Goal: Task Accomplishment & Management: Complete application form

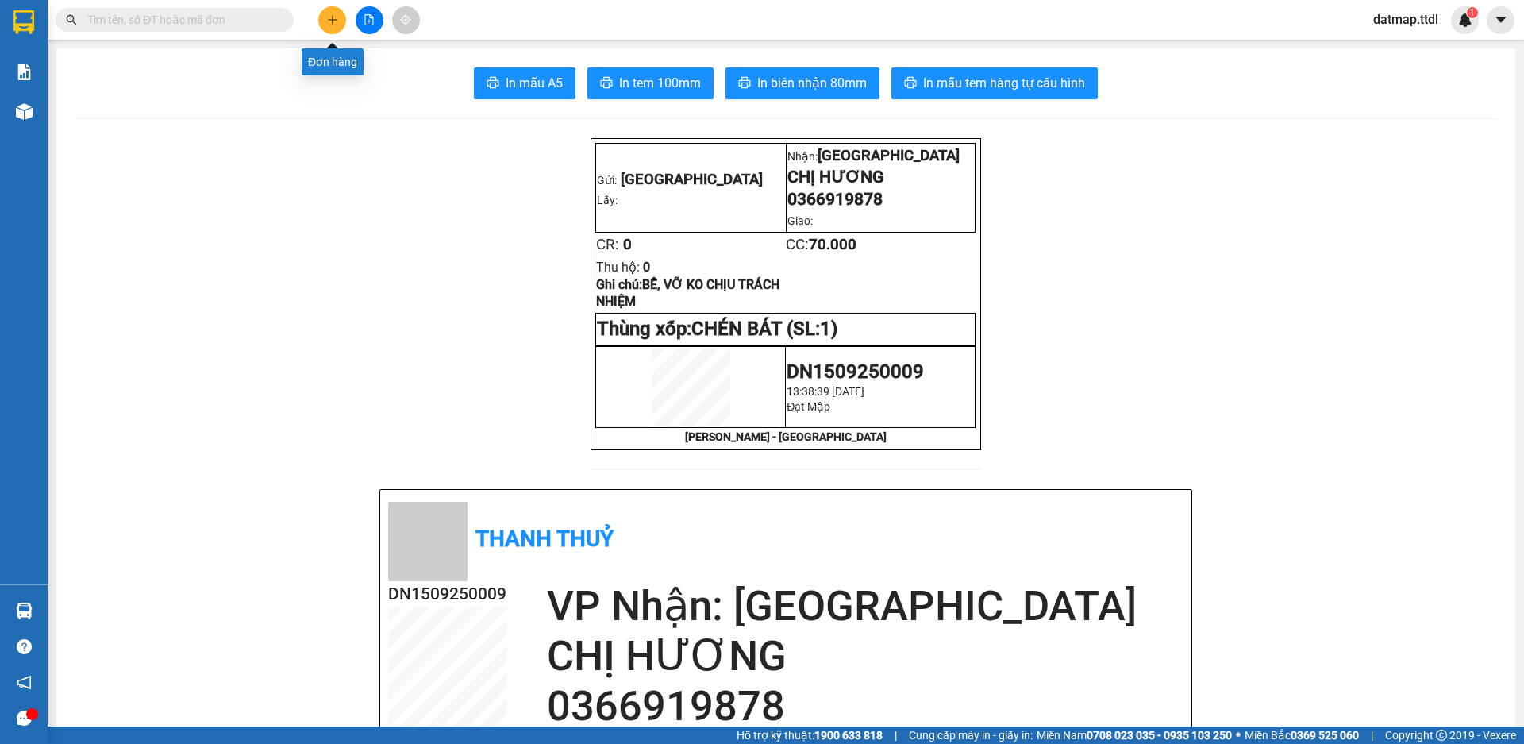
click at [332, 23] on icon "plus" at bounding box center [332, 19] width 1 height 9
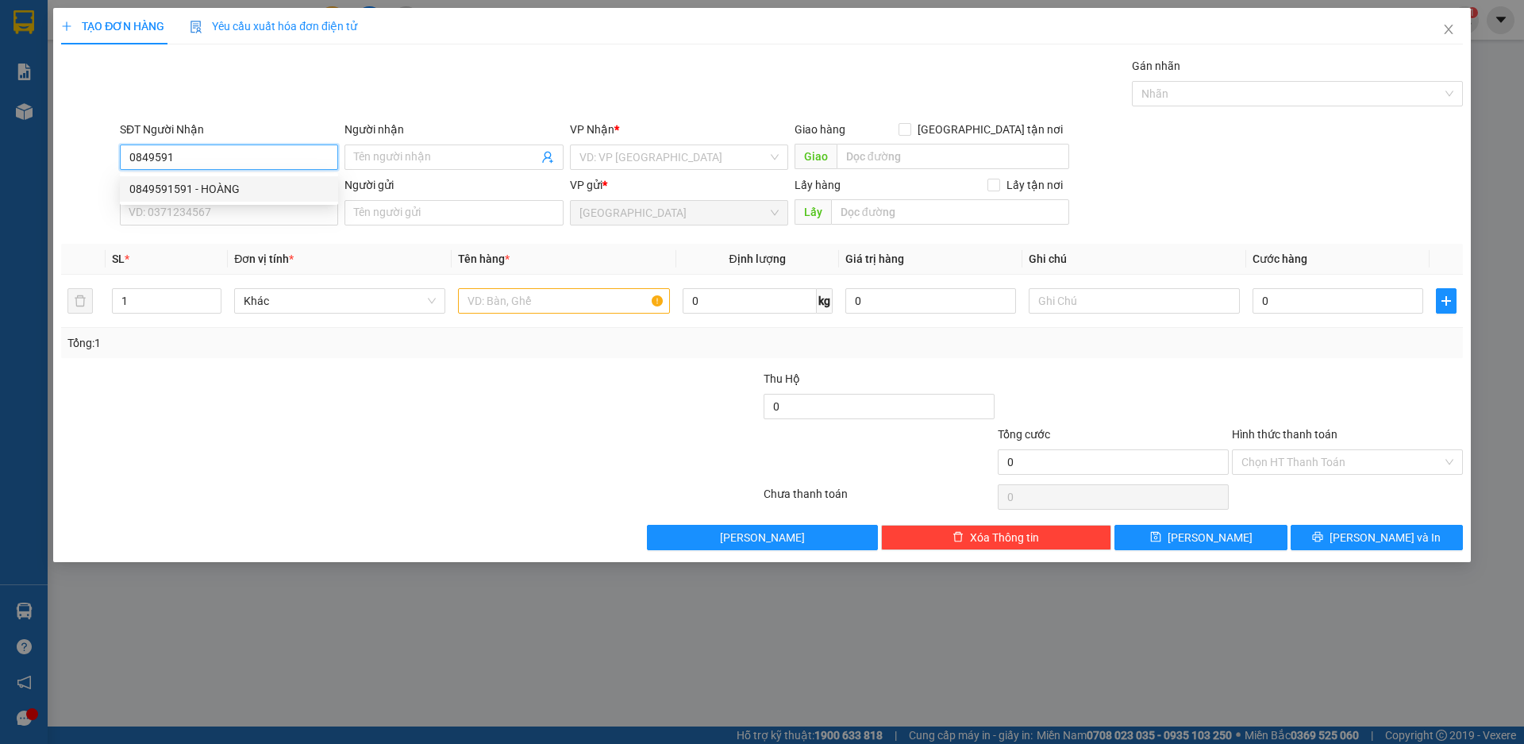
click at [139, 193] on div "0849591591 - HOÀNG" at bounding box center [228, 188] width 199 height 17
type input "0849591591"
type input "HOÀNG"
click at [294, 301] on span "Khác" at bounding box center [340, 301] width 192 height 24
type input "0849591591"
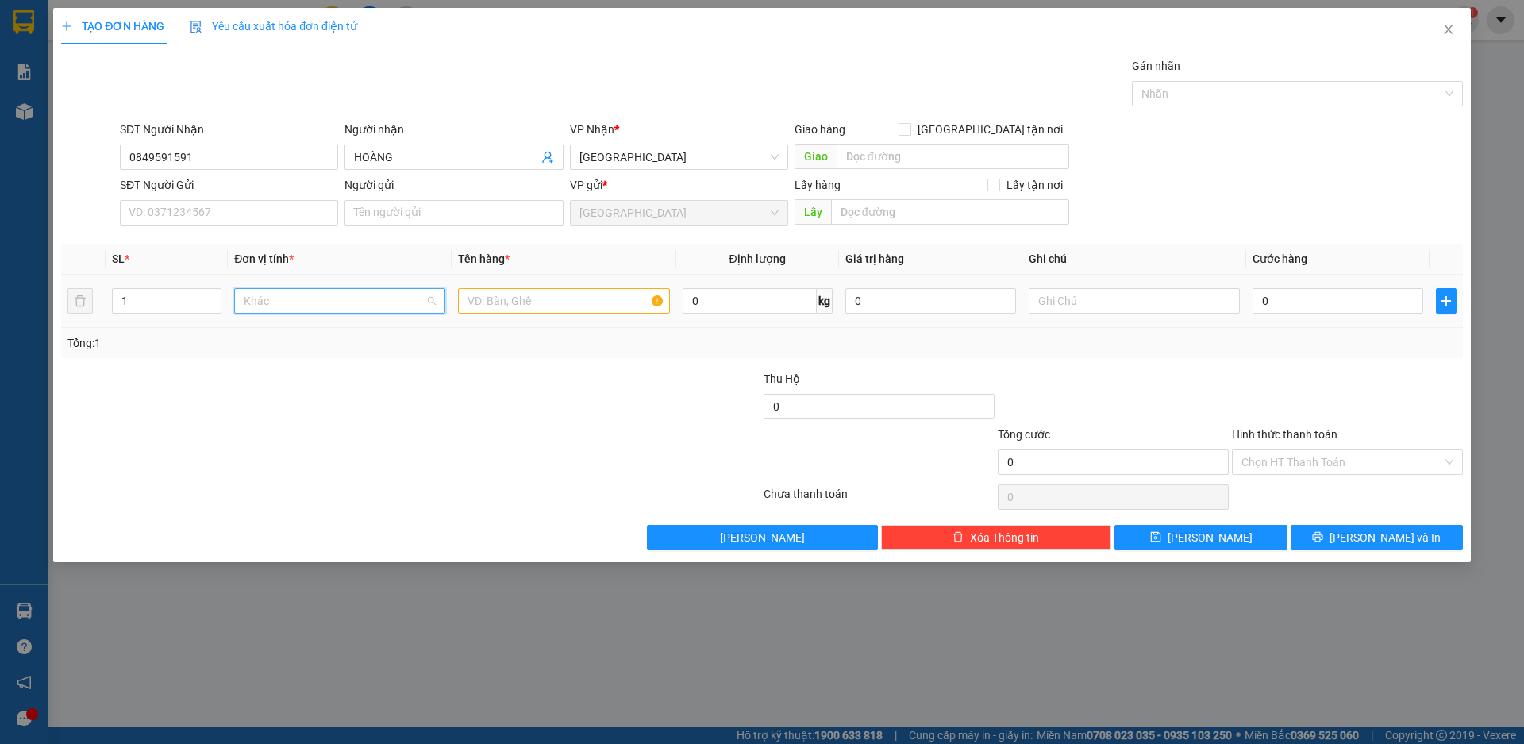
scroll to position [152, 0]
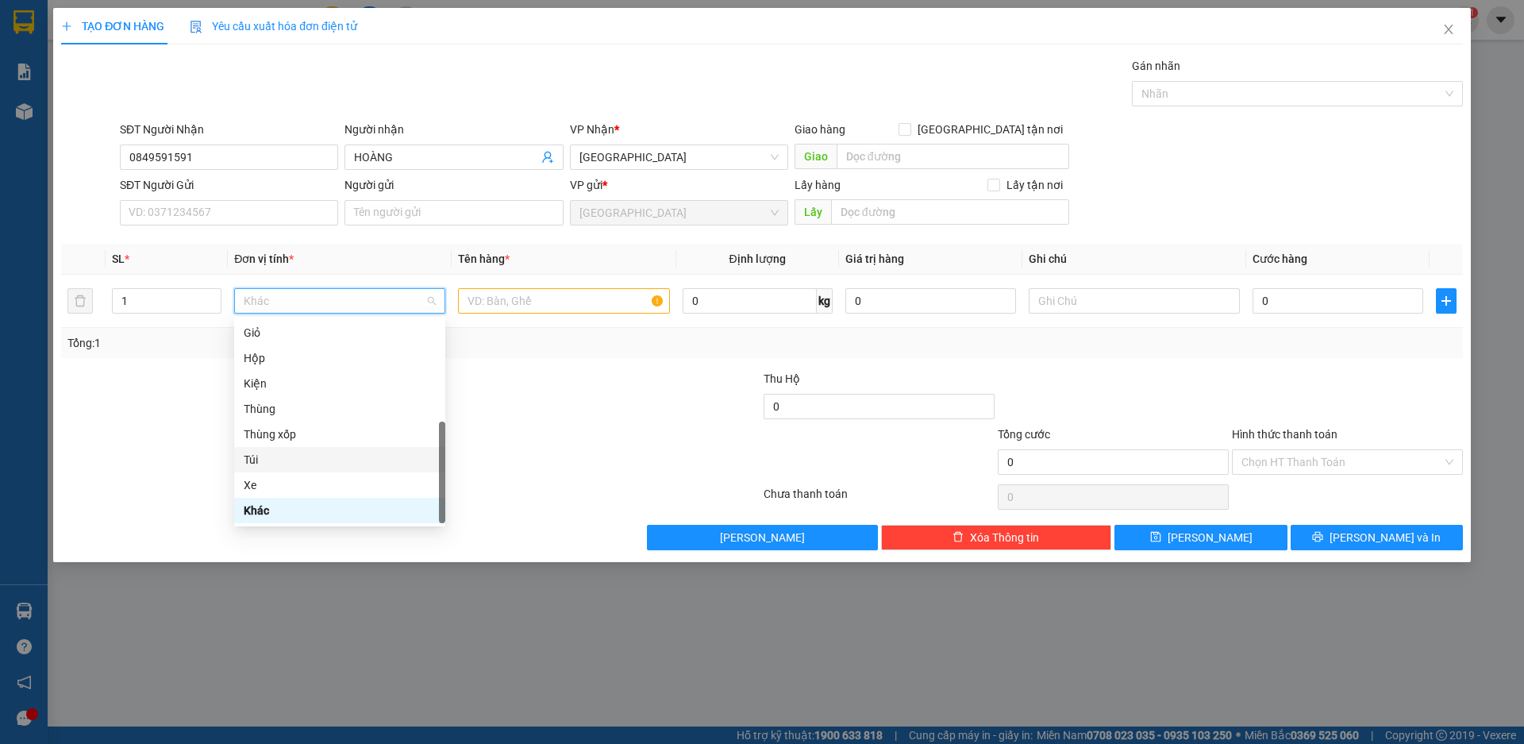
click at [172, 450] on div at bounding box center [294, 453] width 468 height 56
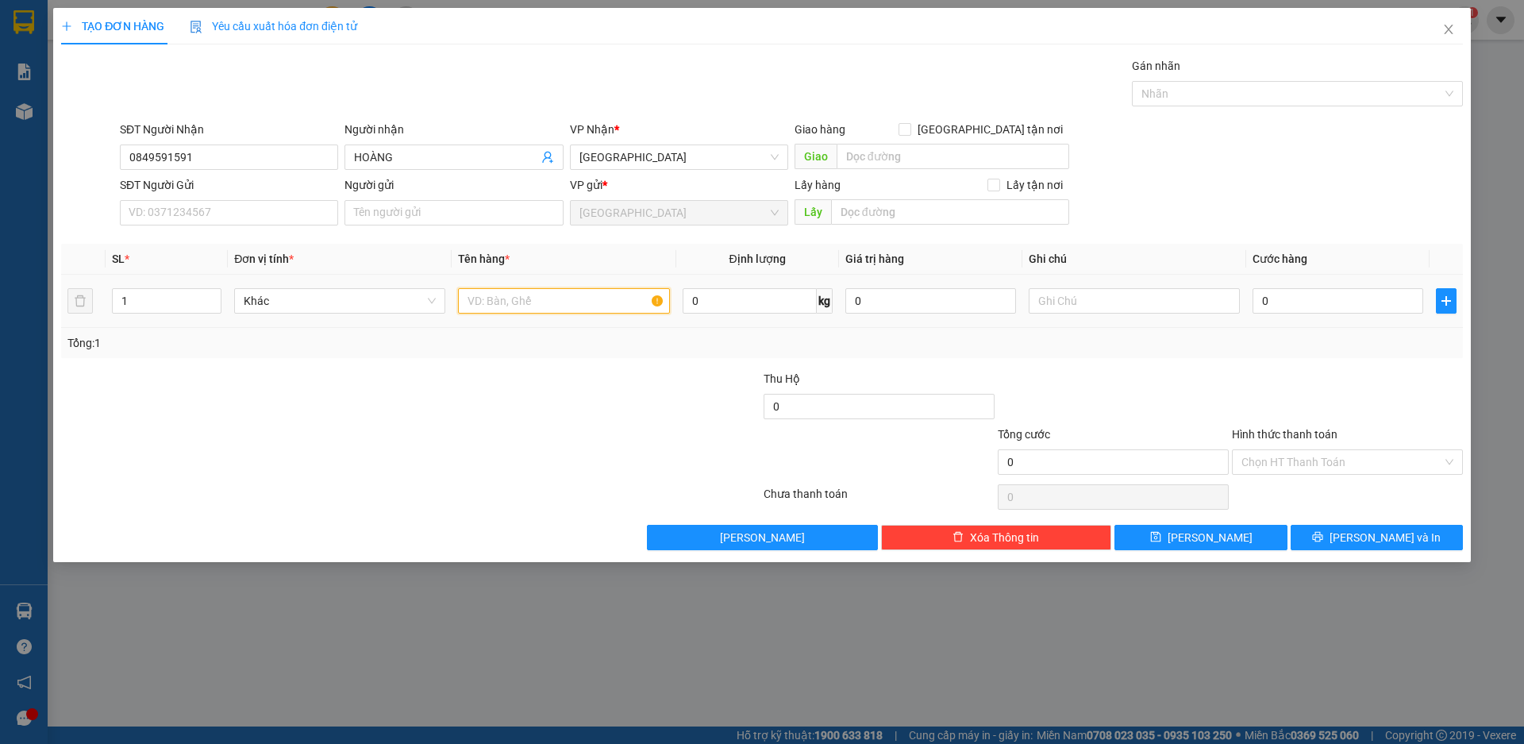
click at [506, 304] on input "text" at bounding box center [563, 300] width 211 height 25
type input "LỒNG CHIM"
click at [1332, 317] on td "0" at bounding box center [1337, 301] width 183 height 53
click at [1325, 311] on input "0" at bounding box center [1337, 300] width 171 height 25
type input "1"
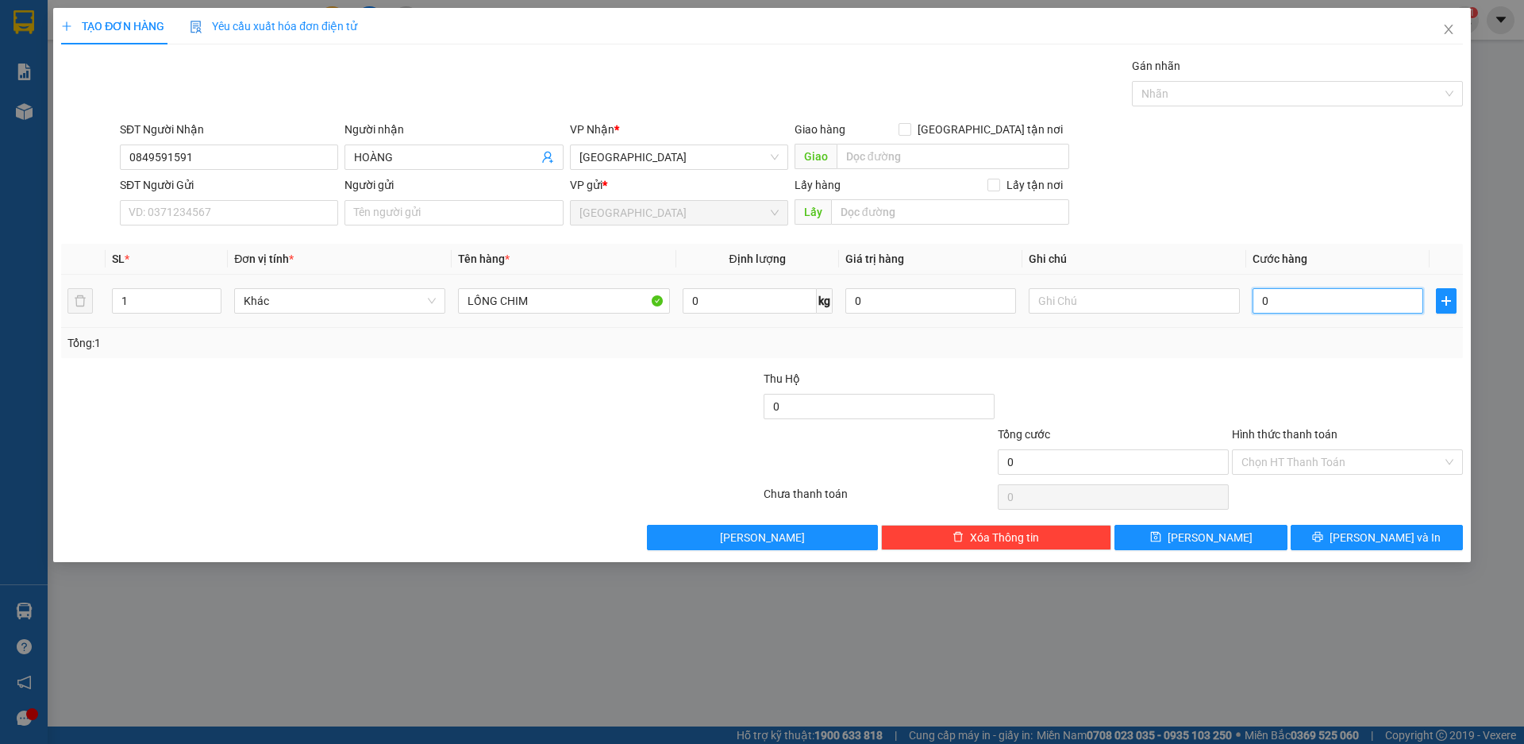
type input "1"
type input "10"
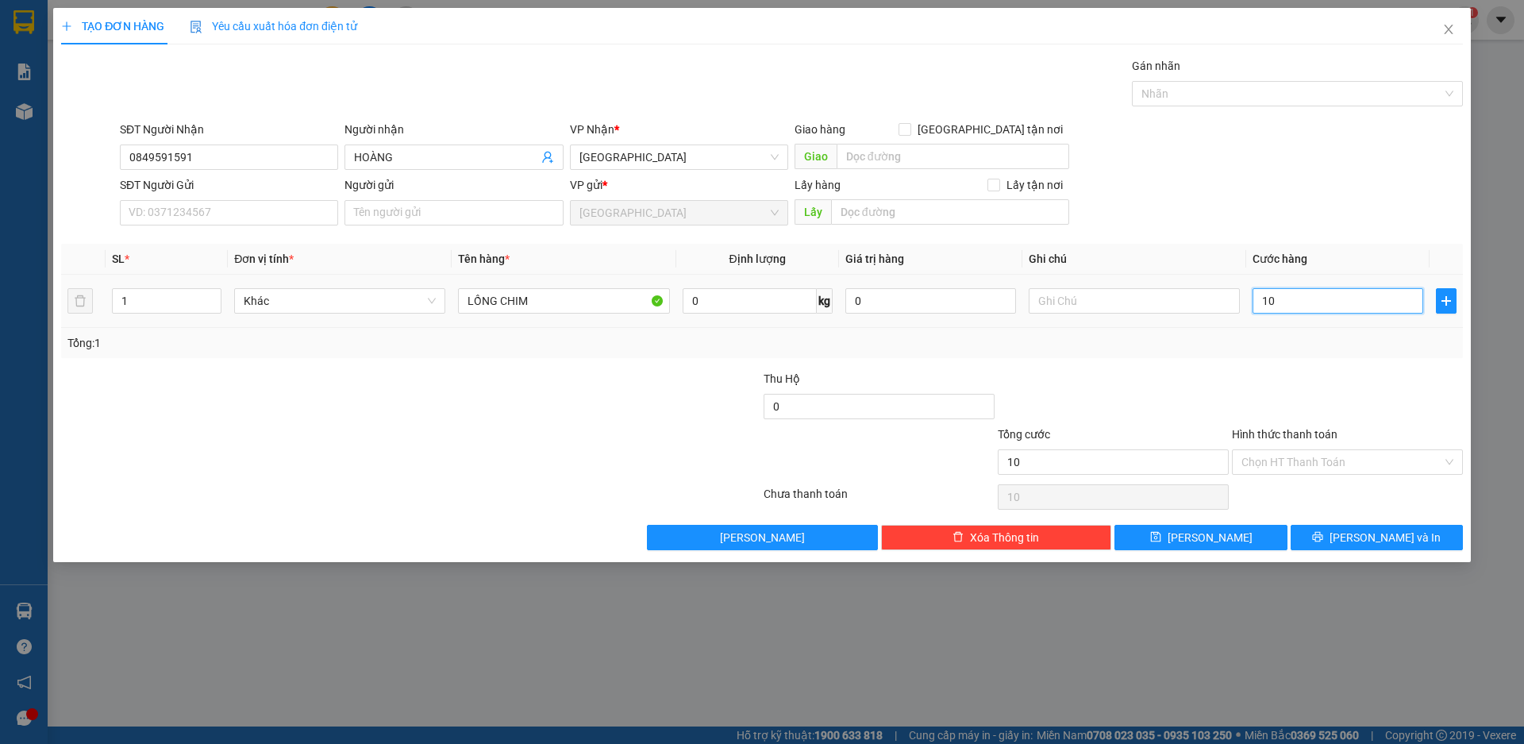
type input "100"
type input "1.000"
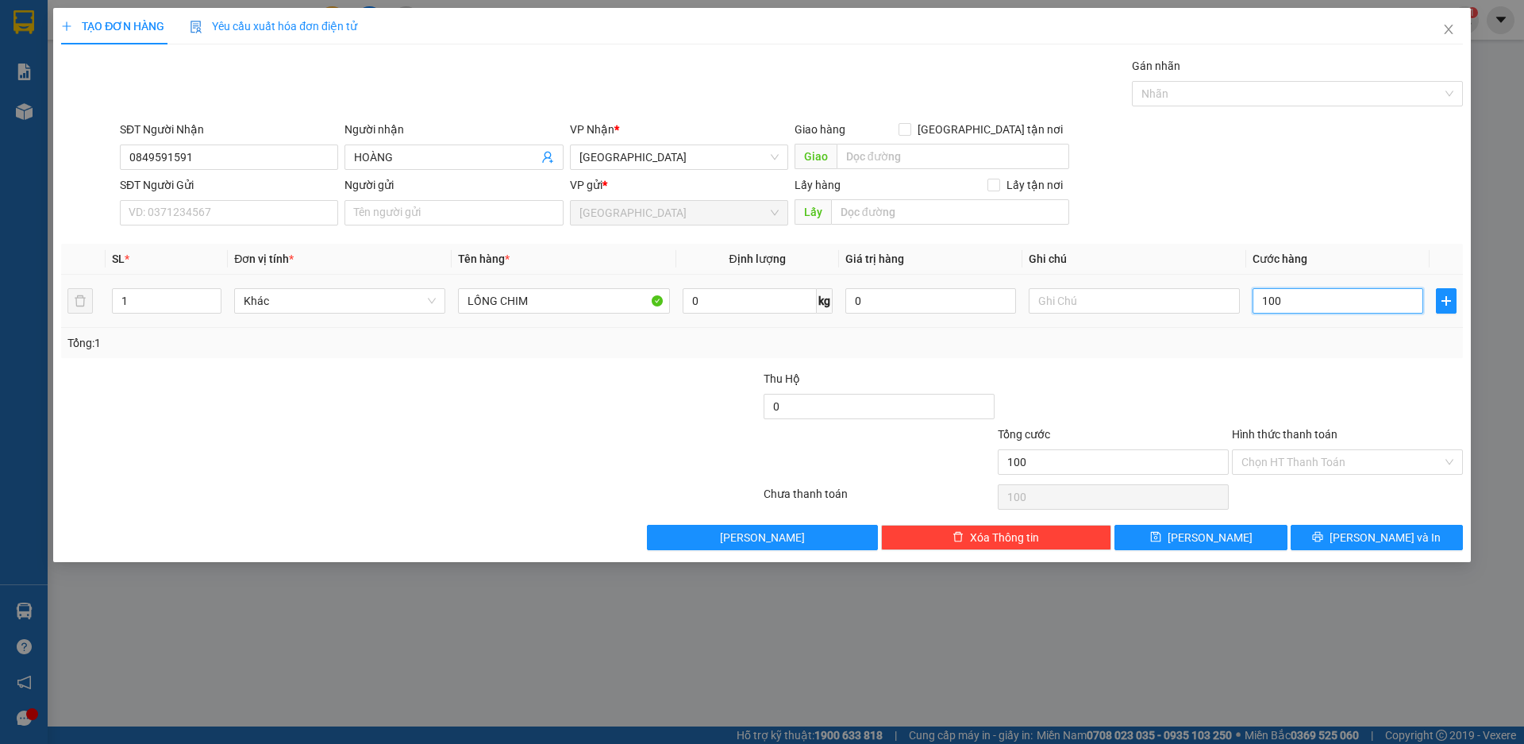
type input "1.000"
type input "10.000"
type input "100.000"
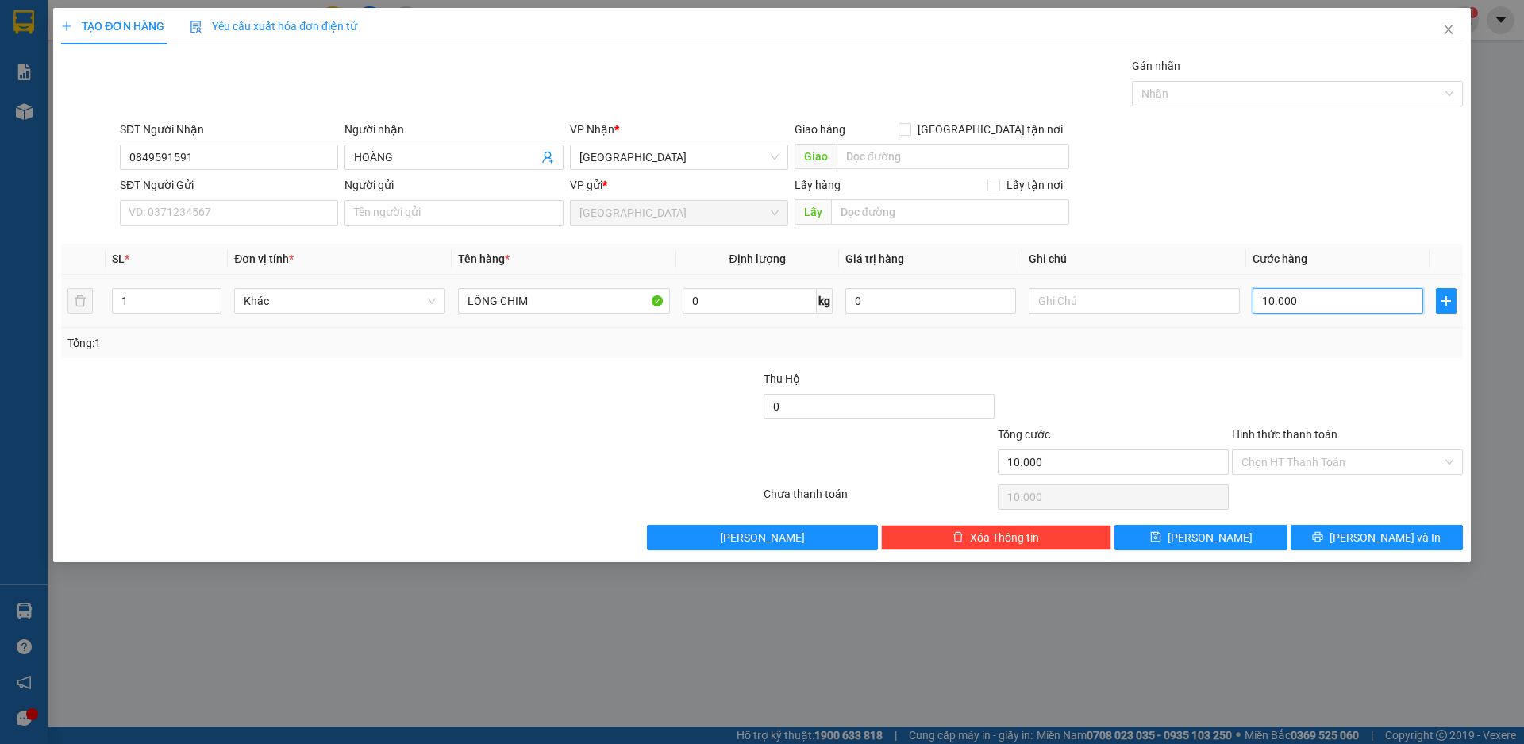
type input "100.000"
click at [1385, 537] on span "[PERSON_NAME] và In" at bounding box center [1384, 537] width 111 height 17
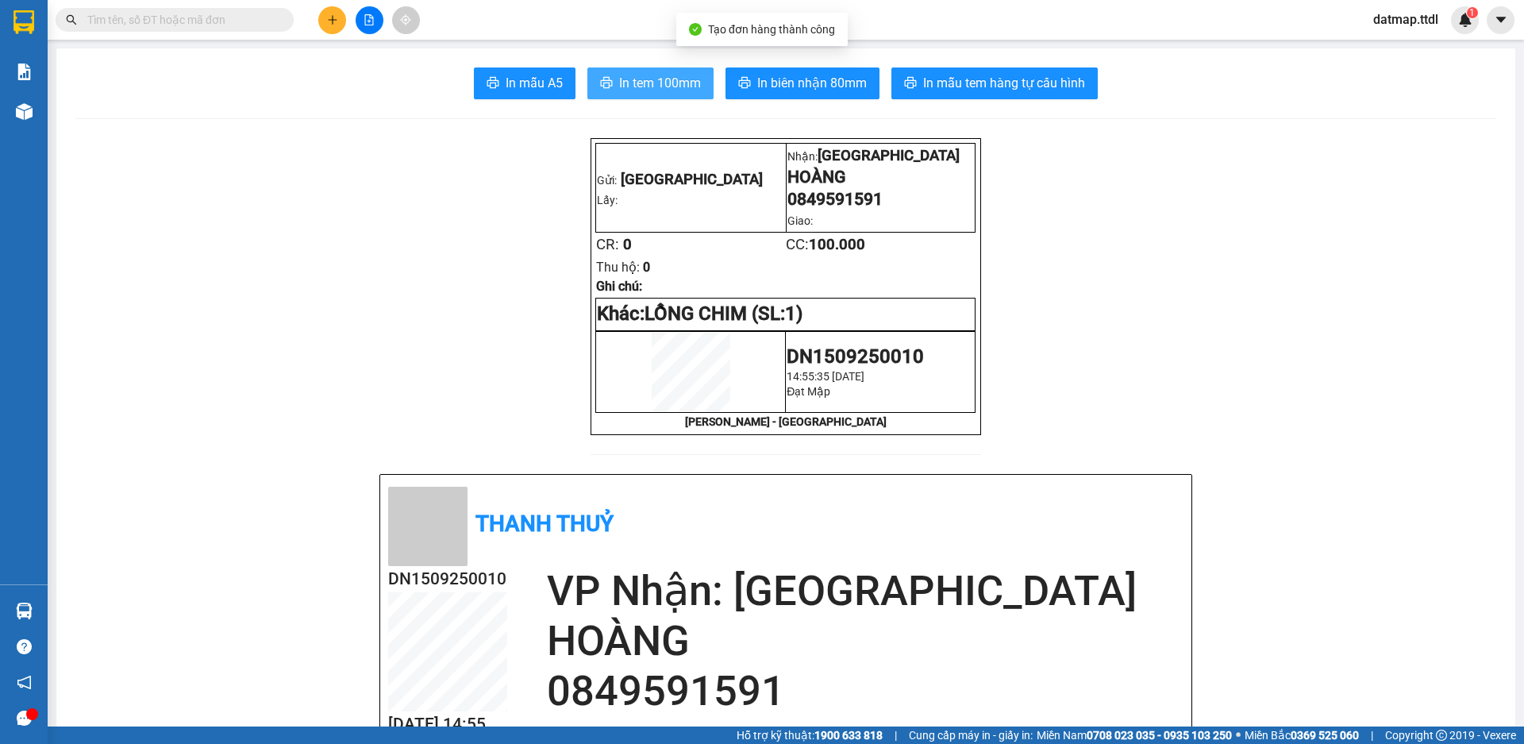
click at [671, 79] on span "In tem 100mm" at bounding box center [660, 83] width 82 height 20
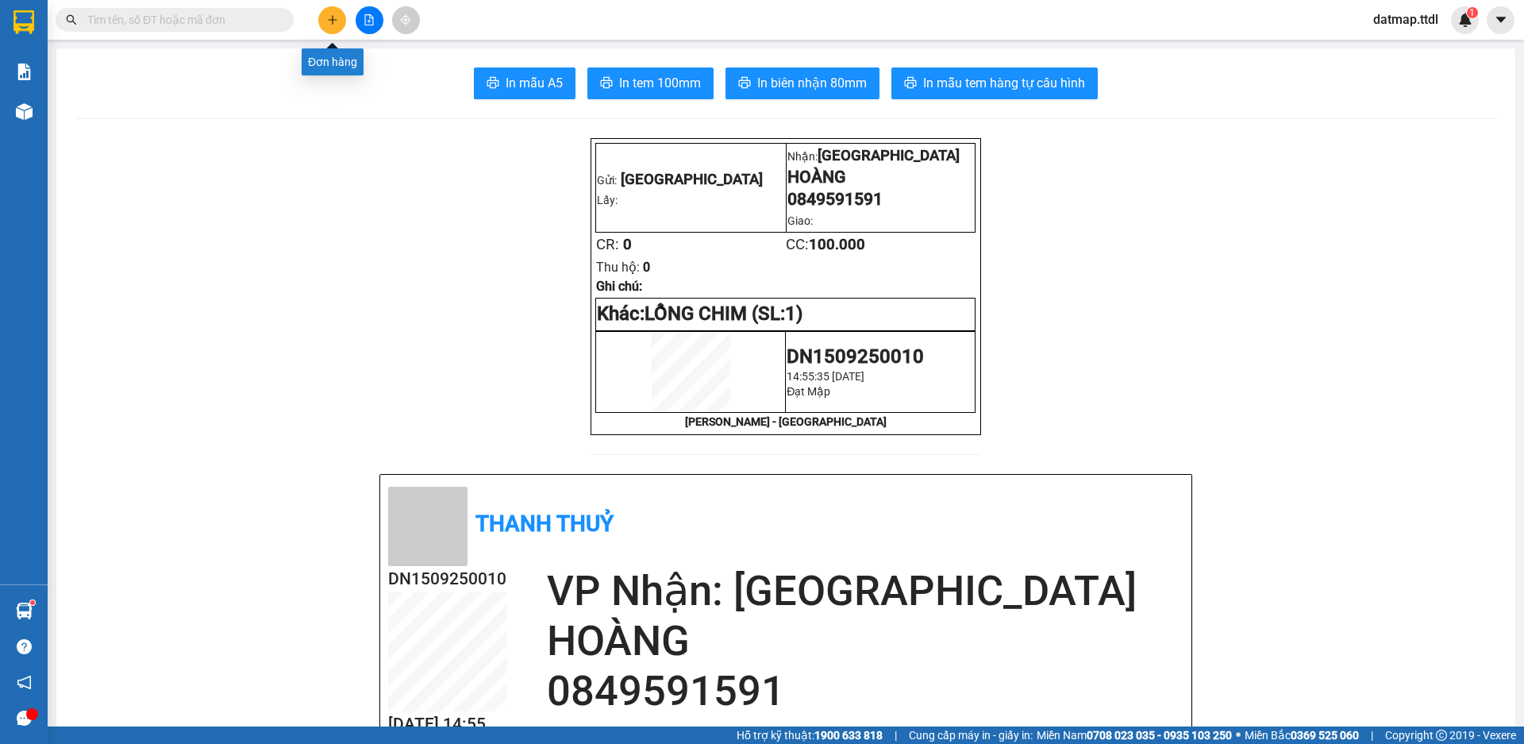
click at [339, 25] on button at bounding box center [332, 20] width 28 height 28
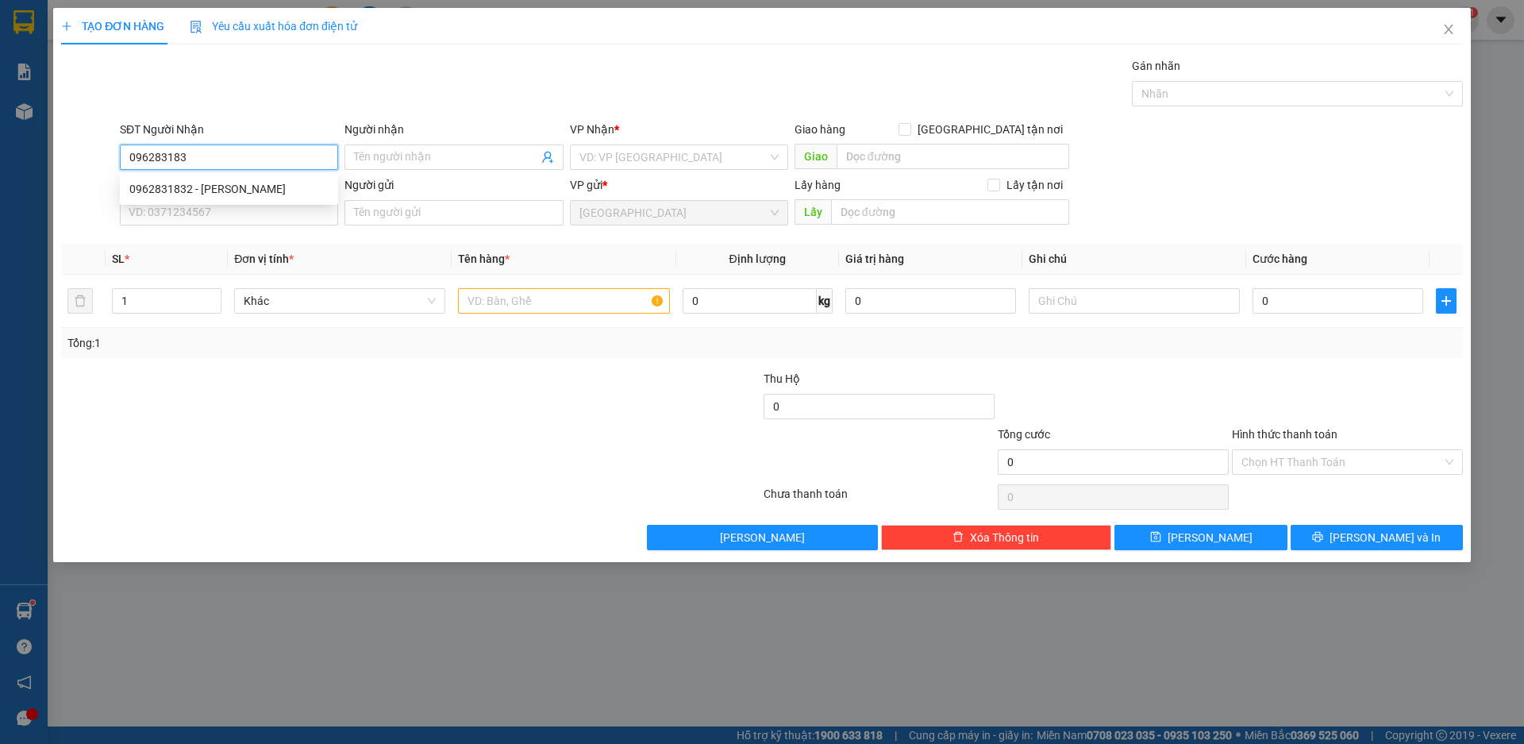
type input "0962831832"
click at [178, 185] on div "0962831832 - [PERSON_NAME]" at bounding box center [228, 188] width 199 height 17
type input "[PERSON_NAME]"
type input "0962831832"
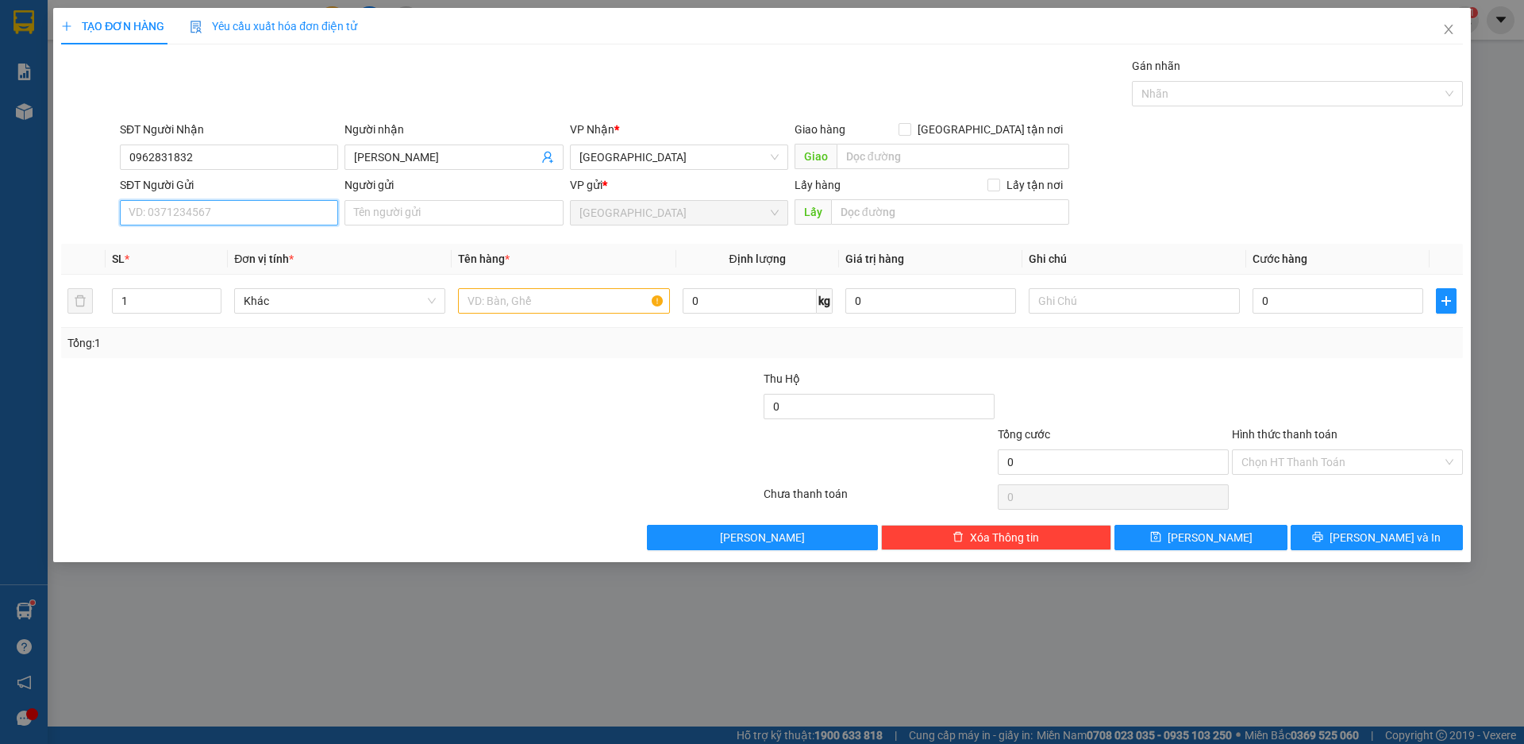
click at [144, 218] on input "SĐT Người Gửi" at bounding box center [229, 212] width 218 height 25
click at [168, 293] on div "0931800777 - DŨNG" at bounding box center [228, 294] width 199 height 17
type input "0931800777"
type input "DŨNG"
click at [211, 293] on span "up" at bounding box center [213, 297] width 10 height 10
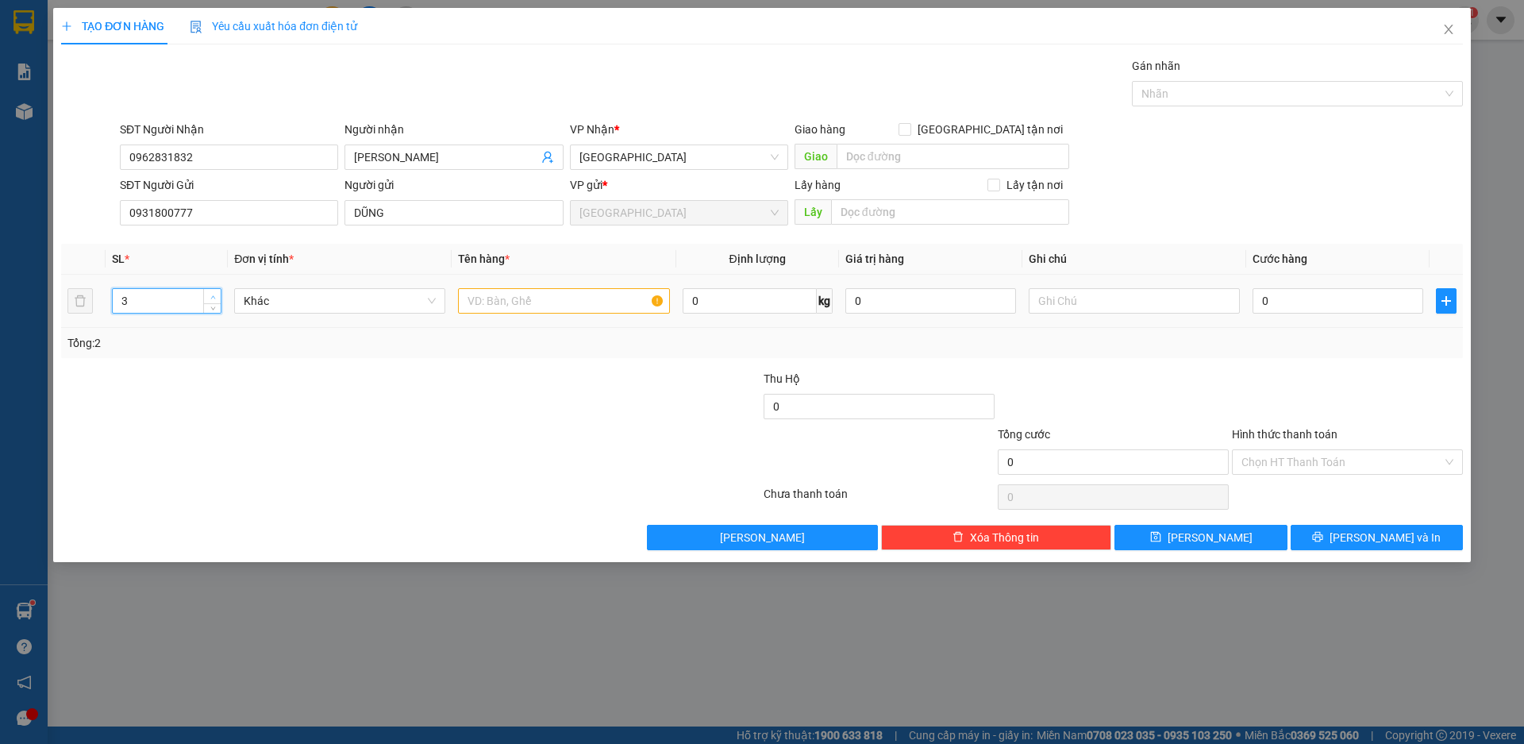
click at [211, 293] on span "up" at bounding box center [213, 297] width 10 height 10
click at [213, 294] on icon "up" at bounding box center [213, 297] width 6 height 6
type input "6"
click at [213, 294] on icon "up" at bounding box center [213, 297] width 6 height 6
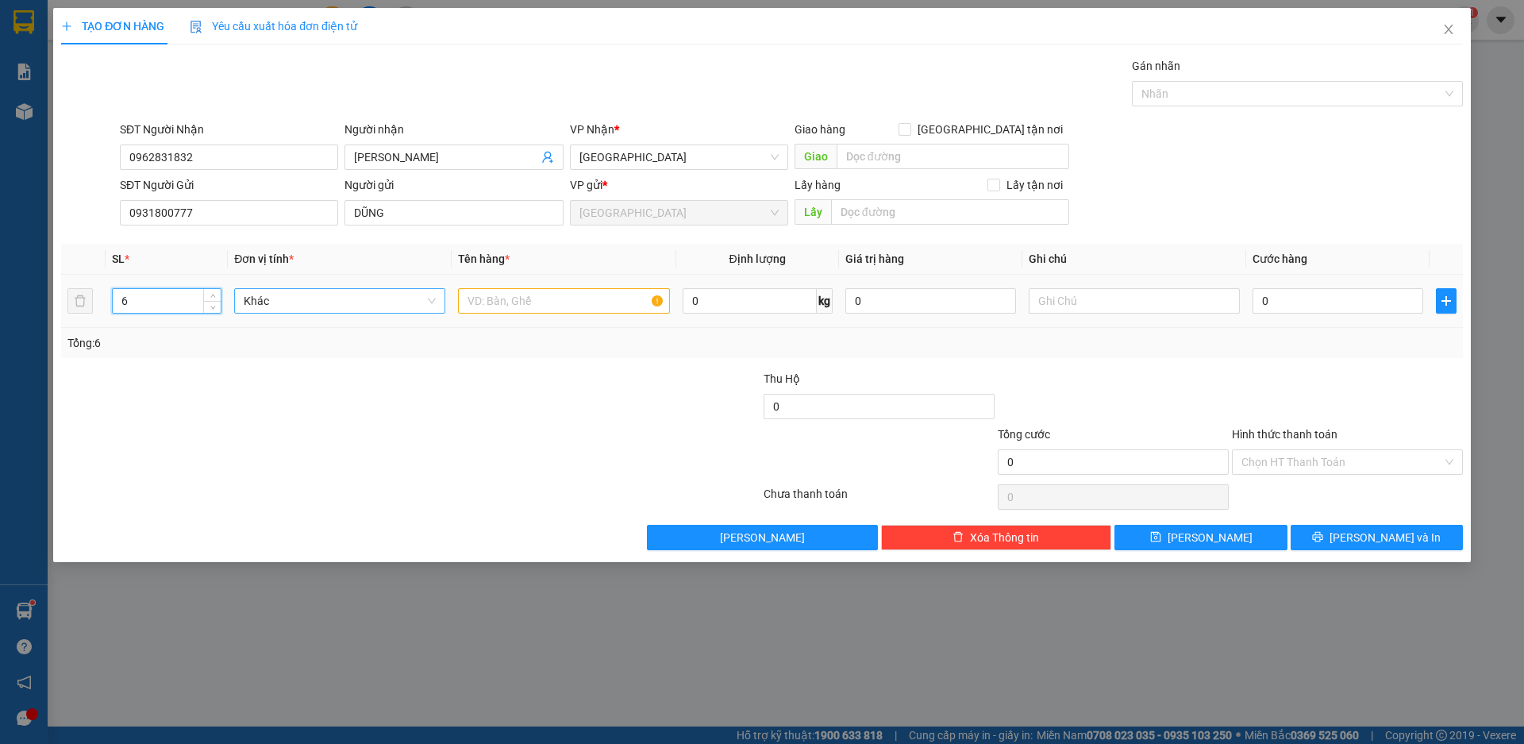
click at [302, 295] on span "Khác" at bounding box center [340, 301] width 192 height 24
click at [295, 552] on div "Thùng" at bounding box center [340, 560] width 192 height 17
click at [551, 297] on input "text" at bounding box center [563, 300] width 211 height 25
type input "PHỤ KIỆN BẾP"
type input "5"
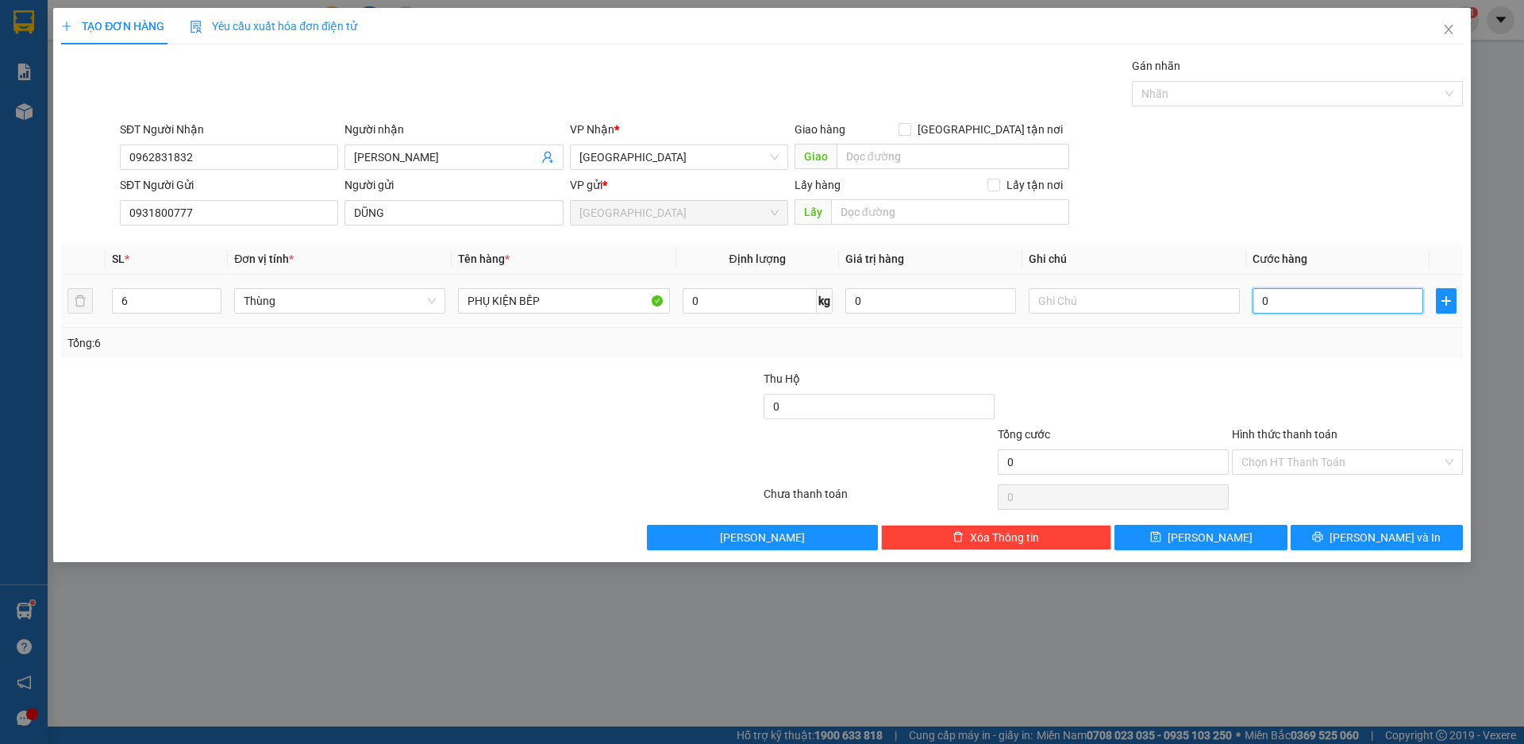
type input "5"
type input "50"
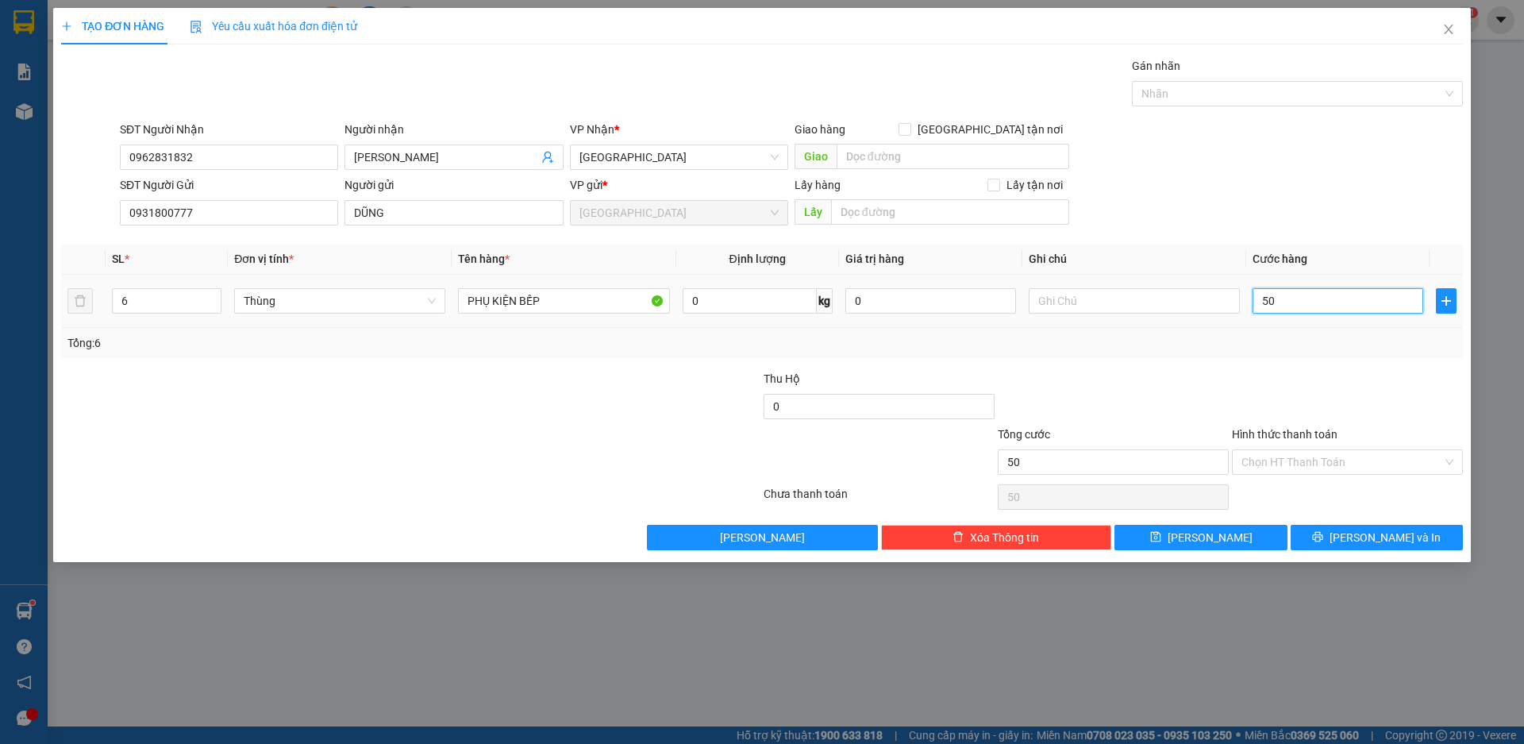
type input "500"
type input "5.000"
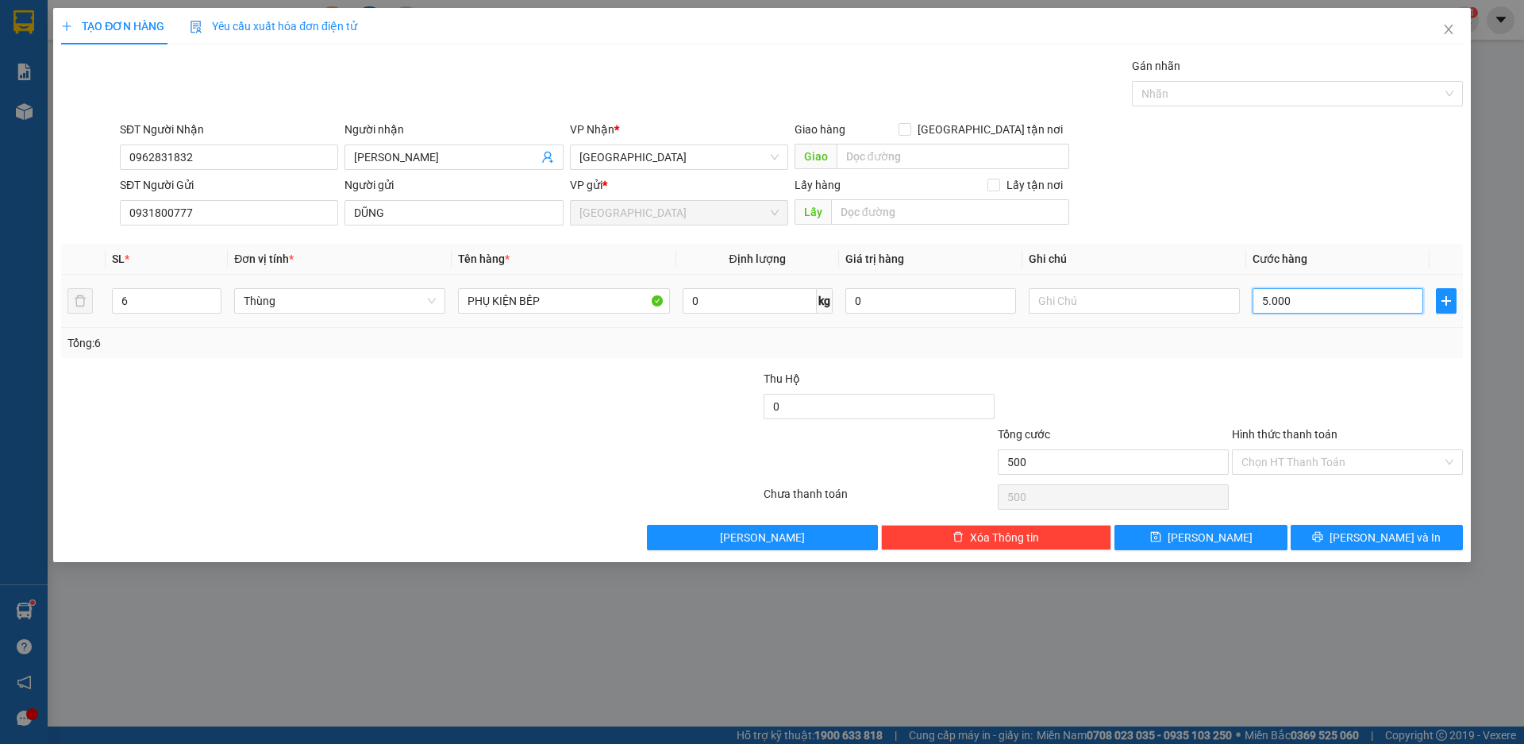
type input "5.000"
type input "50.000"
type input "500.000"
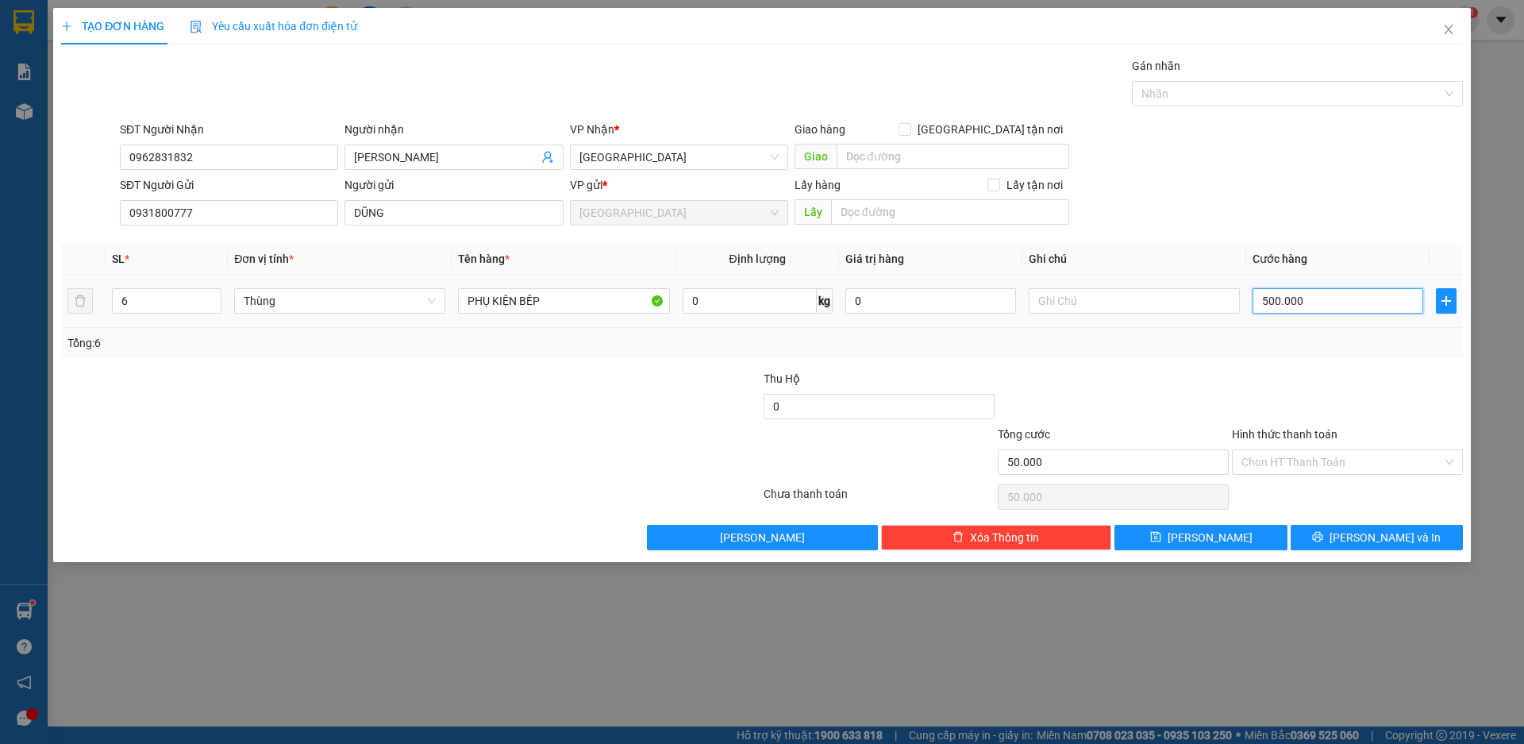
type input "500.000"
click at [1388, 537] on span "[PERSON_NAME] và In" at bounding box center [1384, 537] width 111 height 17
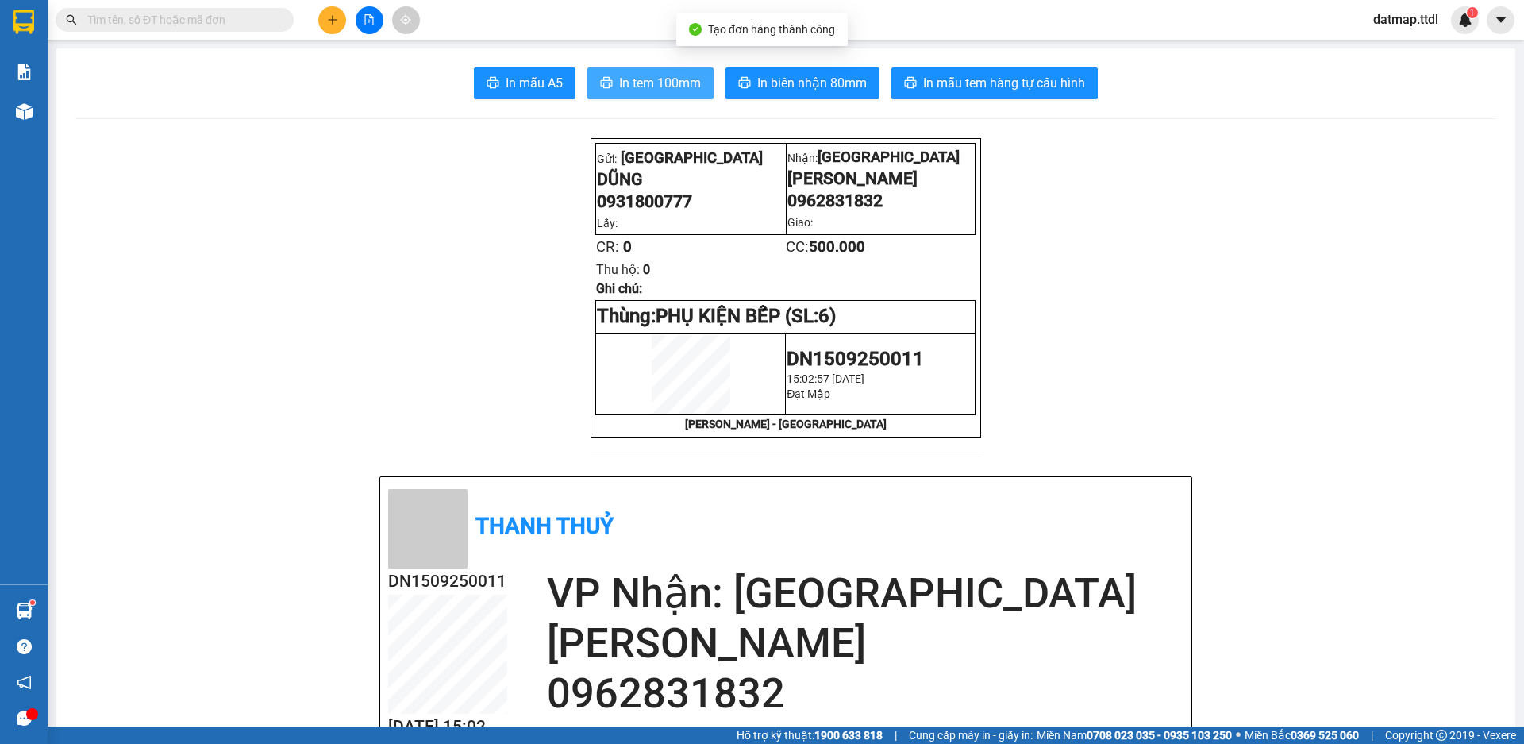
click at [677, 87] on span "In tem 100mm" at bounding box center [660, 83] width 82 height 20
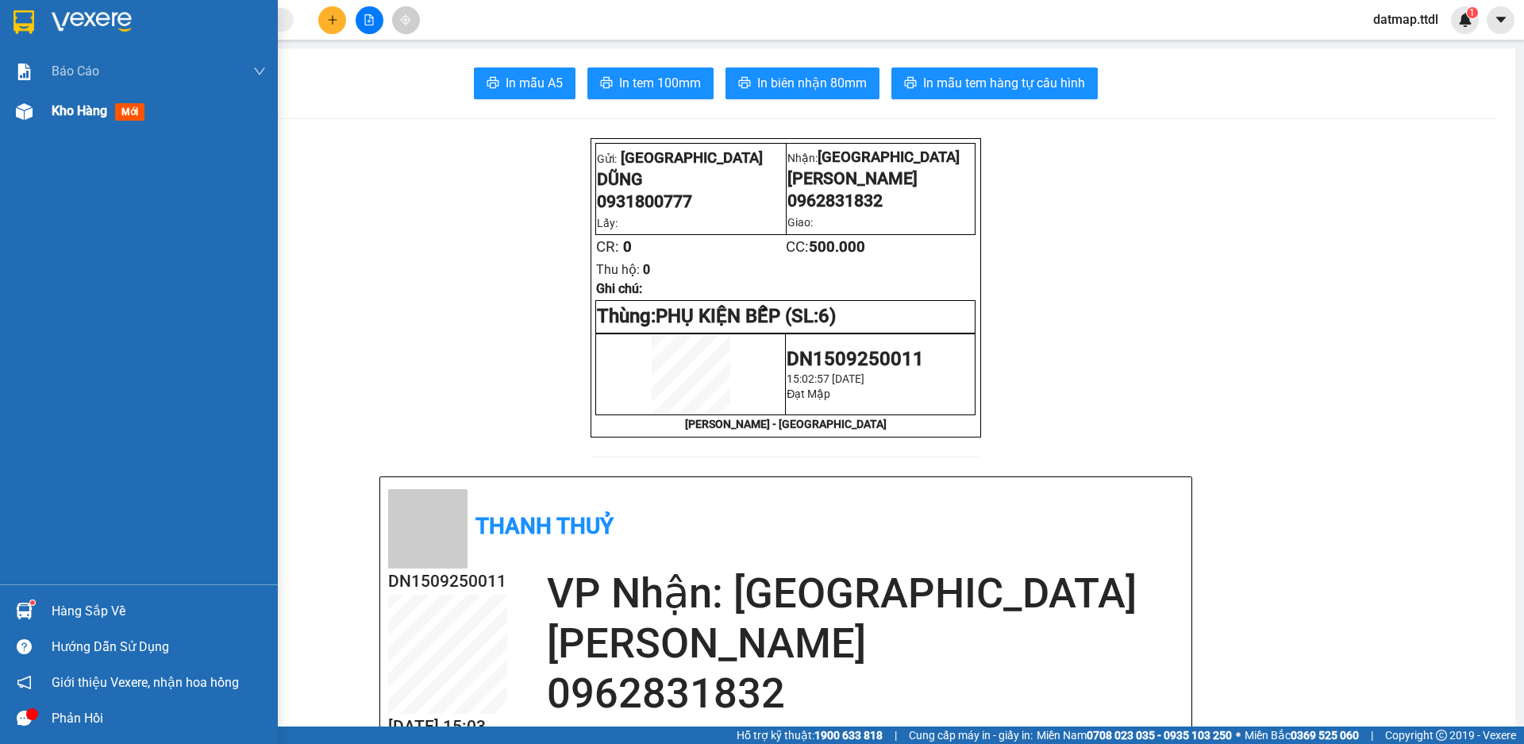
click at [83, 113] on span "Kho hàng" at bounding box center [80, 110] width 56 height 15
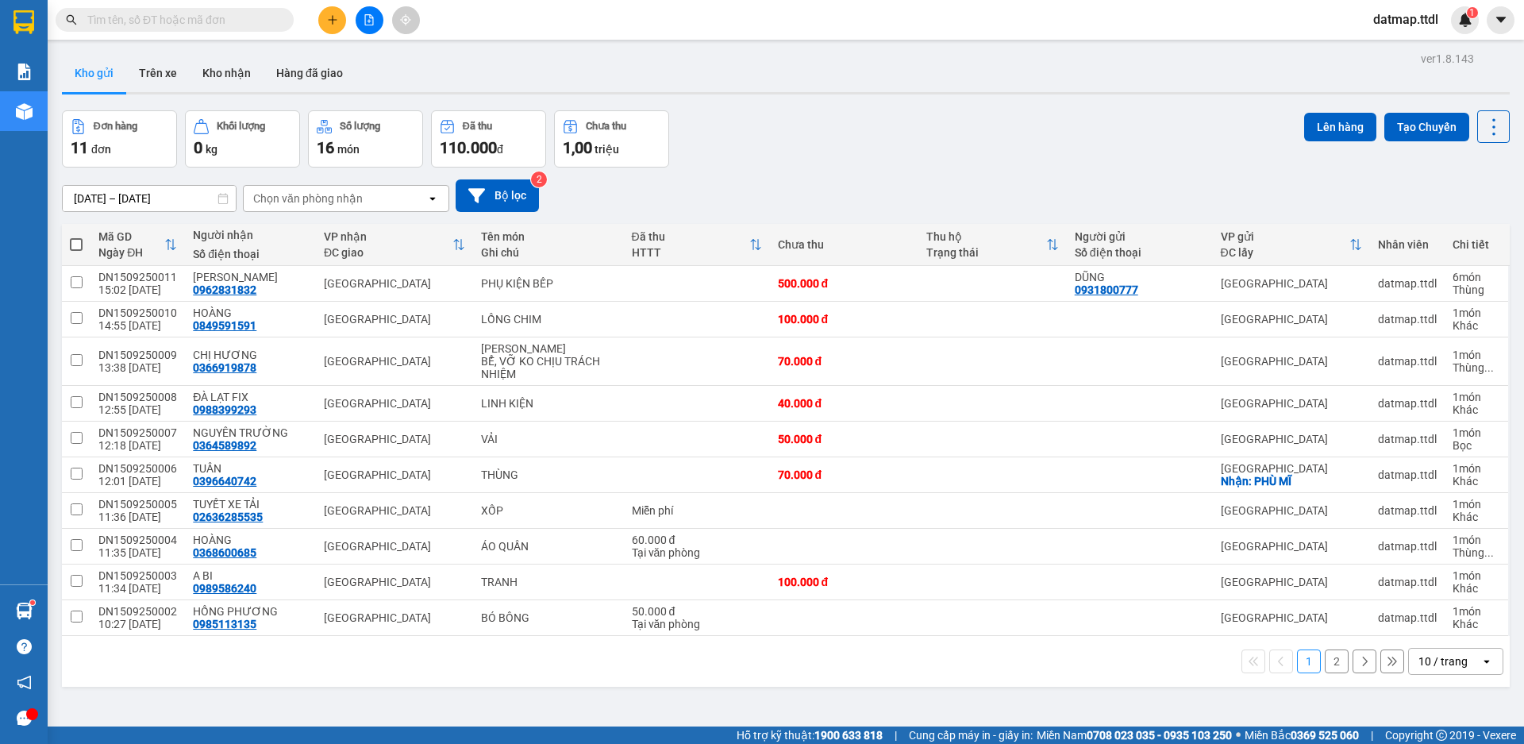
click at [329, 15] on icon "plus" at bounding box center [332, 19] width 11 height 11
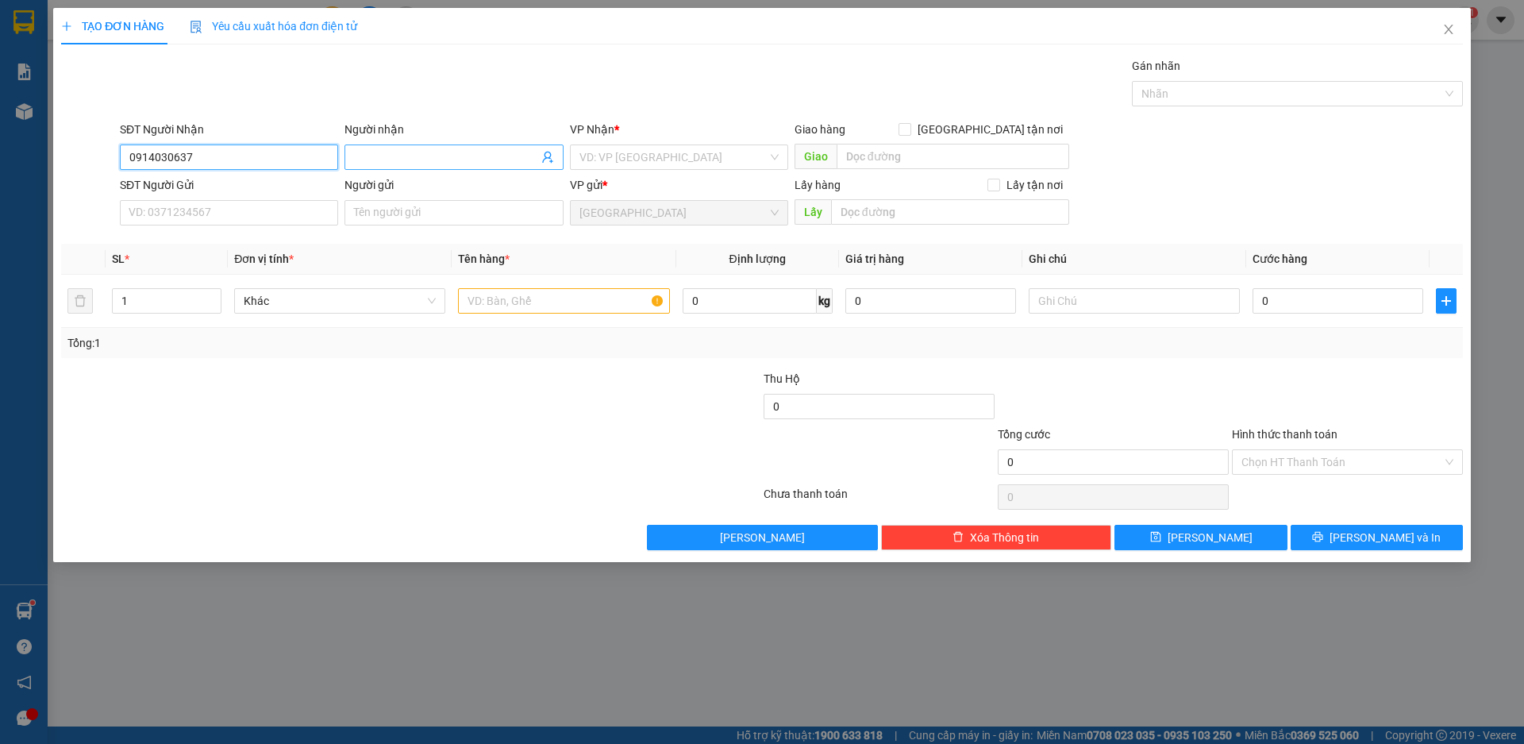
type input "0914030637"
click at [386, 148] on input "Người nhận" at bounding box center [445, 156] width 183 height 17
type input "TÚ"
click at [613, 162] on input "search" at bounding box center [673, 157] width 188 height 24
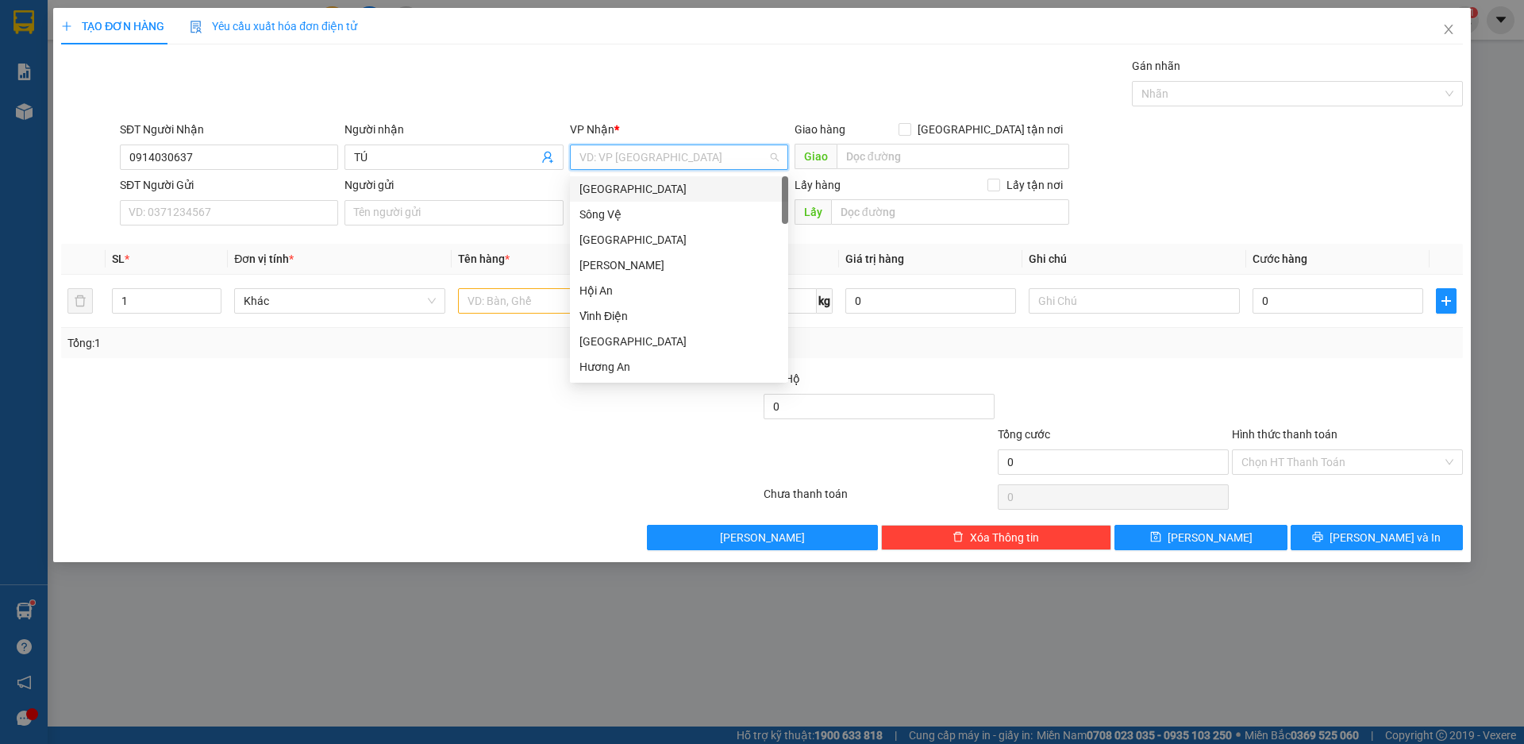
click at [606, 194] on div "[GEOGRAPHIC_DATA]" at bounding box center [678, 188] width 199 height 17
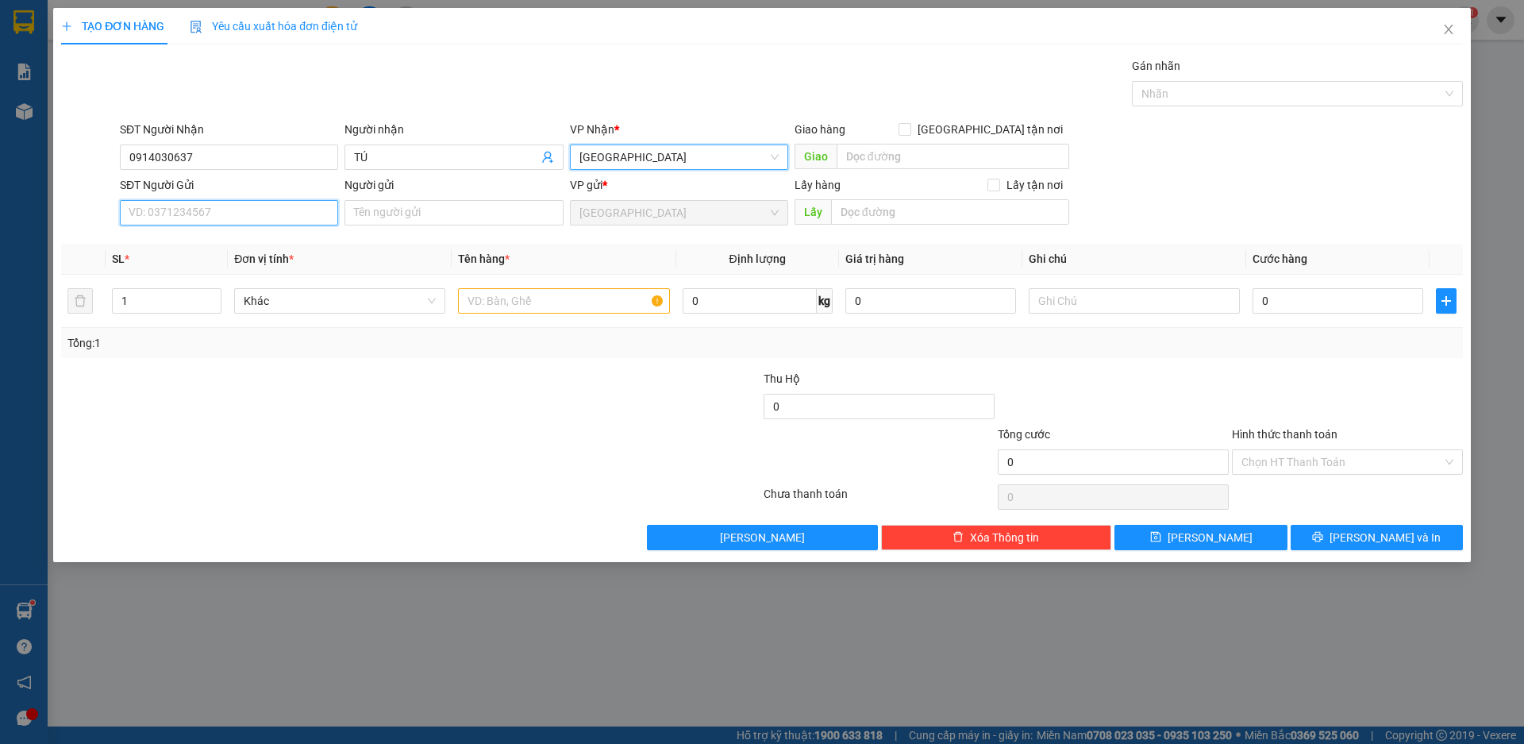
click at [204, 217] on input "SĐT Người Gửi" at bounding box center [229, 212] width 218 height 25
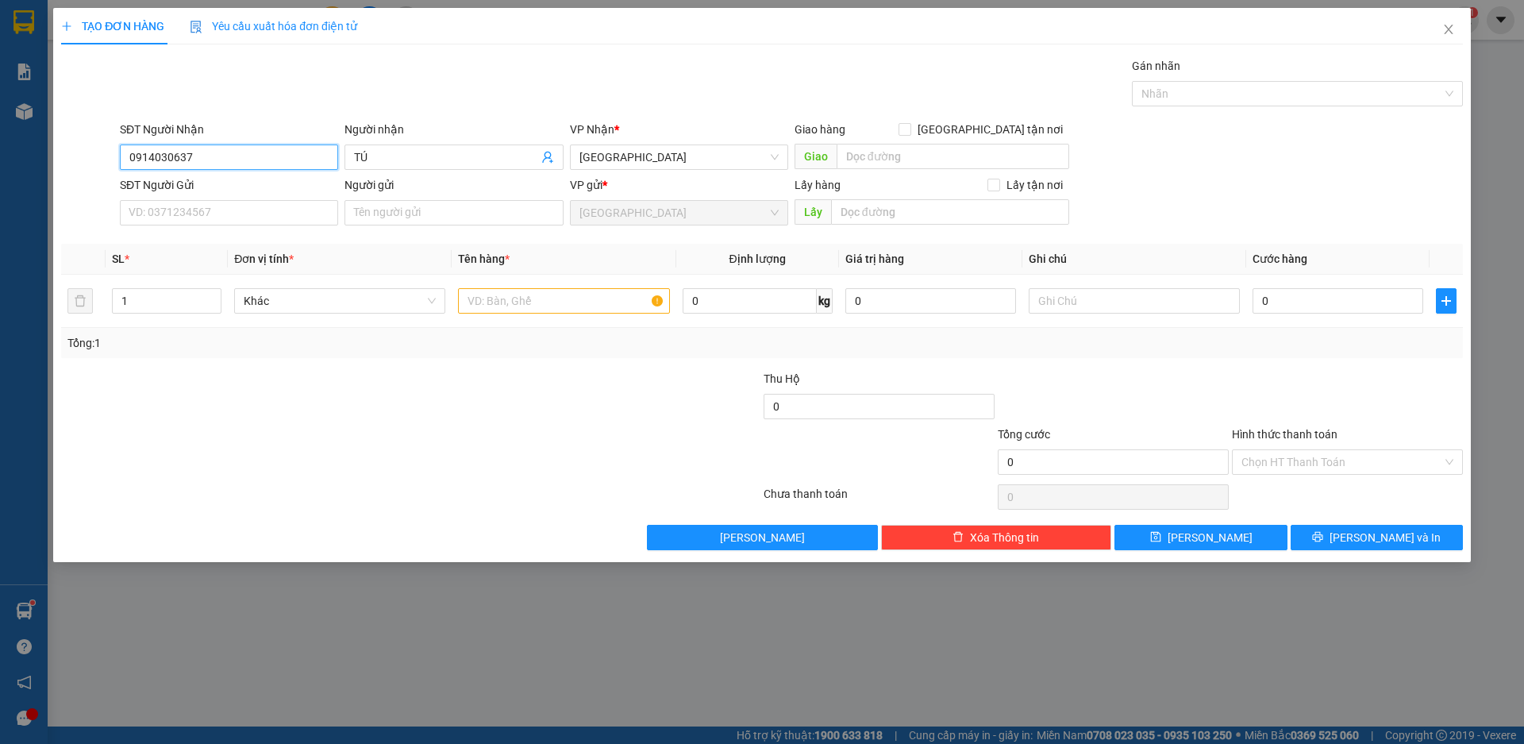
click at [199, 158] on input "0914030637" at bounding box center [229, 156] width 218 height 25
click at [202, 209] on input "SĐT Người Gửi" at bounding box center [229, 212] width 218 height 25
paste input "0914030637"
type input "0914030637"
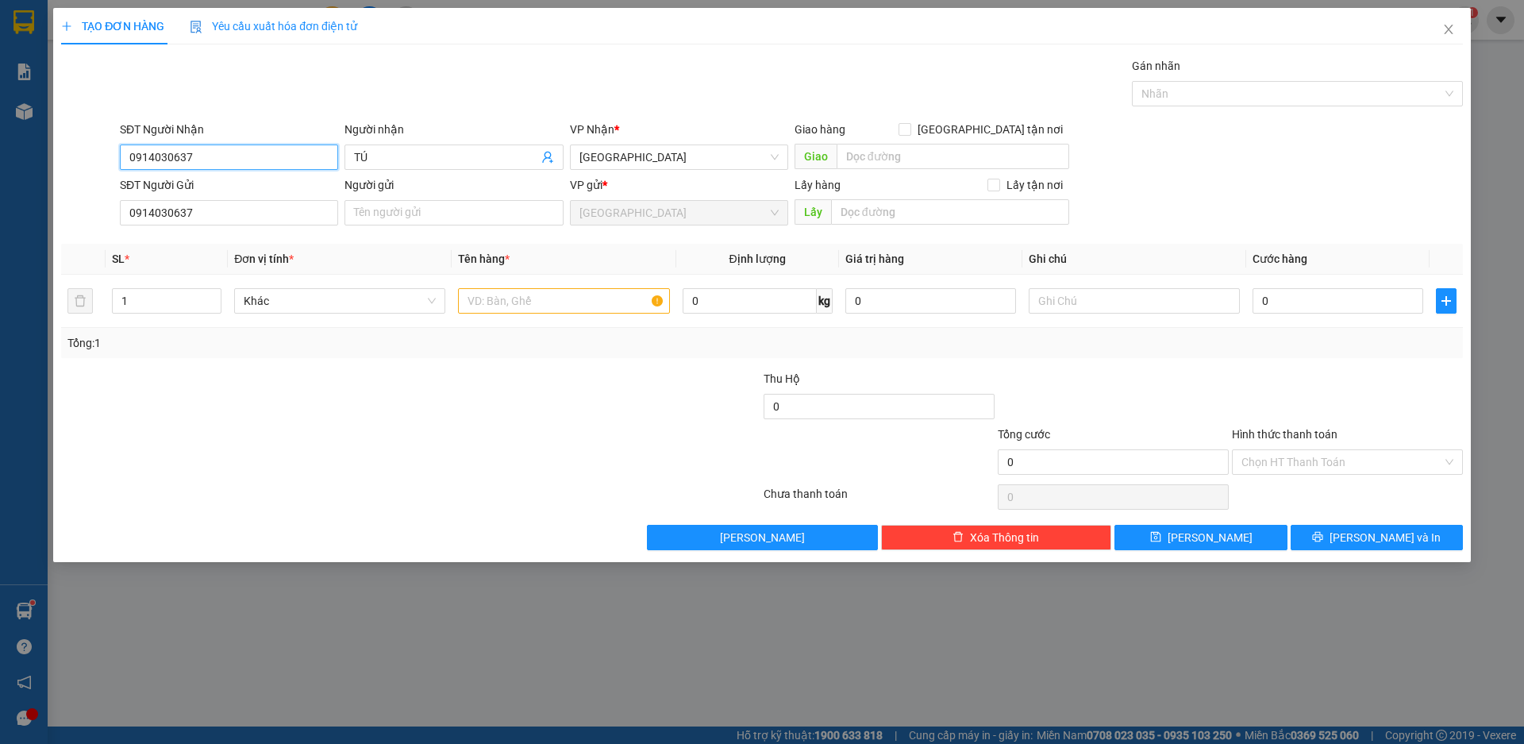
click at [217, 160] on input "0914030637" at bounding box center [229, 156] width 218 height 25
click at [391, 156] on input "TÚ" at bounding box center [445, 156] width 183 height 17
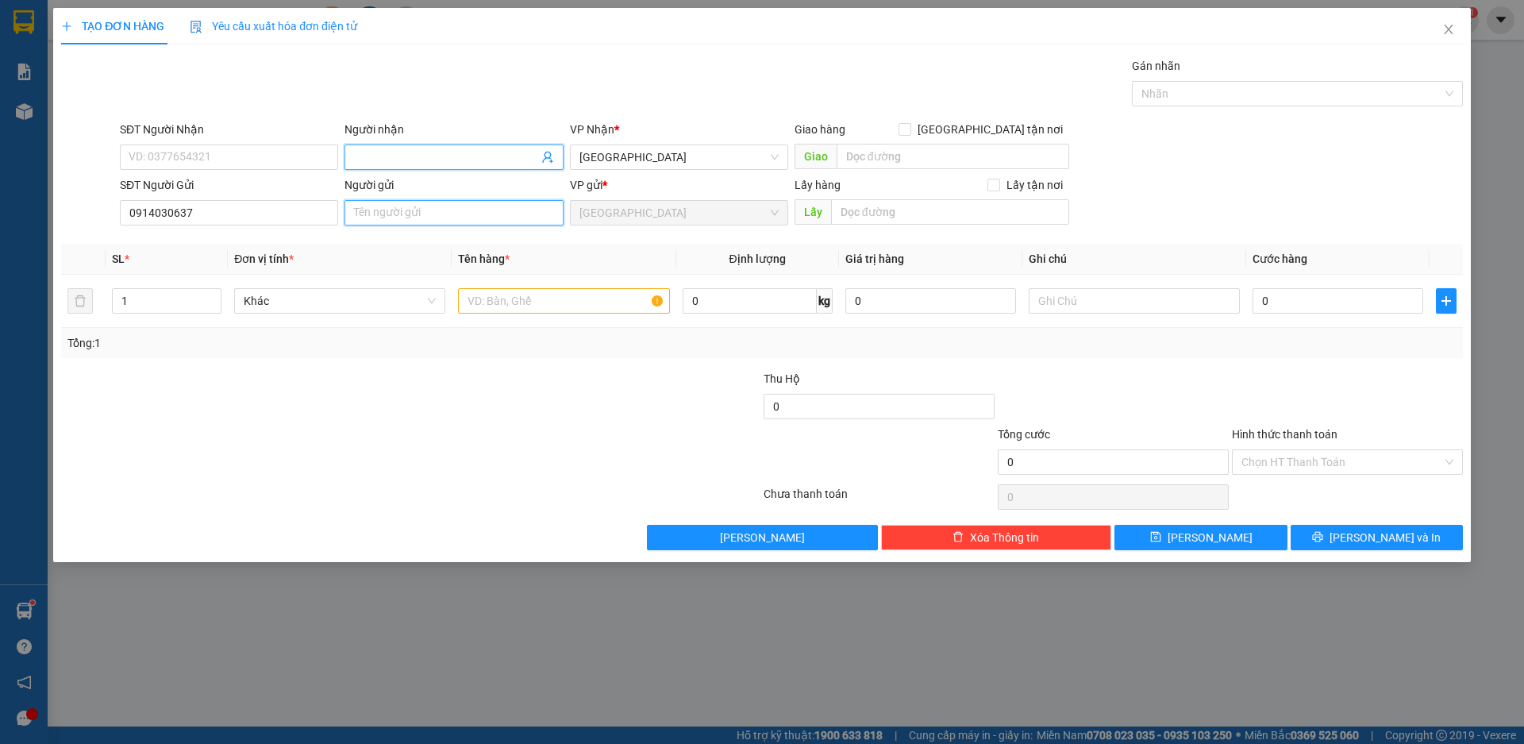
click at [391, 221] on input "Người gửi" at bounding box center [453, 212] width 218 height 25
type input "TÚ"
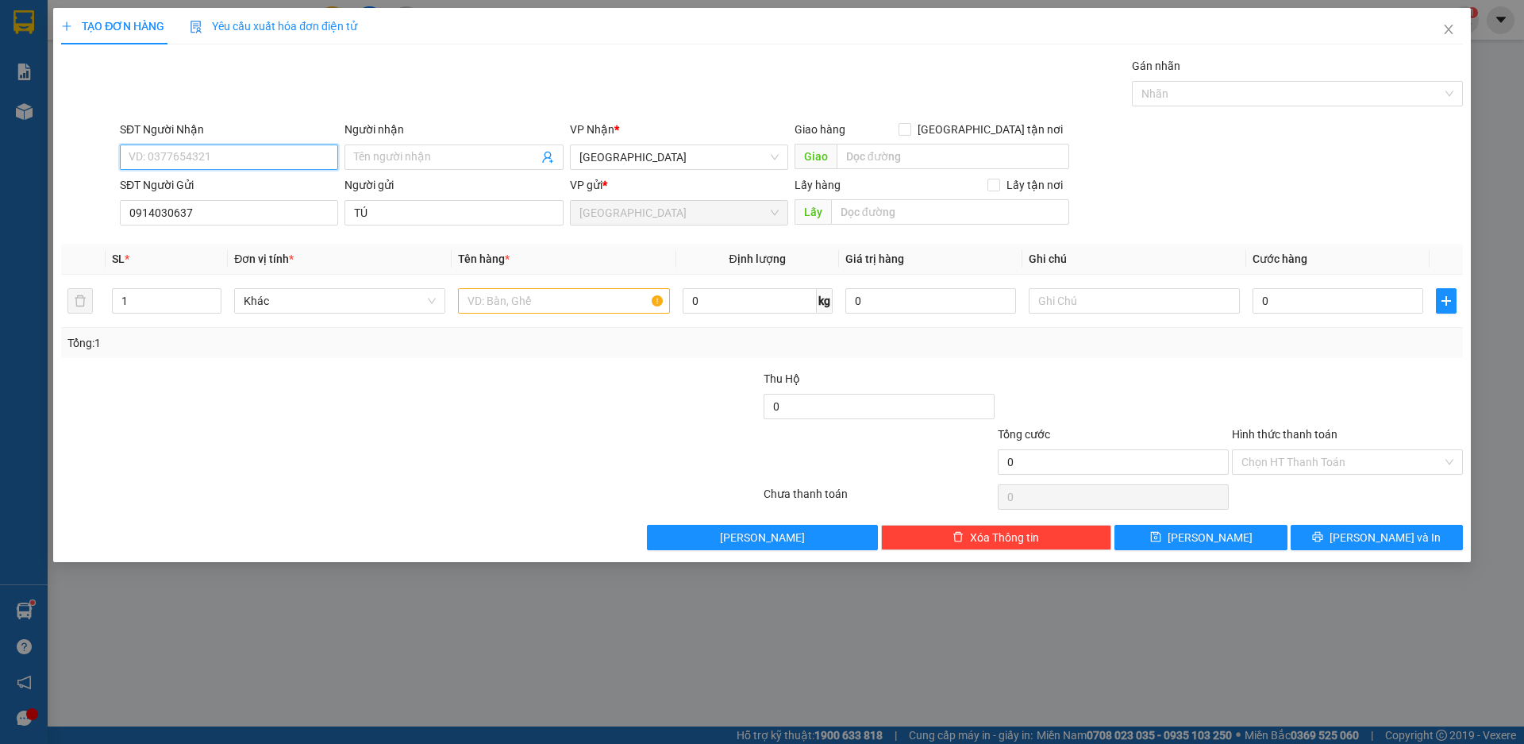
click at [207, 163] on input "SĐT Người Nhận" at bounding box center [229, 156] width 218 height 25
click at [168, 216] on div "0909256781 - THÚY" at bounding box center [228, 214] width 199 height 17
type input "0909256781"
type input "THÚY"
click at [320, 301] on span "Khác" at bounding box center [340, 301] width 192 height 24
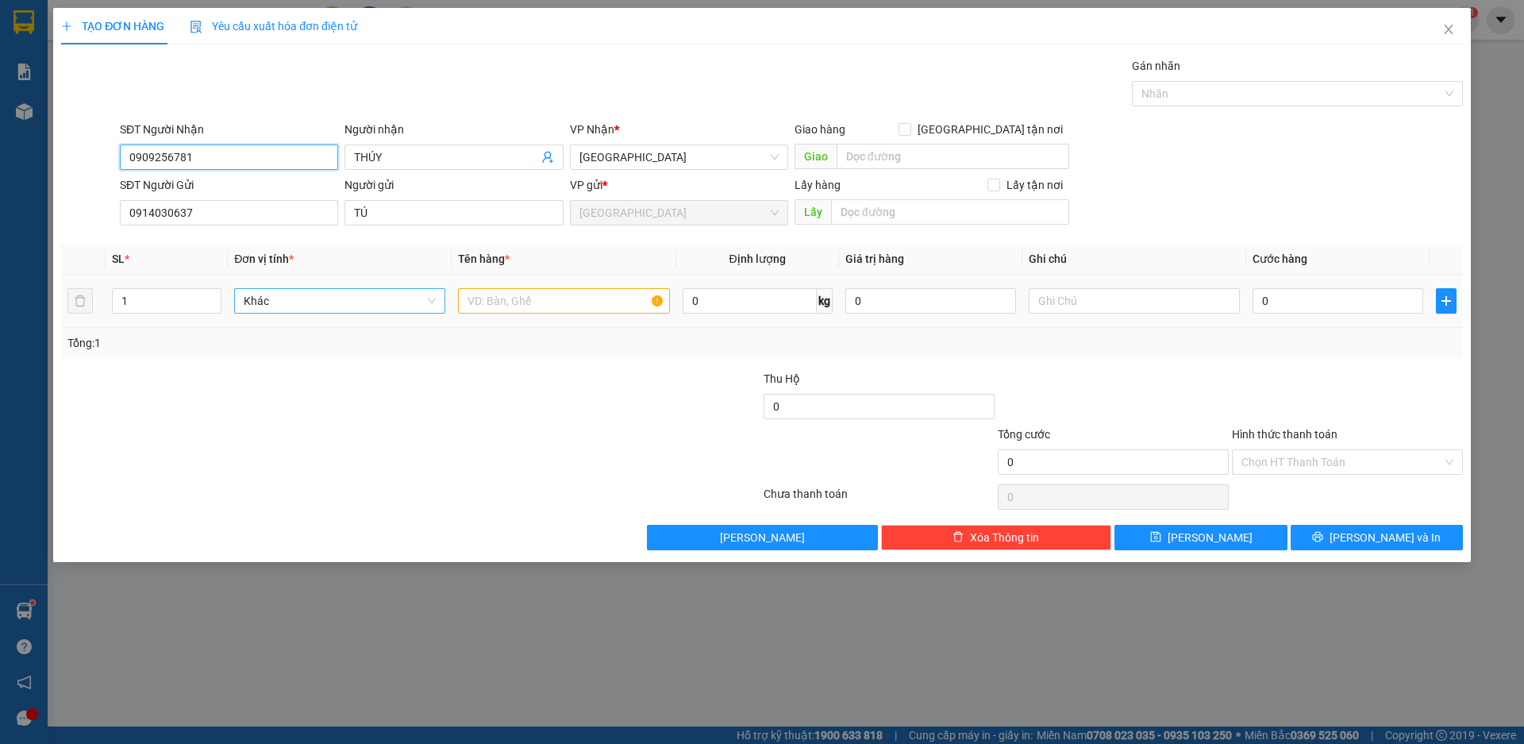
type input "0909256781"
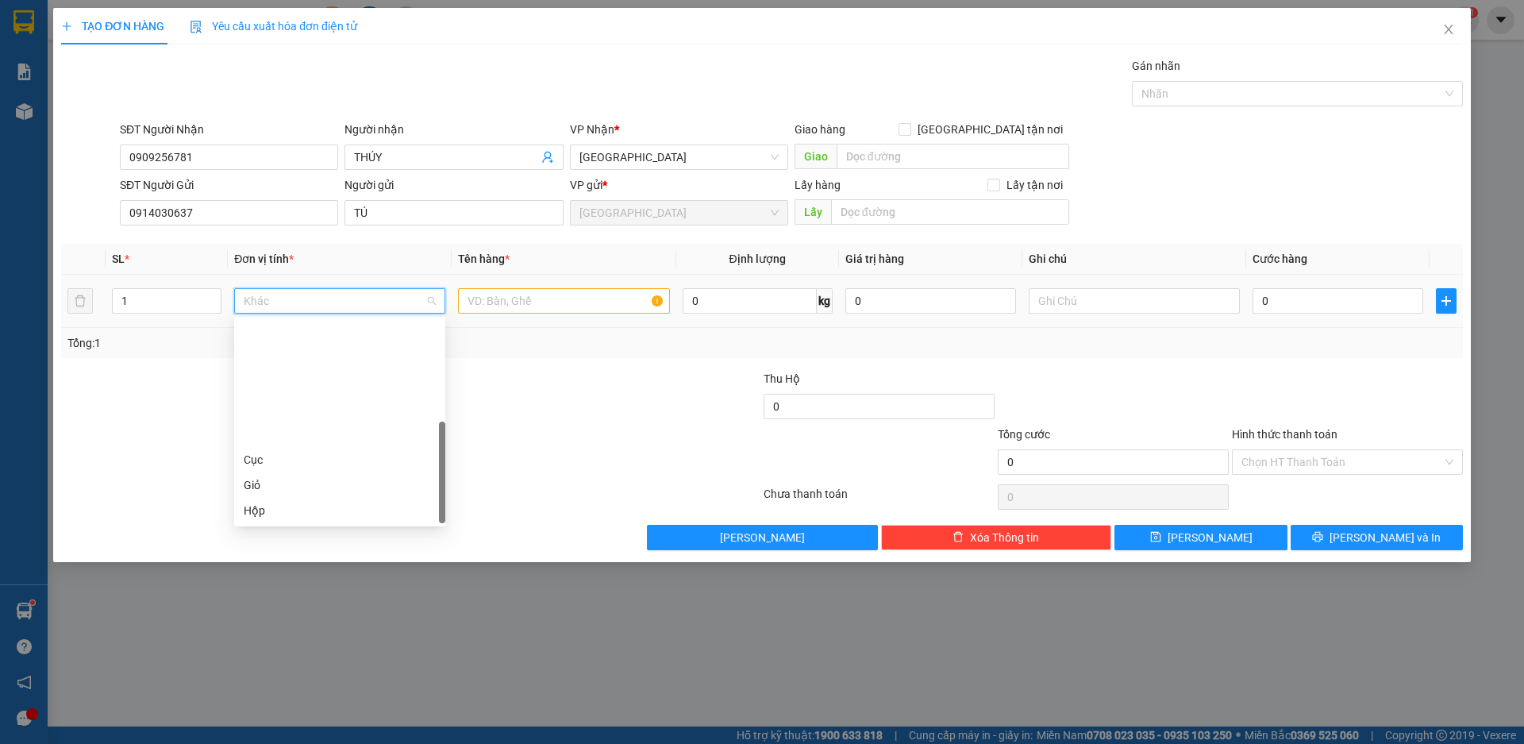
click at [321, 552] on div "Thùng" at bounding box center [340, 560] width 192 height 17
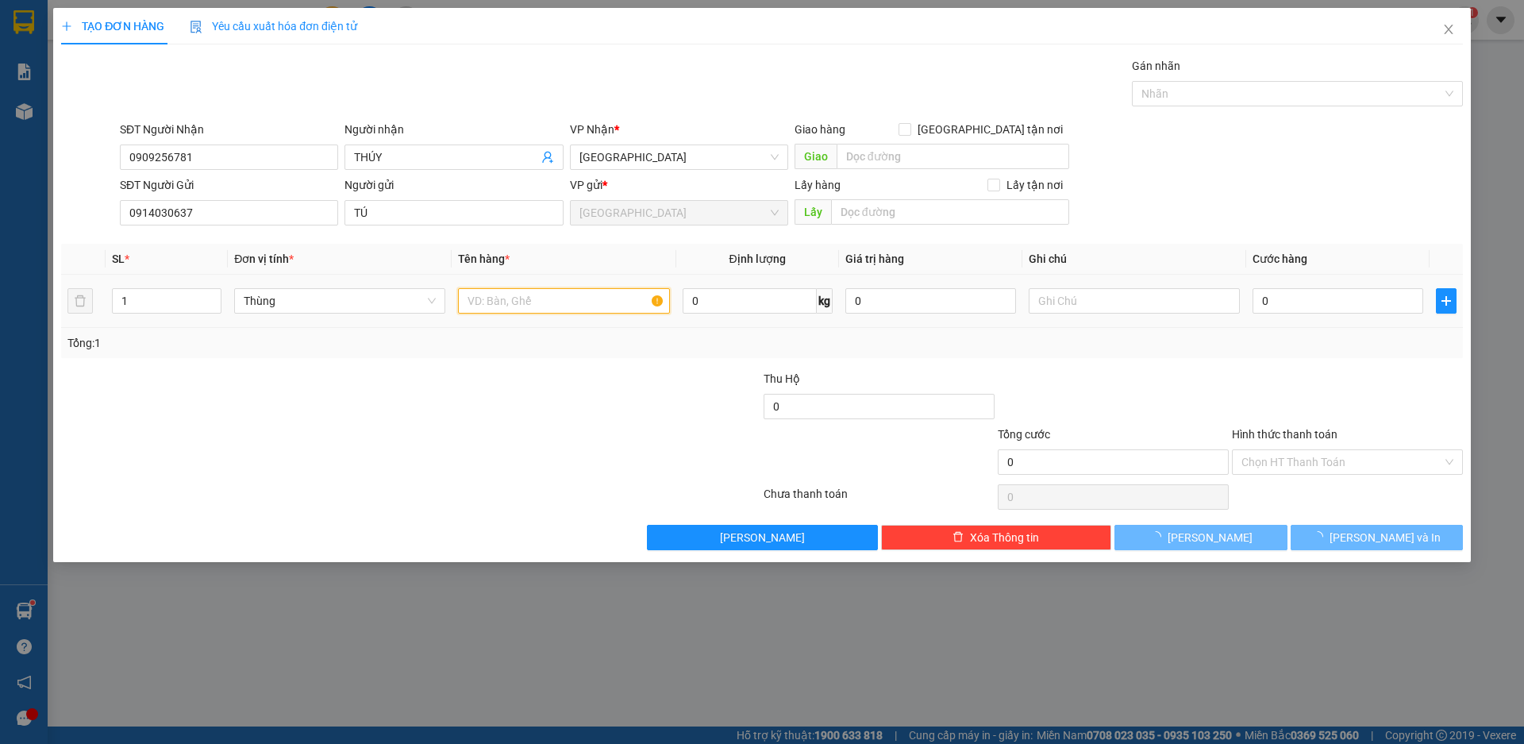
click at [575, 290] on input "text" at bounding box center [563, 300] width 211 height 25
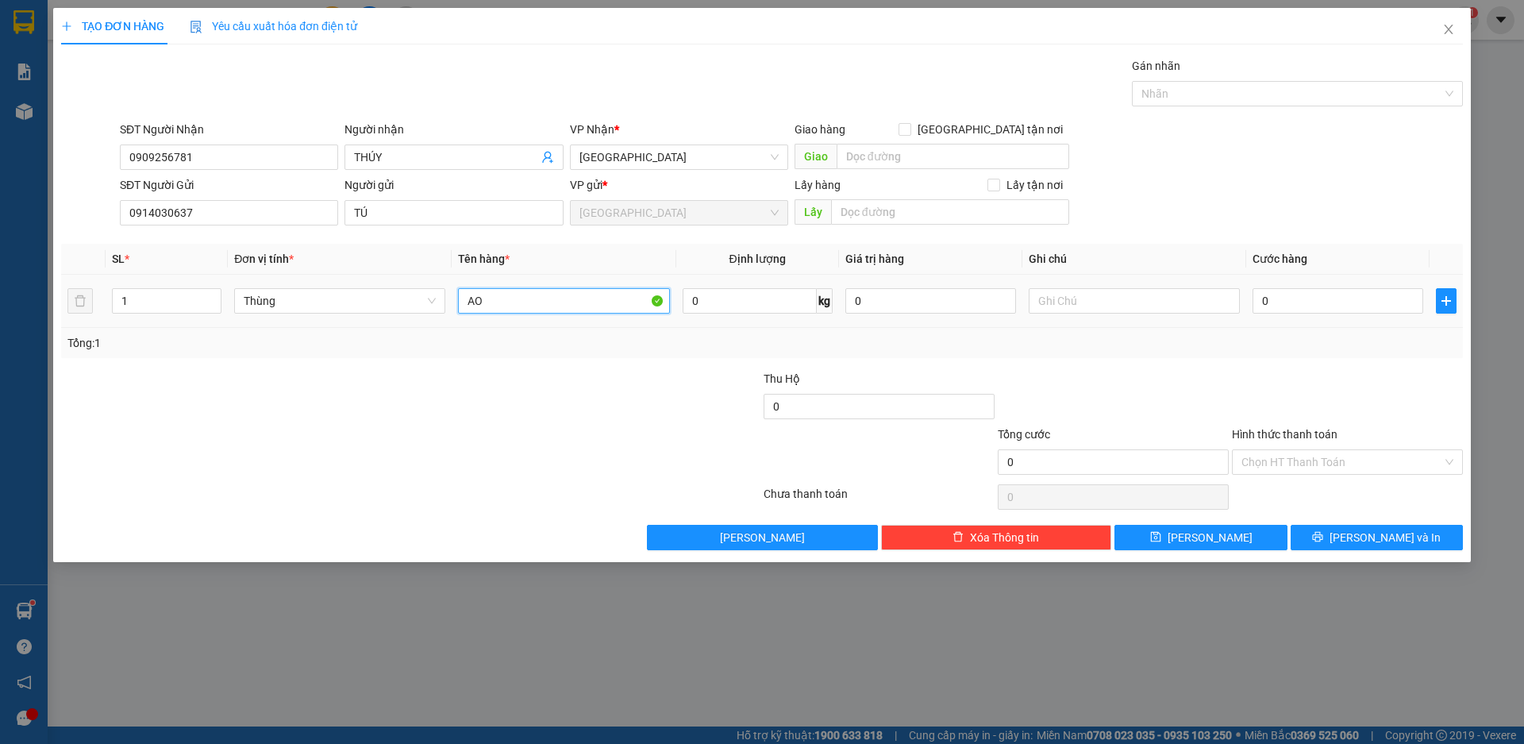
type input "A"
type input "ÁO QUẦN"
click at [1314, 303] on input "0" at bounding box center [1337, 300] width 171 height 25
type input "7"
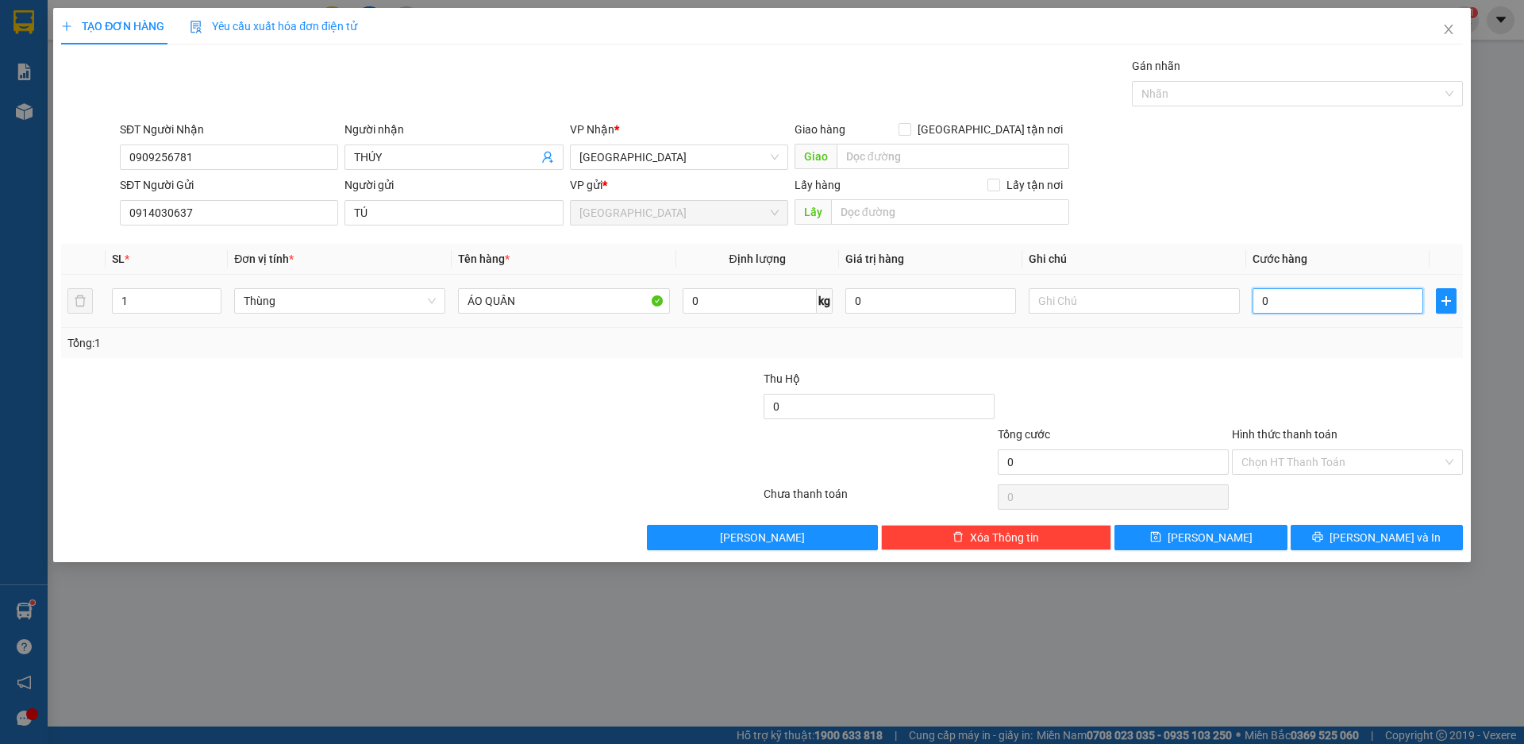
type input "7"
type input "700"
type input "7.000"
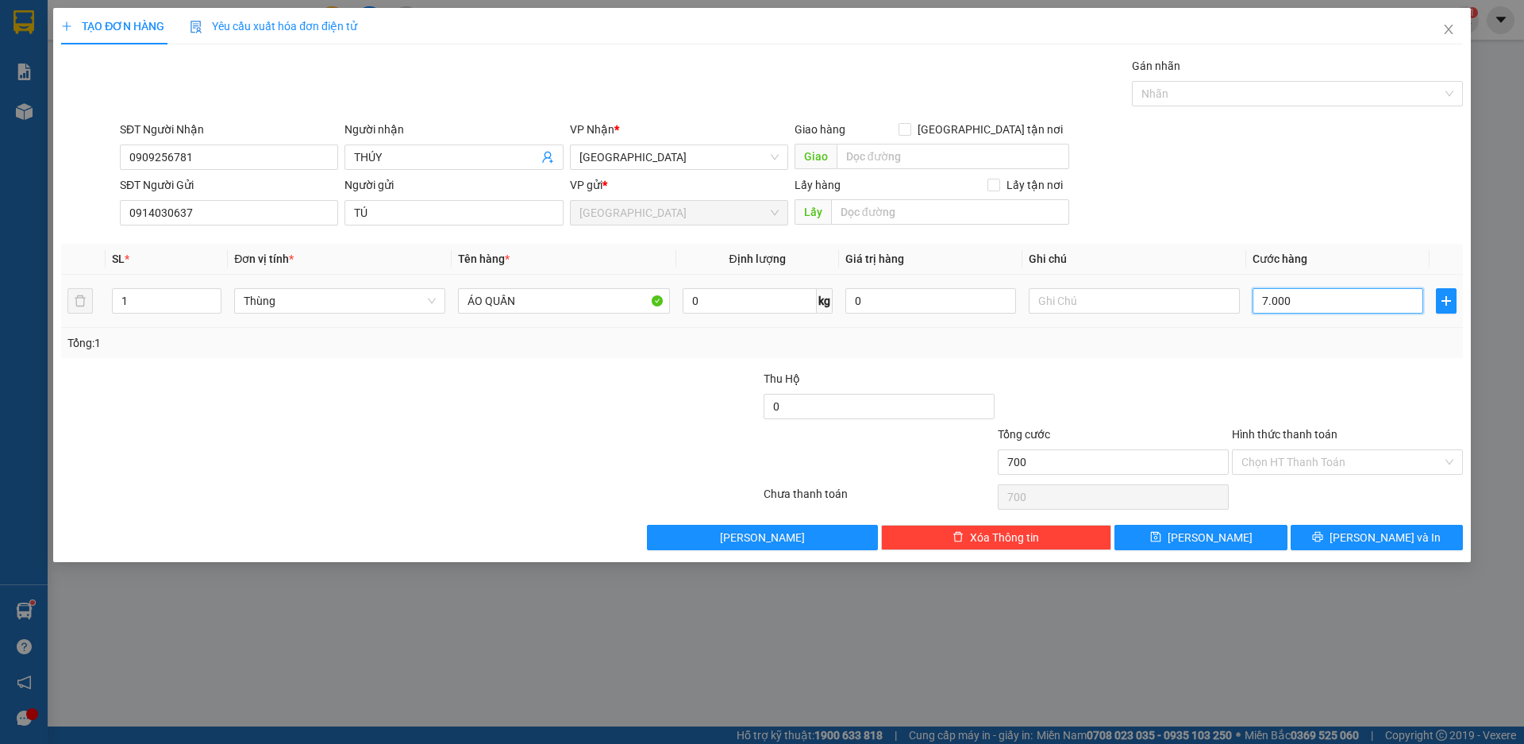
type input "7.000"
type input "70.000"
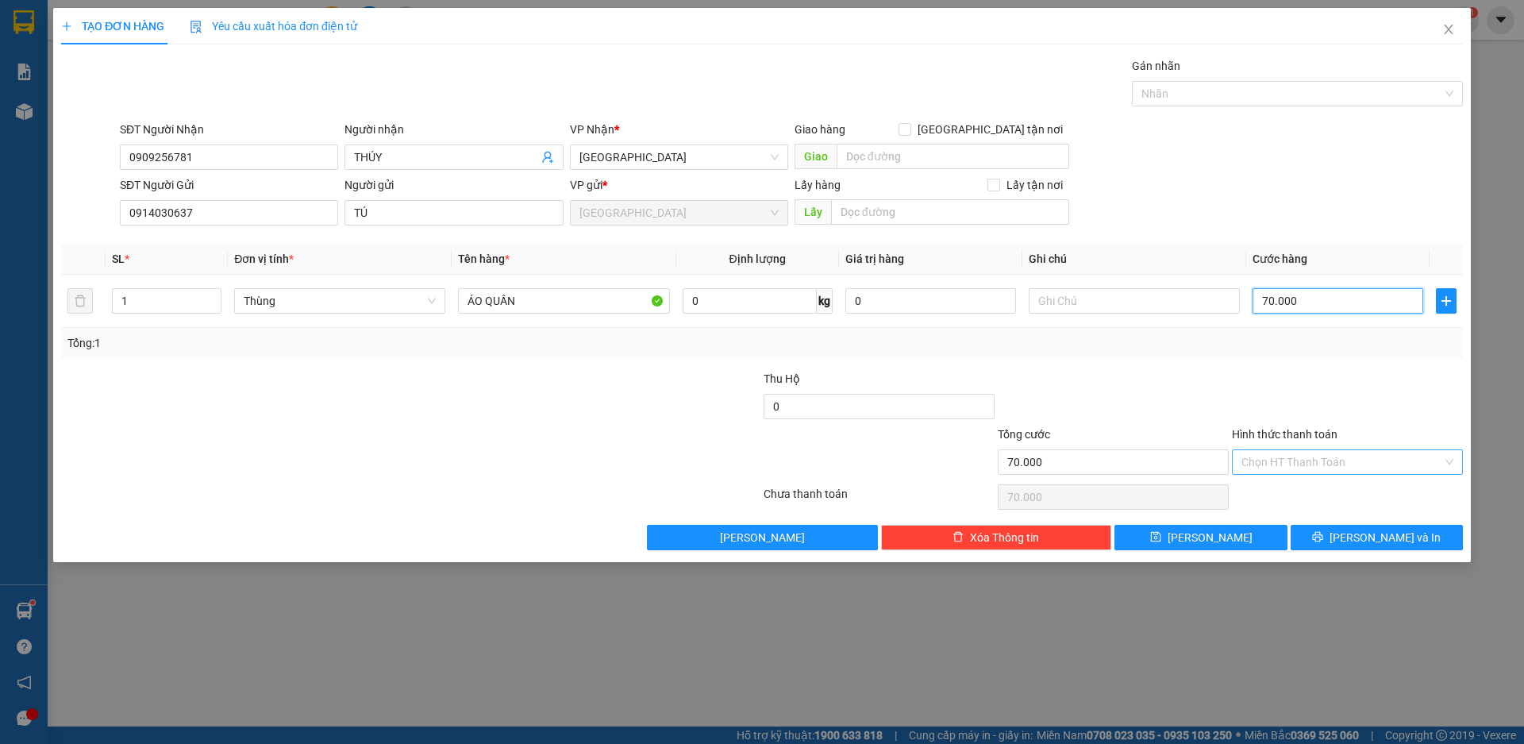
type input "70.000"
click at [1341, 457] on input "Hình thức thanh toán" at bounding box center [1341, 462] width 201 height 24
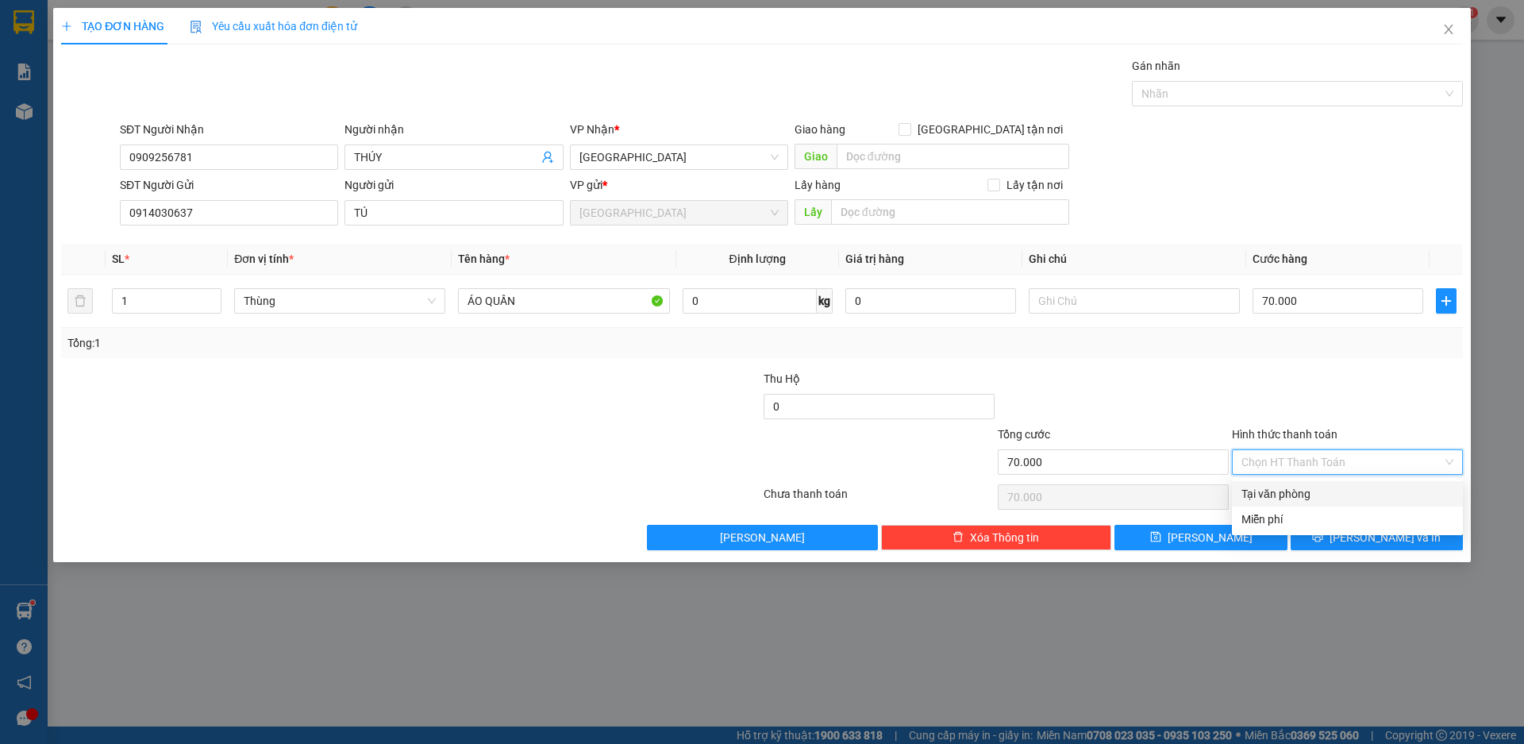
click at [1280, 490] on div "Tại văn phòng" at bounding box center [1347, 493] width 212 height 17
type input "0"
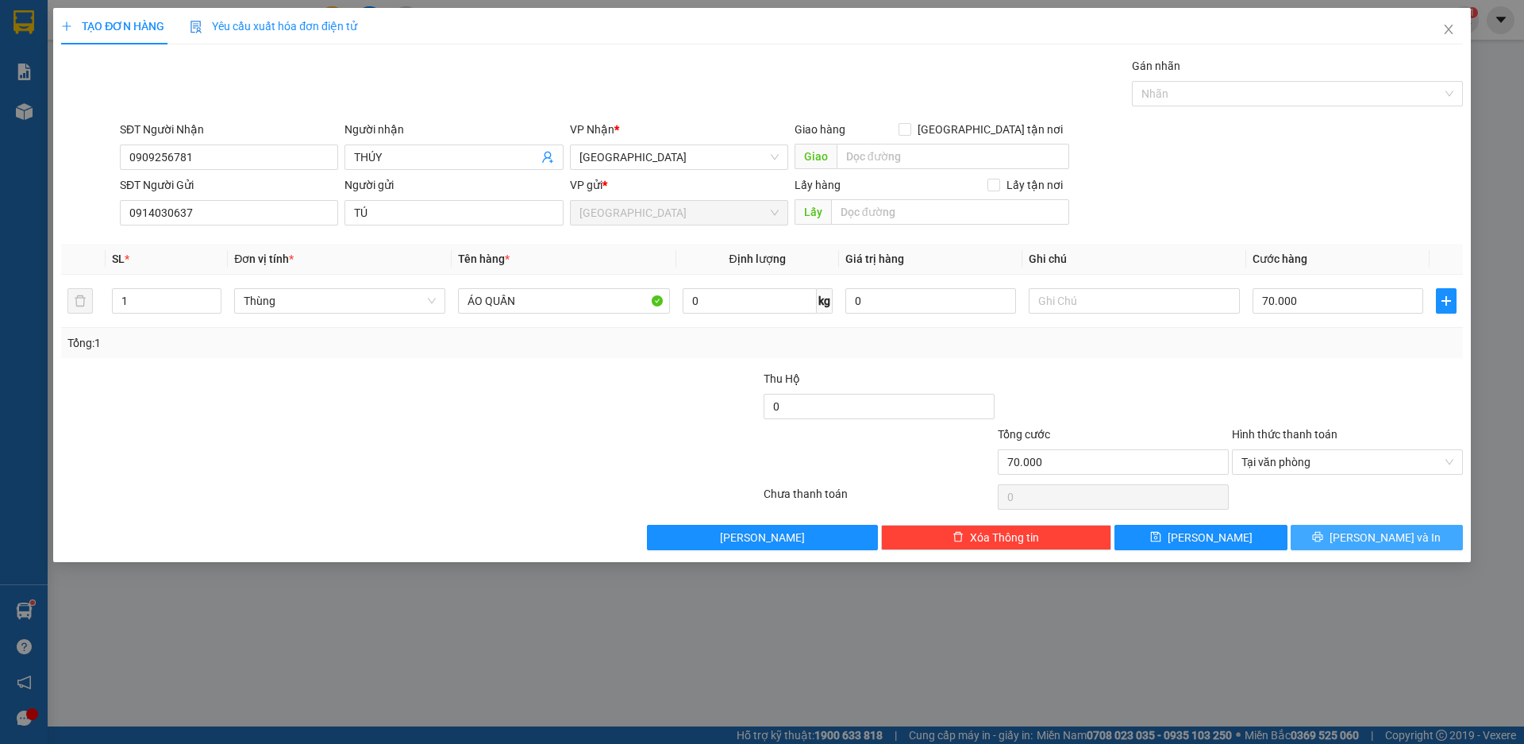
click at [1378, 540] on span "[PERSON_NAME] và In" at bounding box center [1384, 537] width 111 height 17
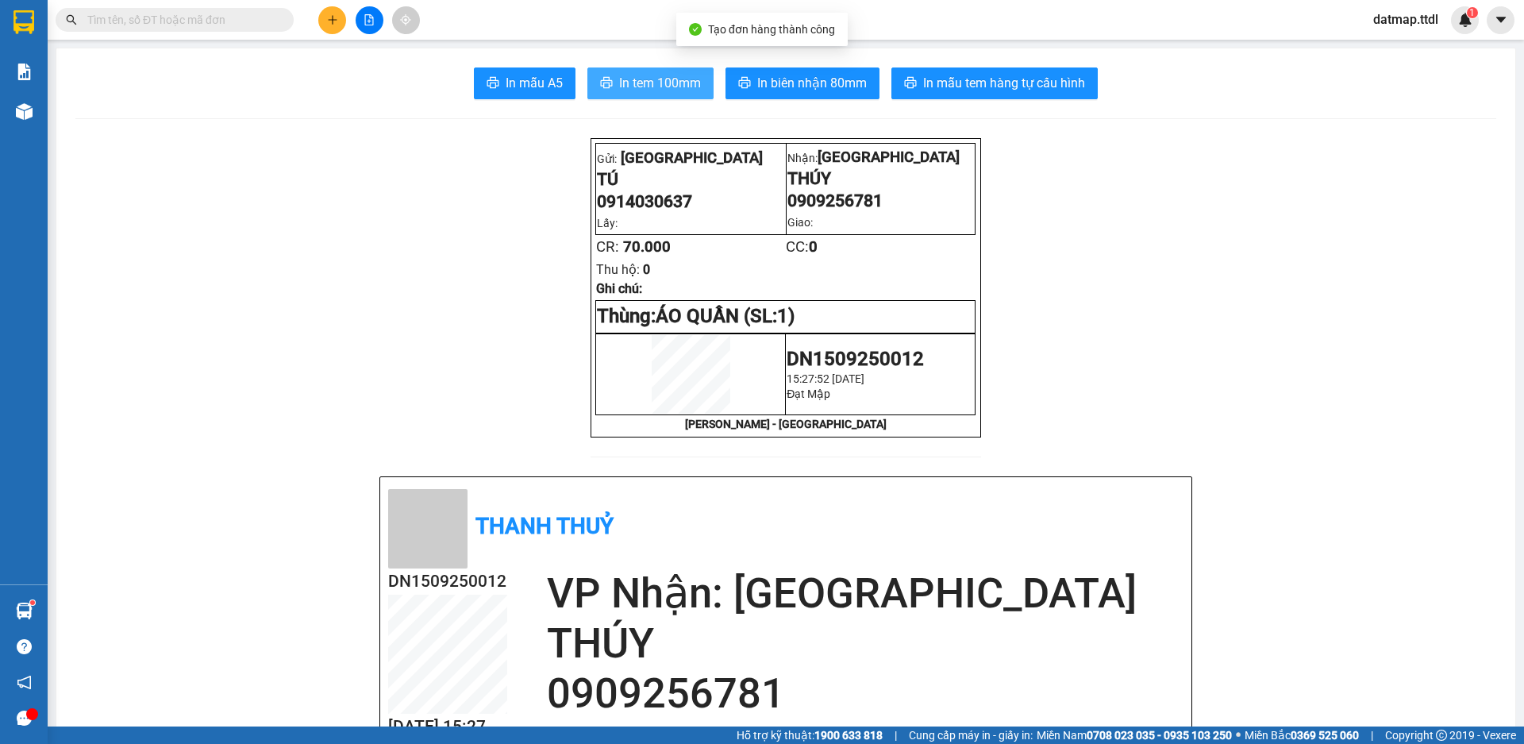
click at [649, 90] on span "In tem 100mm" at bounding box center [660, 83] width 82 height 20
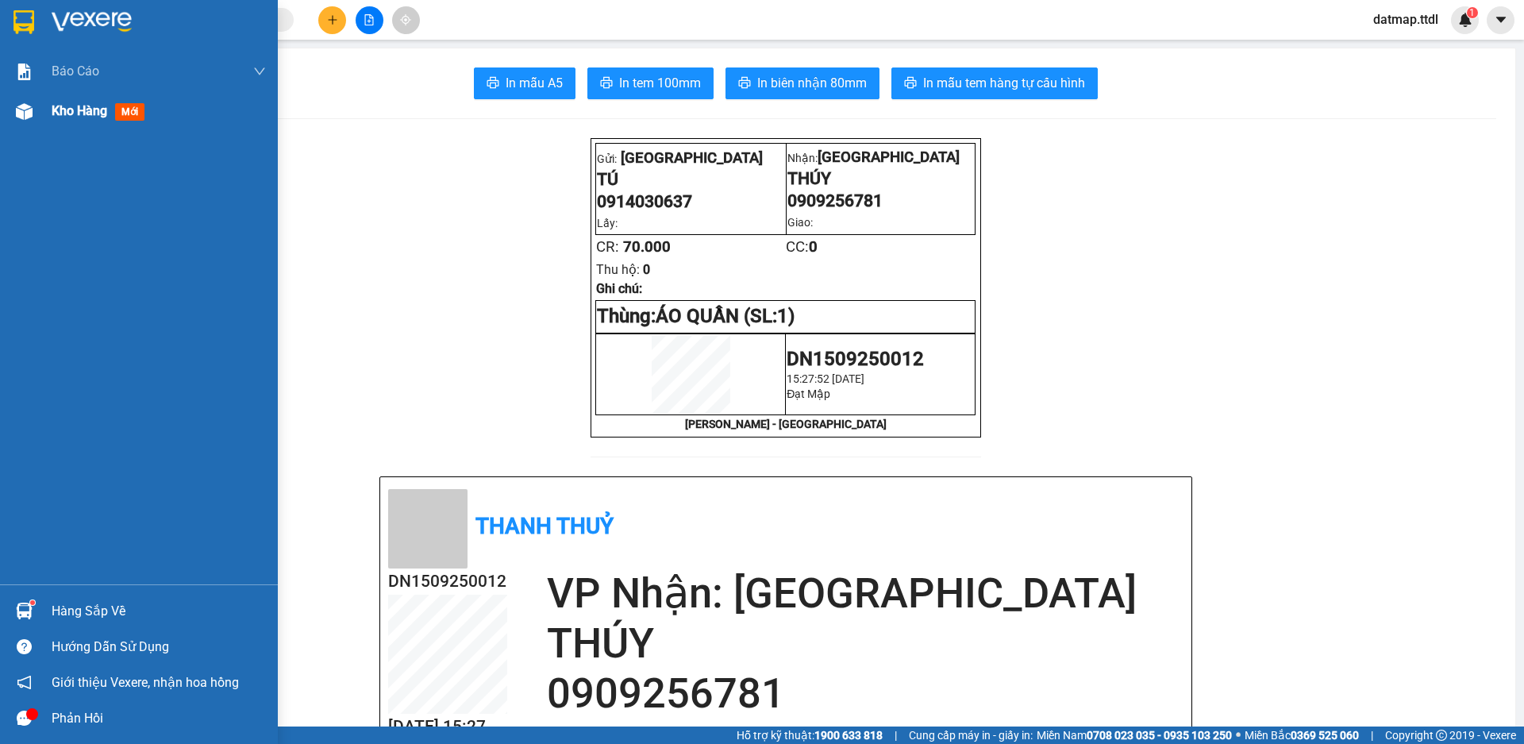
click at [86, 110] on span "Kho hàng" at bounding box center [80, 110] width 56 height 15
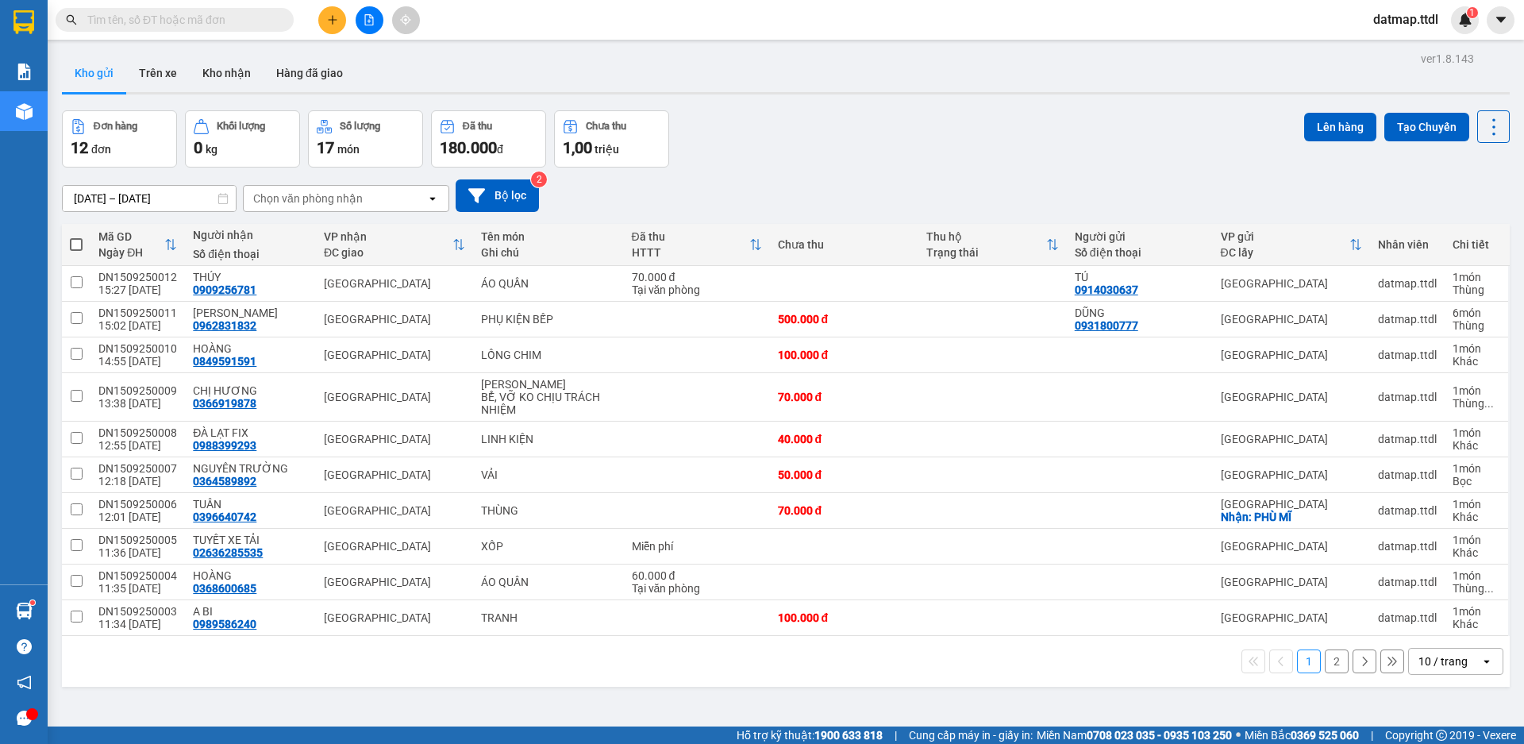
click at [75, 246] on span at bounding box center [76, 244] width 13 height 13
click at [76, 236] on input "checkbox" at bounding box center [76, 236] width 0 height 0
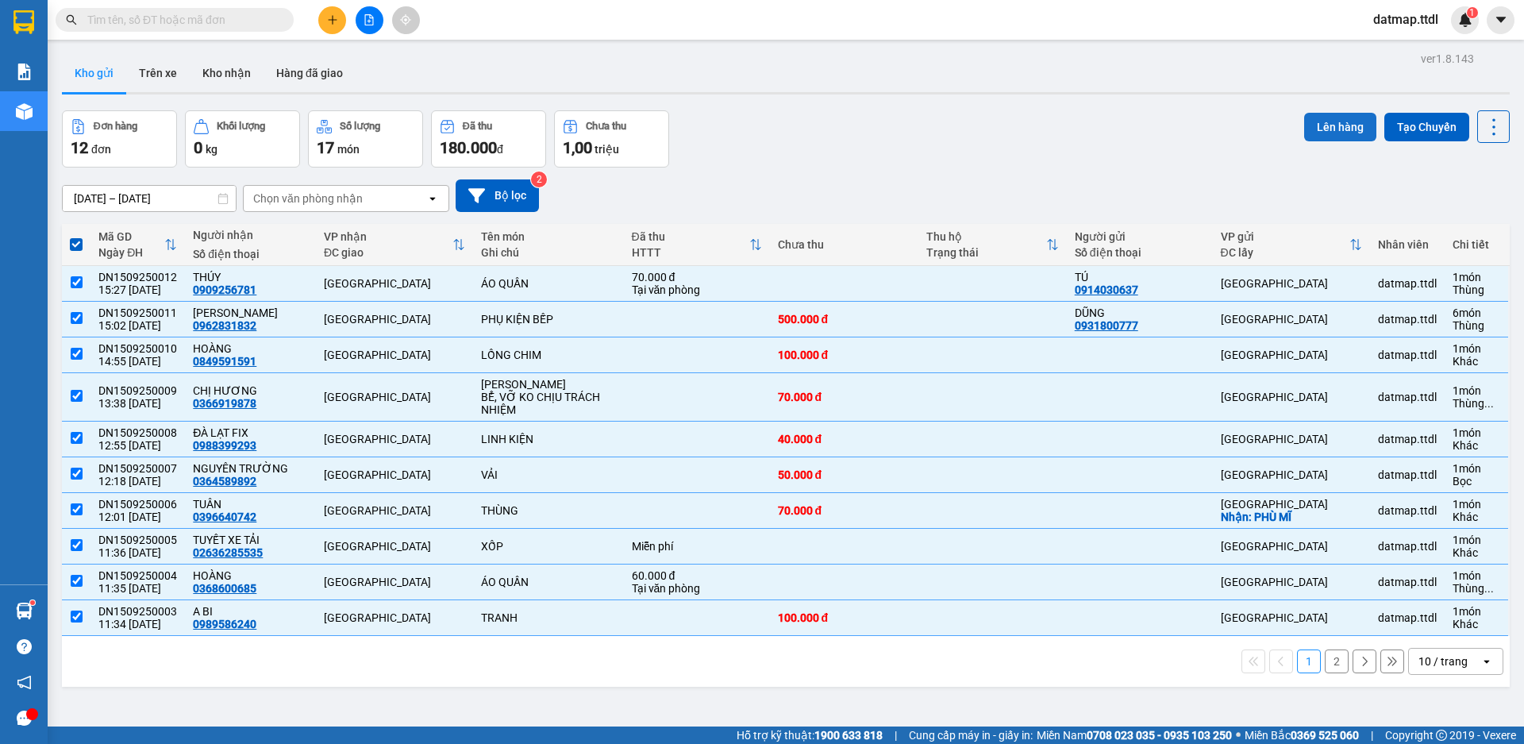
click at [1304, 129] on button "Lên hàng" at bounding box center [1340, 127] width 72 height 29
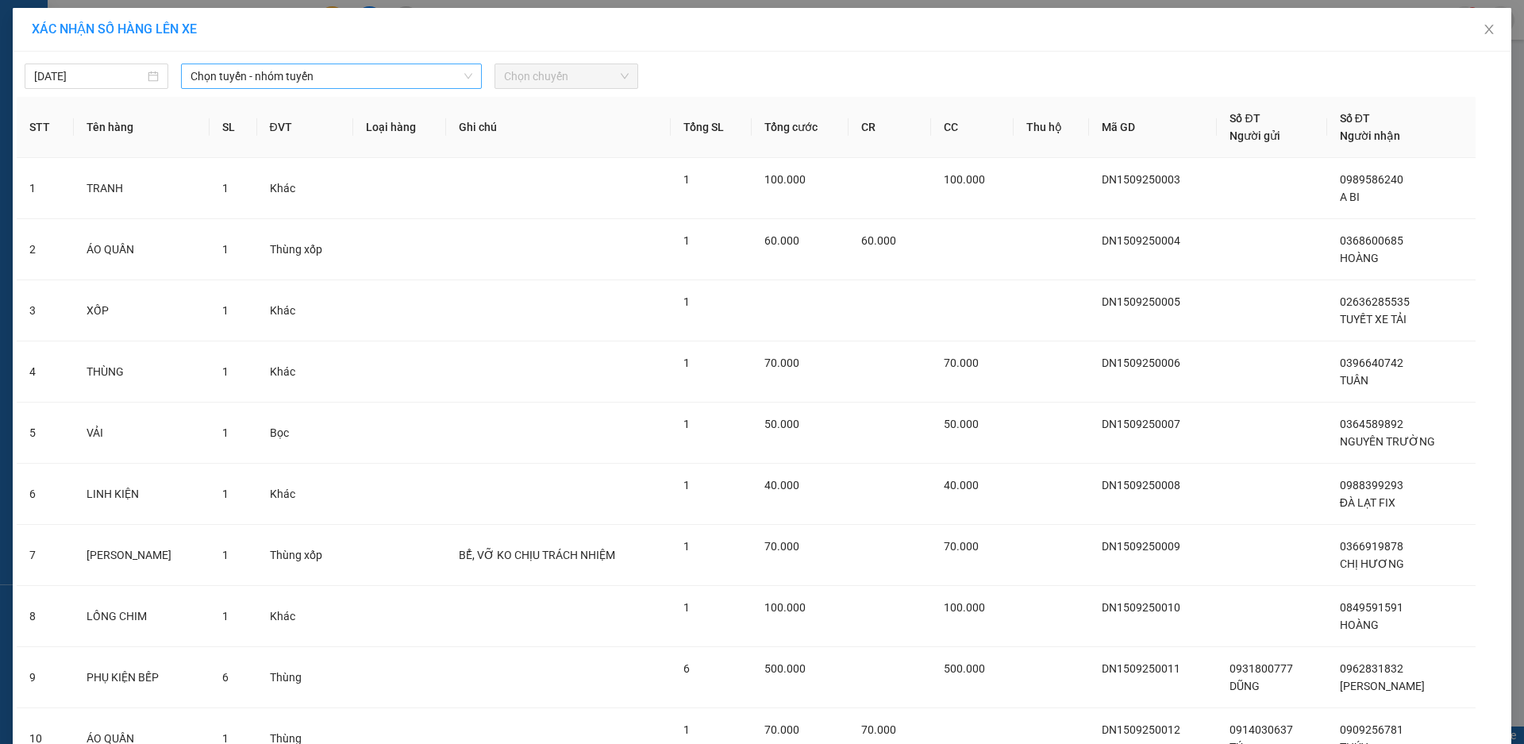
click at [309, 79] on span "Chọn tuyến - nhóm tuyến" at bounding box center [331, 76] width 282 height 24
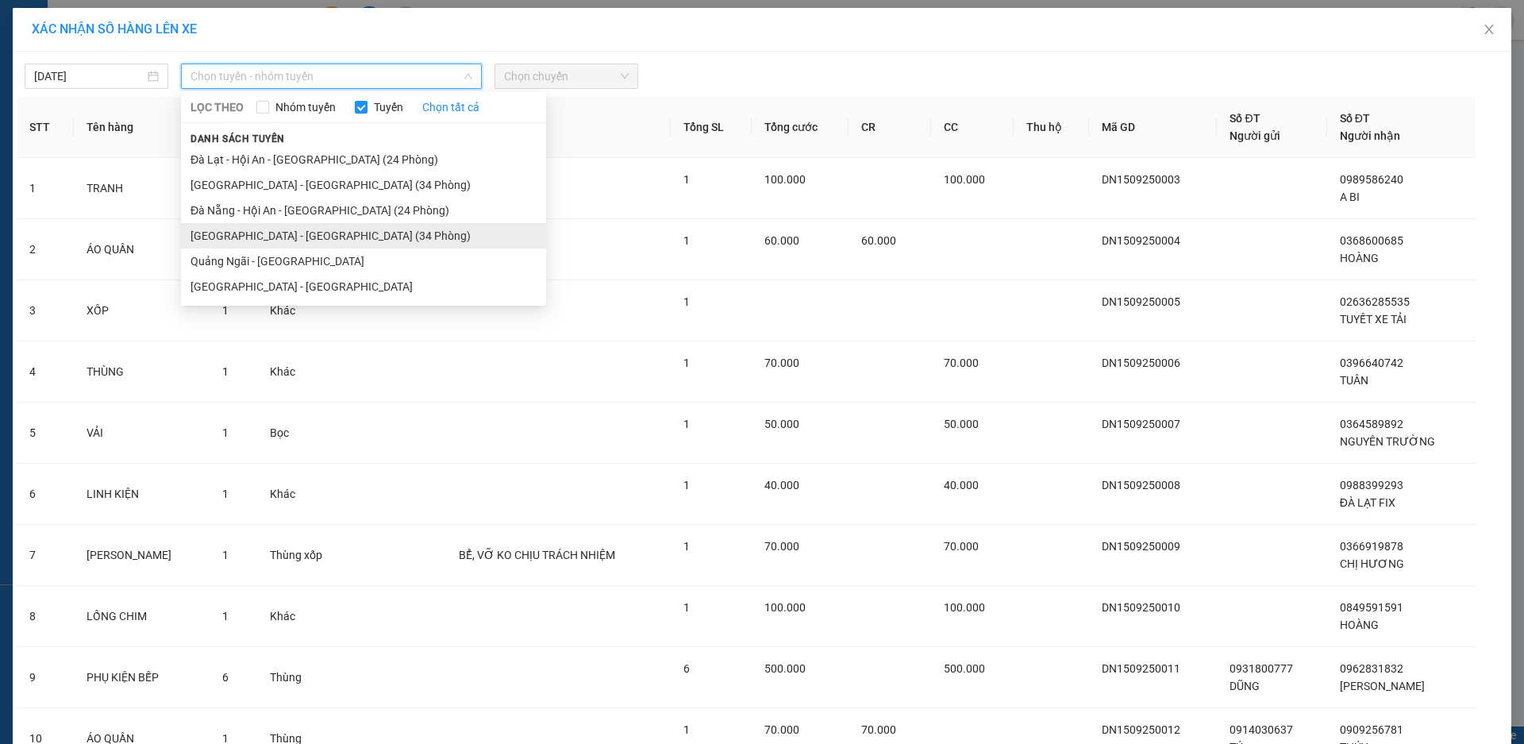
click at [279, 236] on li "[GEOGRAPHIC_DATA] - [GEOGRAPHIC_DATA] (34 Phòng)" at bounding box center [363, 235] width 365 height 25
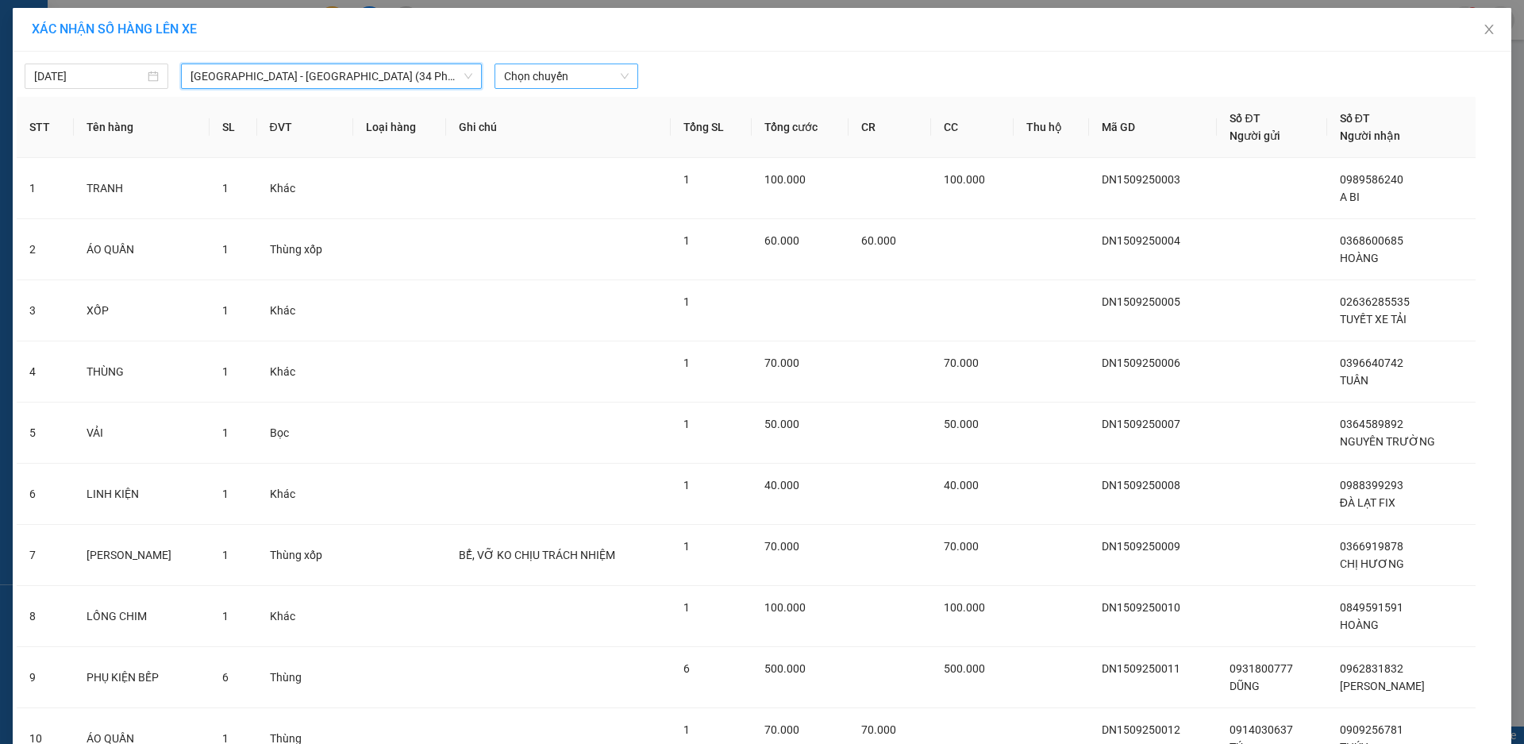
click at [559, 76] on span "Chọn chuyến" at bounding box center [566, 76] width 125 height 24
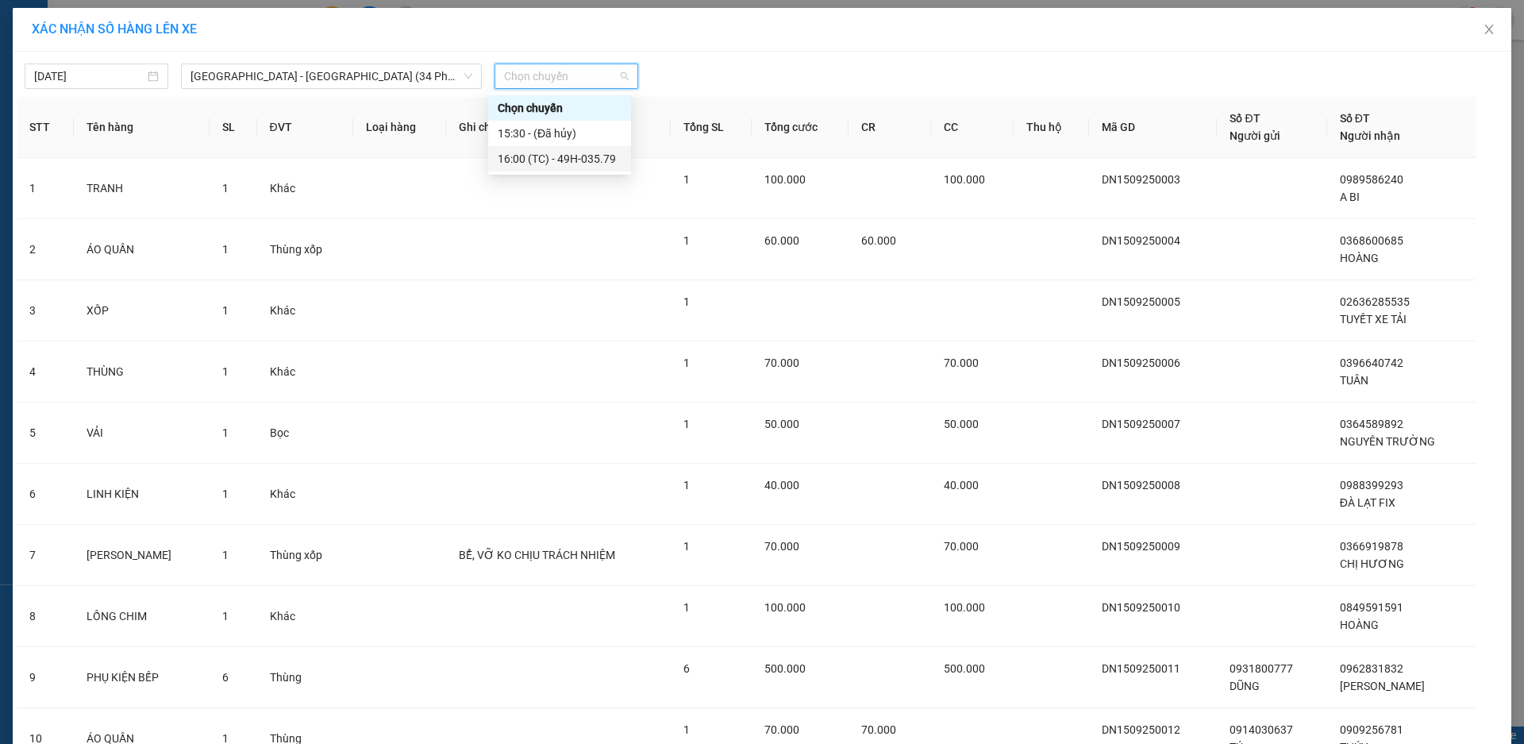
click at [590, 157] on div "16:00 (TC) - 49H-035.79" at bounding box center [560, 158] width 124 height 17
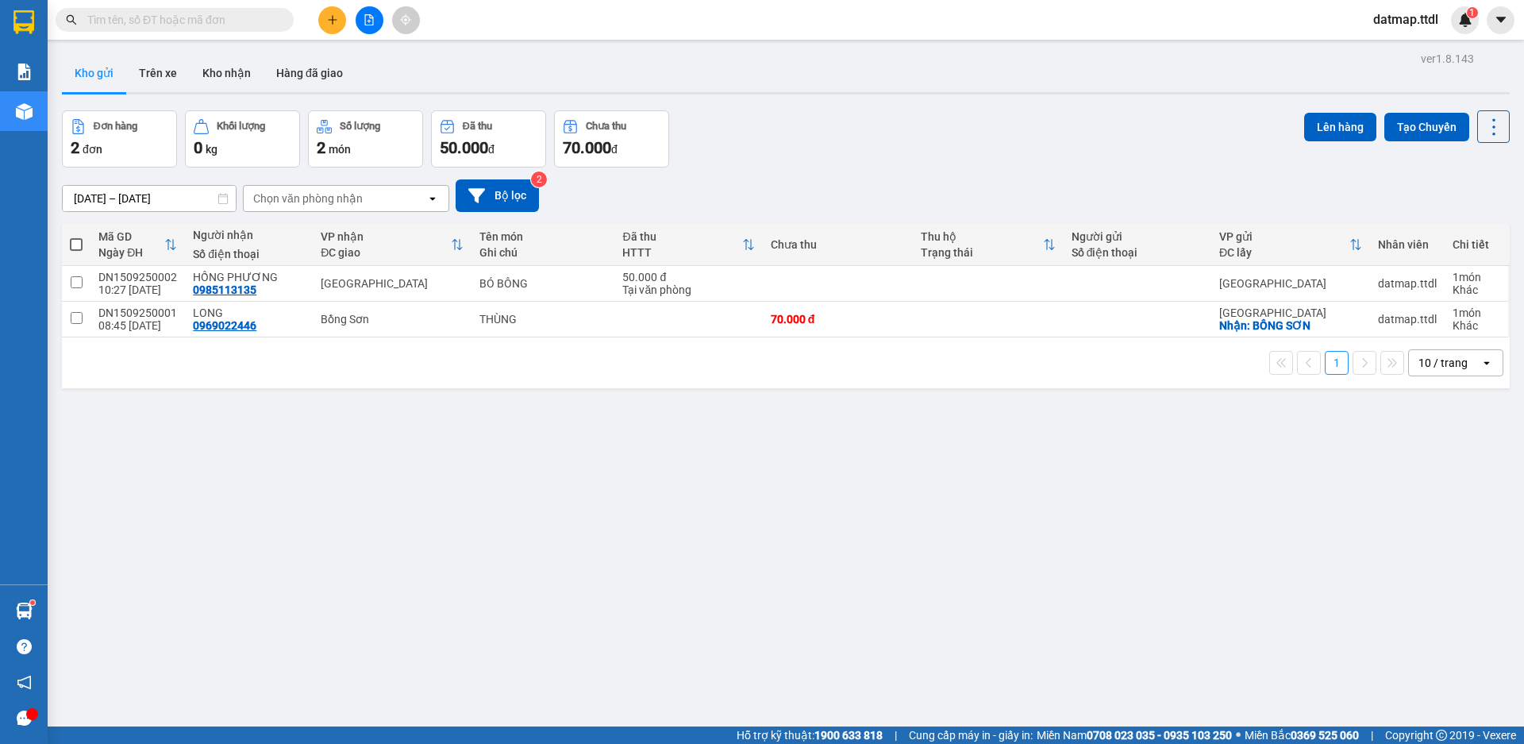
click at [75, 244] on span at bounding box center [76, 244] width 13 height 13
click at [76, 236] on input "checkbox" at bounding box center [76, 236] width 0 height 0
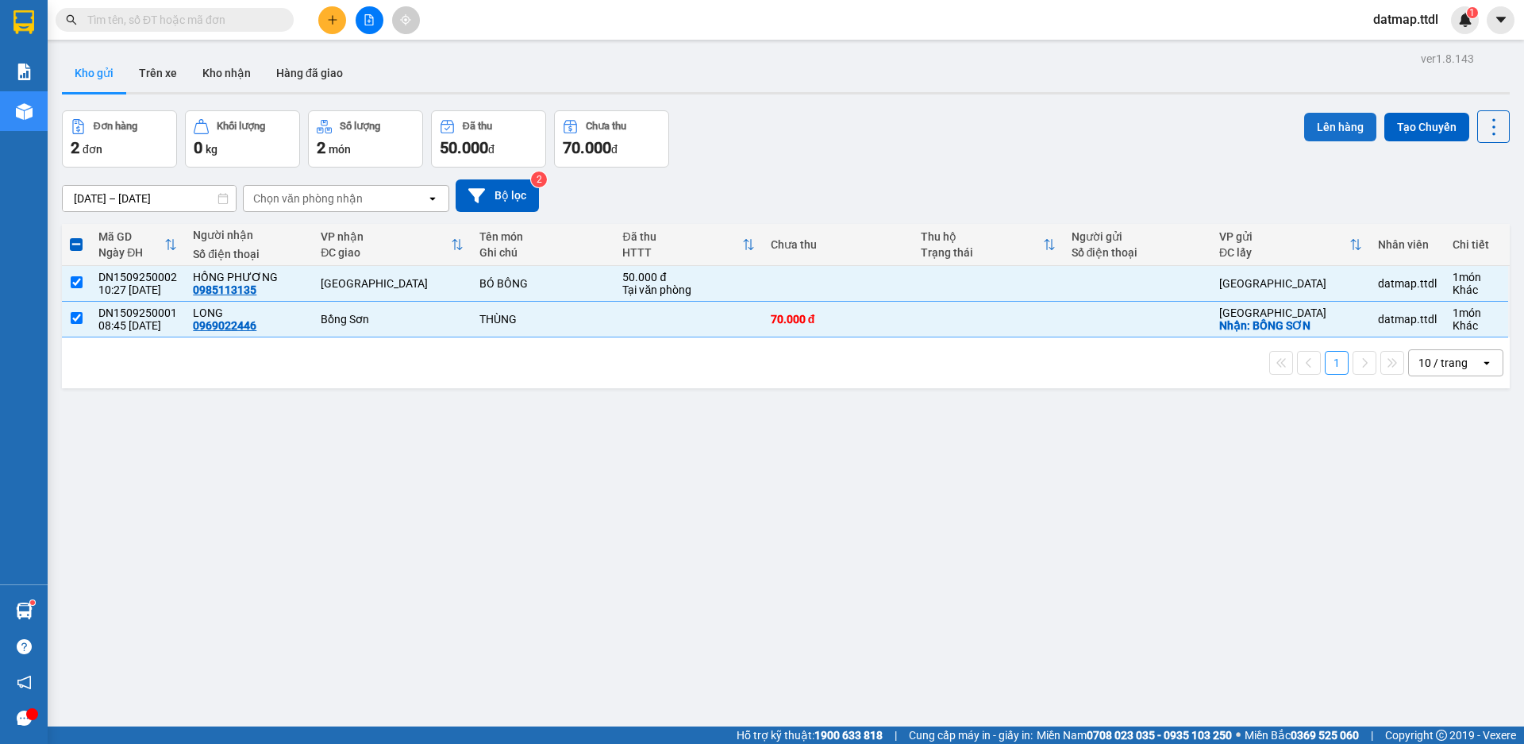
click at [1321, 124] on button "Lên hàng" at bounding box center [1340, 127] width 72 height 29
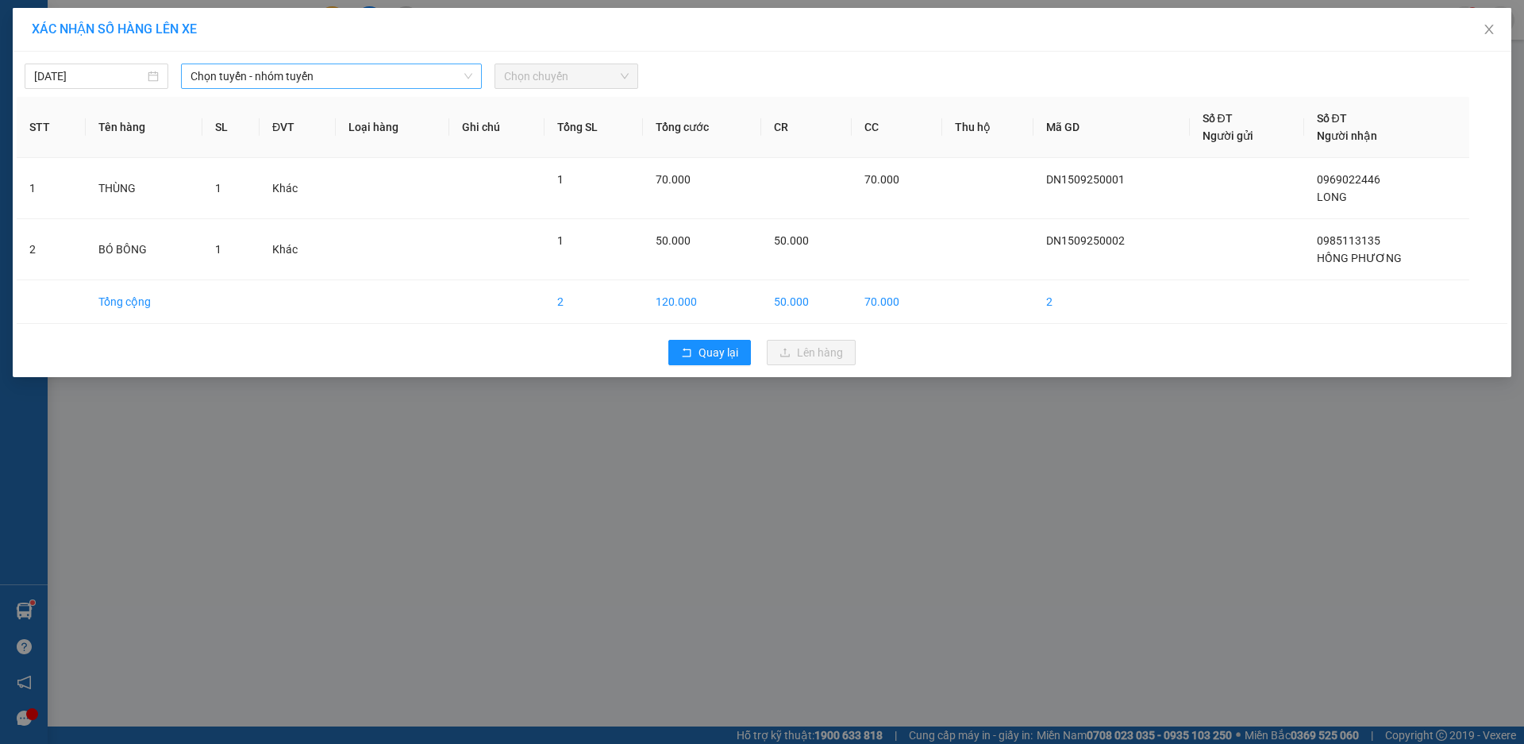
click at [317, 82] on span "Chọn tuyến - nhóm tuyến" at bounding box center [331, 76] width 282 height 24
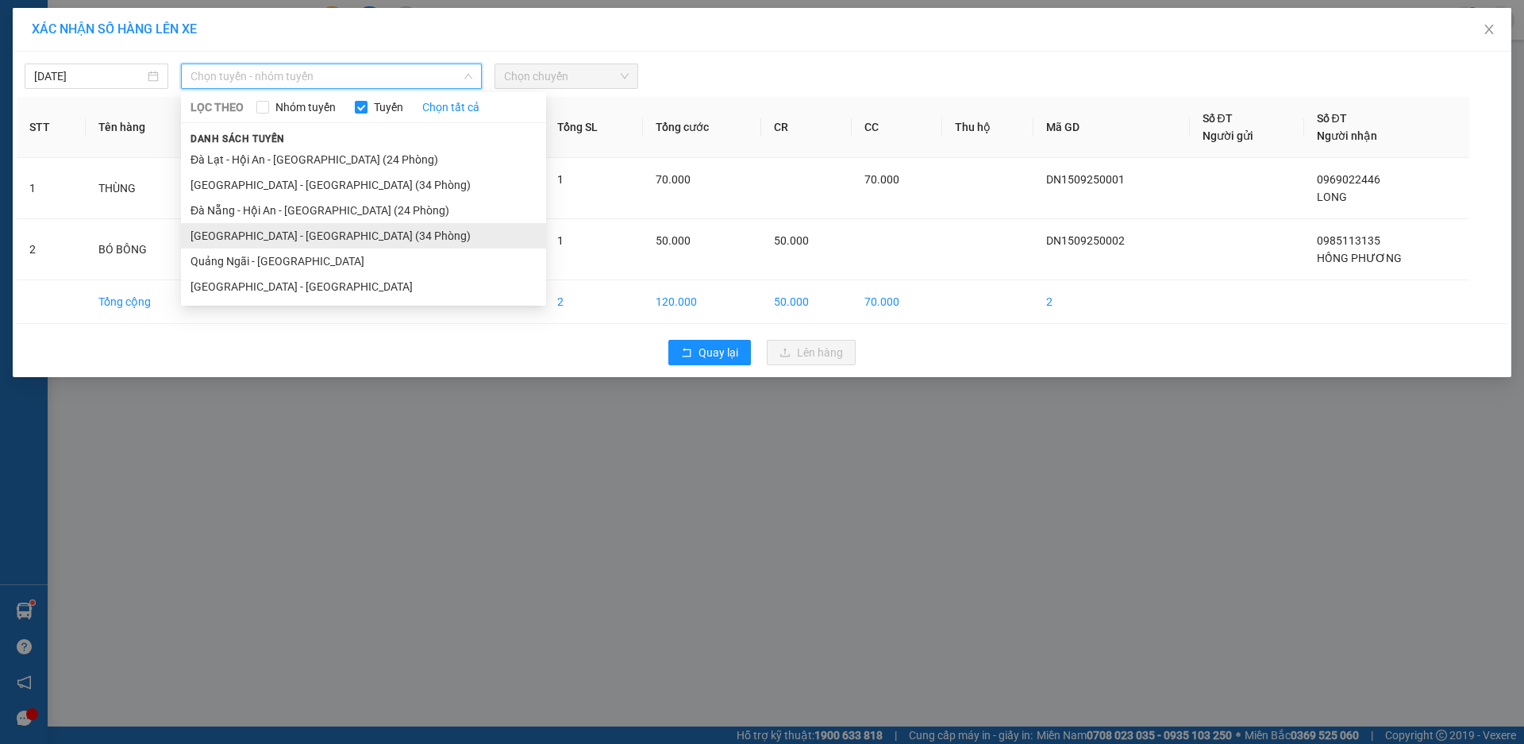
click at [277, 238] on li "[GEOGRAPHIC_DATA] - [GEOGRAPHIC_DATA] (34 Phòng)" at bounding box center [363, 235] width 365 height 25
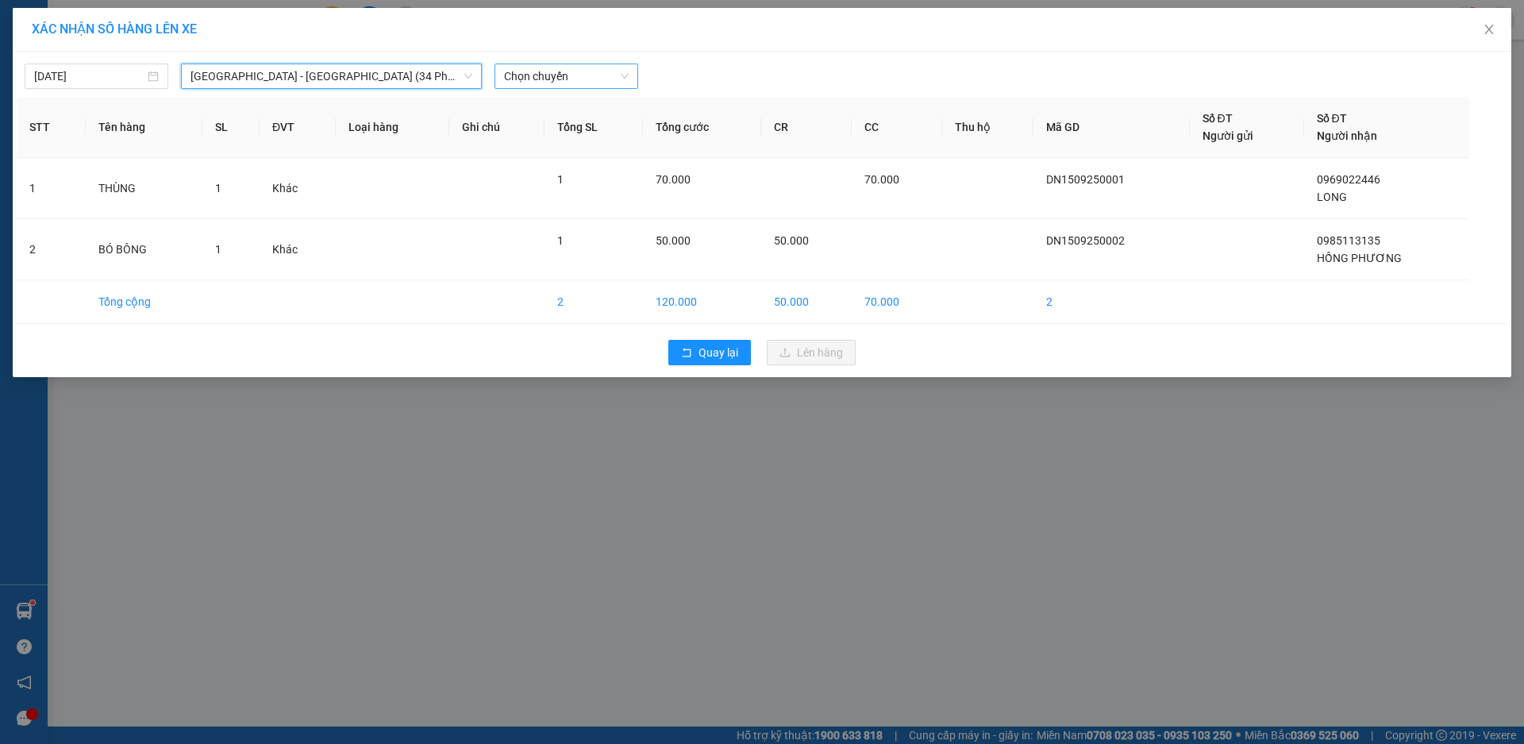
click at [562, 80] on span "Chọn chuyến" at bounding box center [566, 76] width 125 height 24
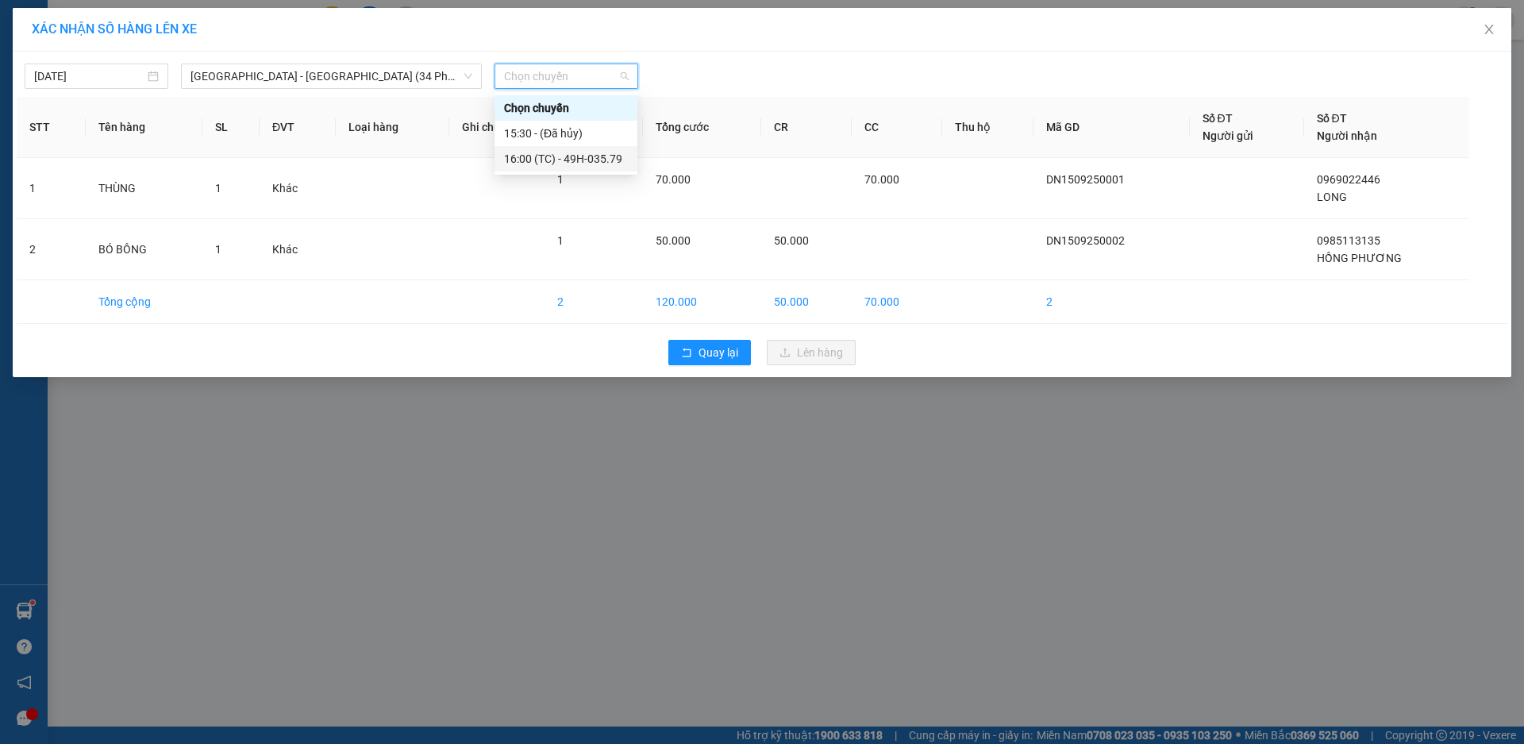
click at [583, 157] on div "16:00 (TC) - 49H-035.79" at bounding box center [566, 158] width 124 height 17
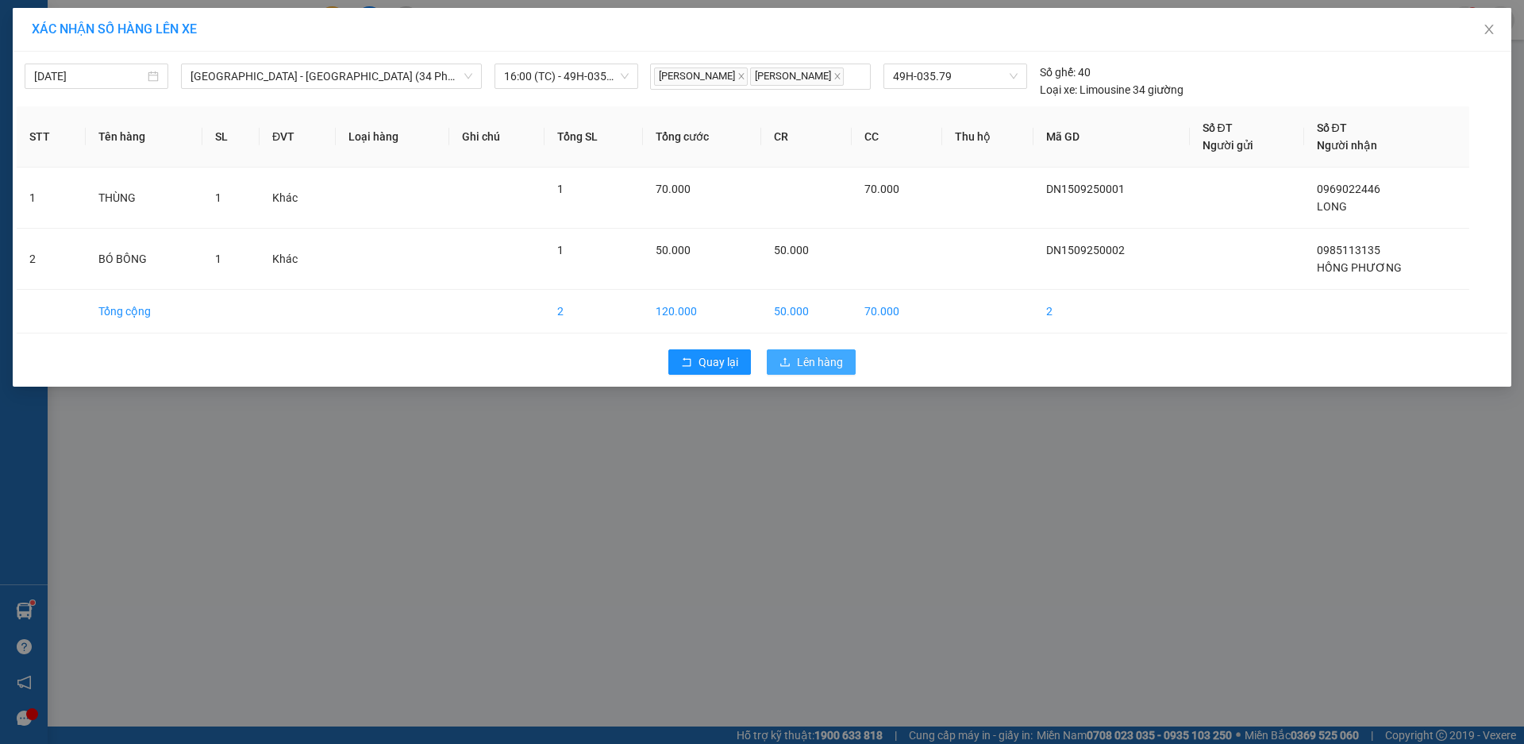
click at [809, 360] on span "Lên hàng" at bounding box center [820, 361] width 46 height 17
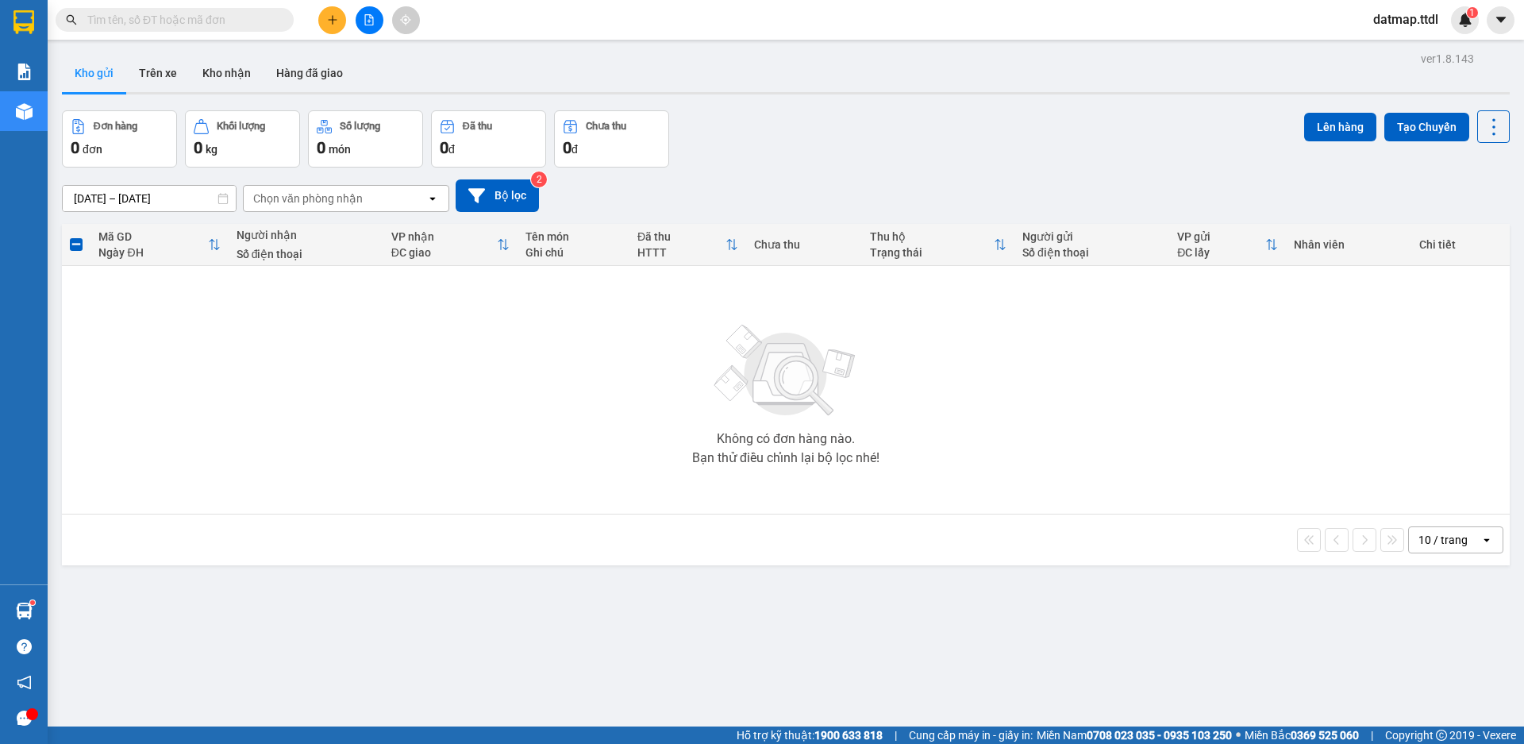
click at [367, 15] on icon "file-add" at bounding box center [369, 19] width 9 height 11
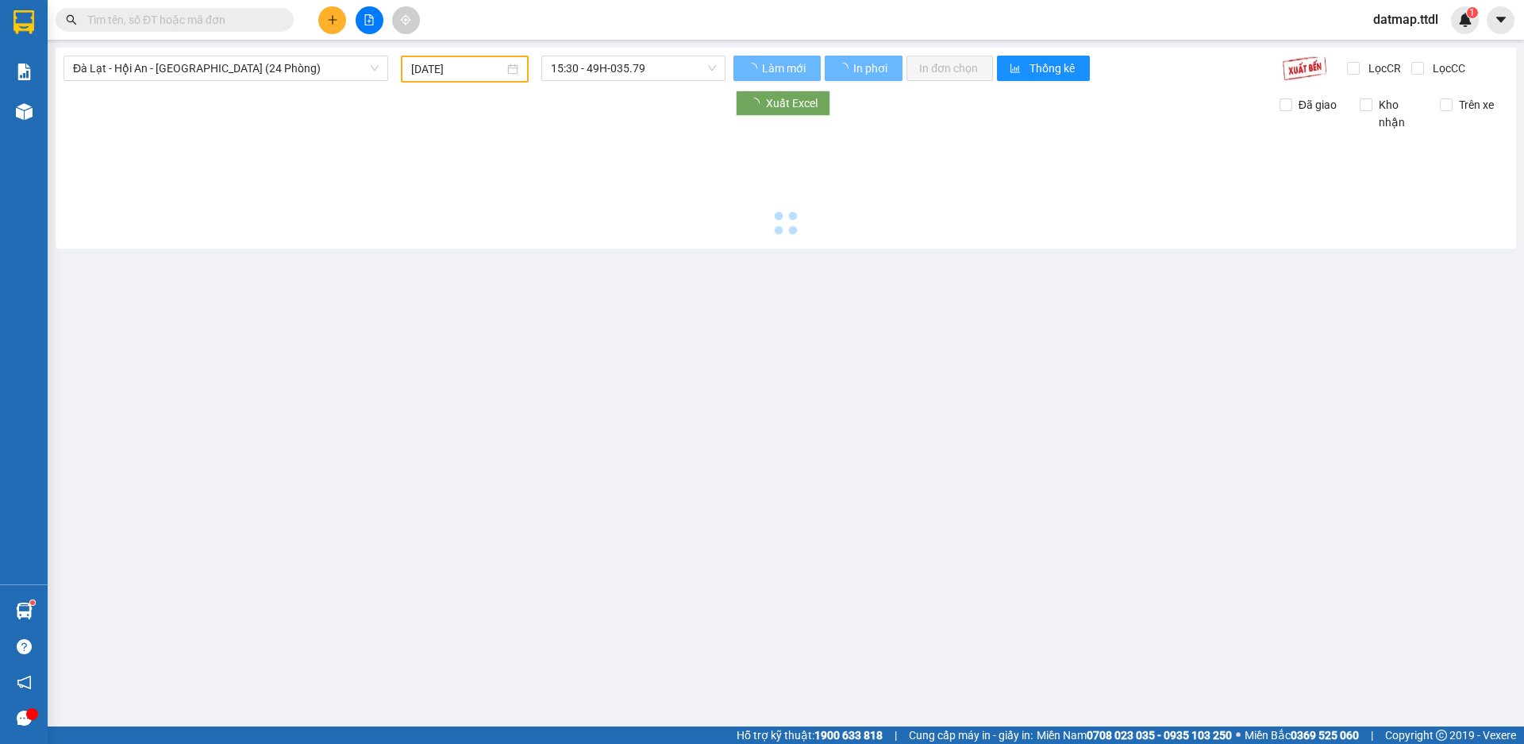
type input "[DATE]"
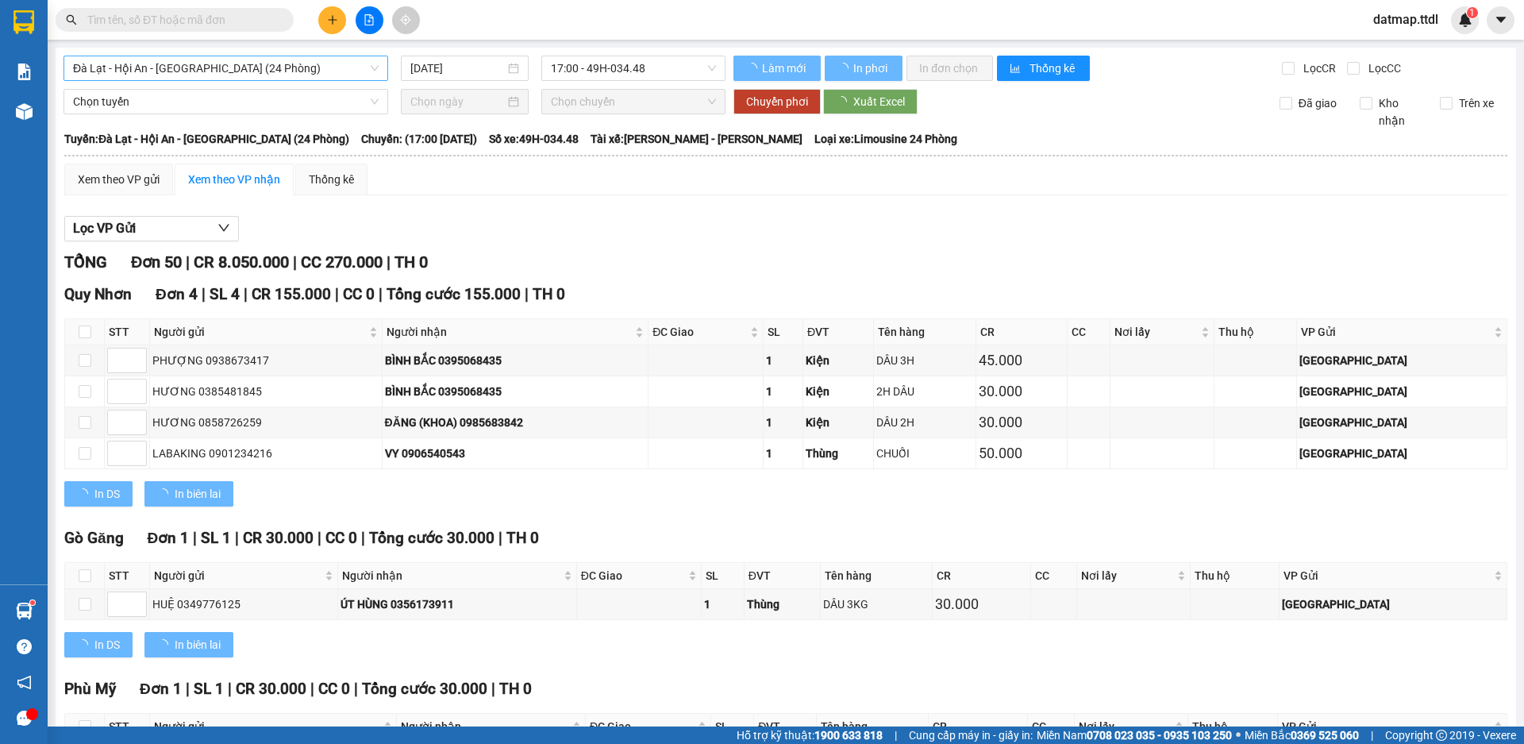
click at [225, 76] on span "Đà Lạt - Hội An - [GEOGRAPHIC_DATA] (24 Phòng)" at bounding box center [226, 68] width 306 height 24
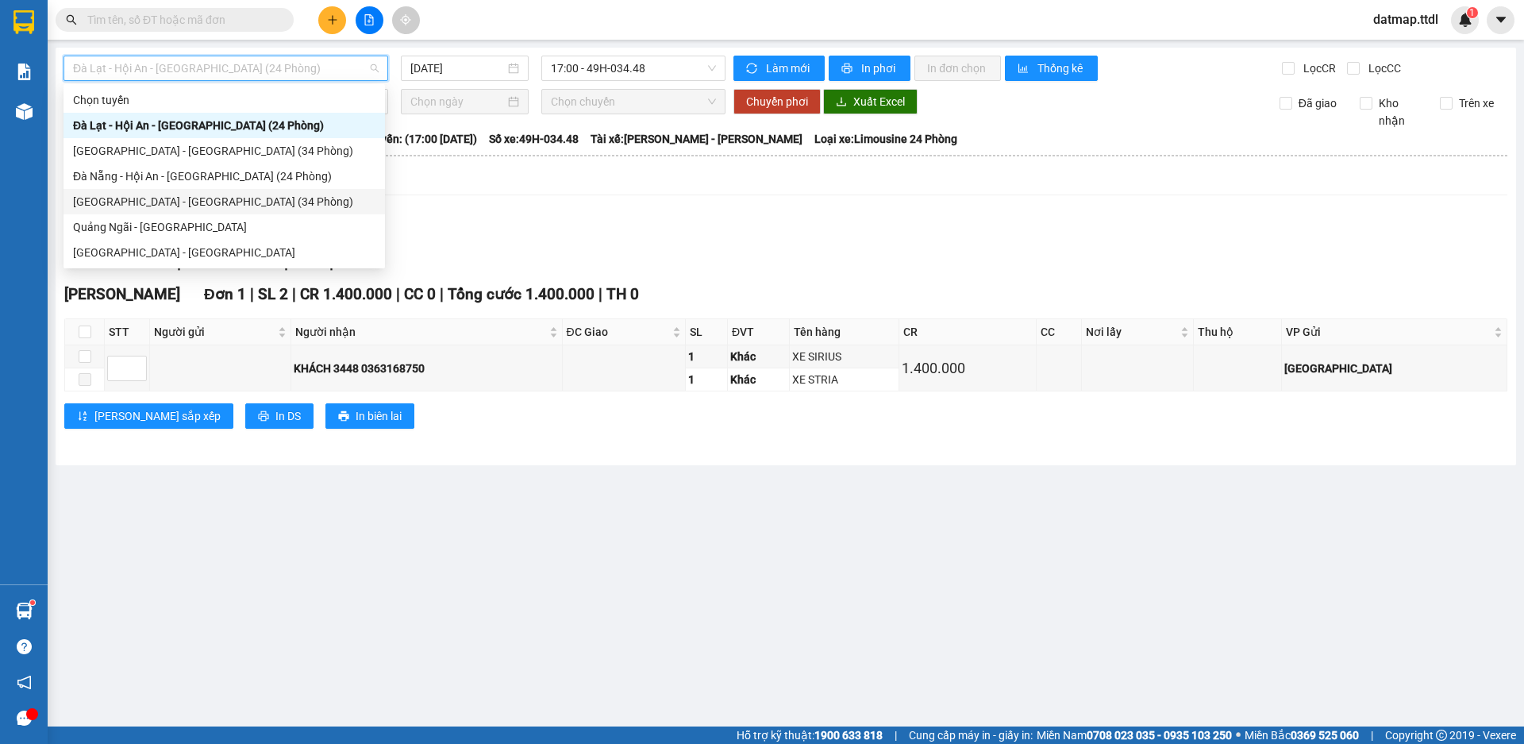
click at [141, 205] on div "[GEOGRAPHIC_DATA] - [GEOGRAPHIC_DATA] (34 Phòng)" at bounding box center [224, 201] width 302 height 17
type input "[DATE]"
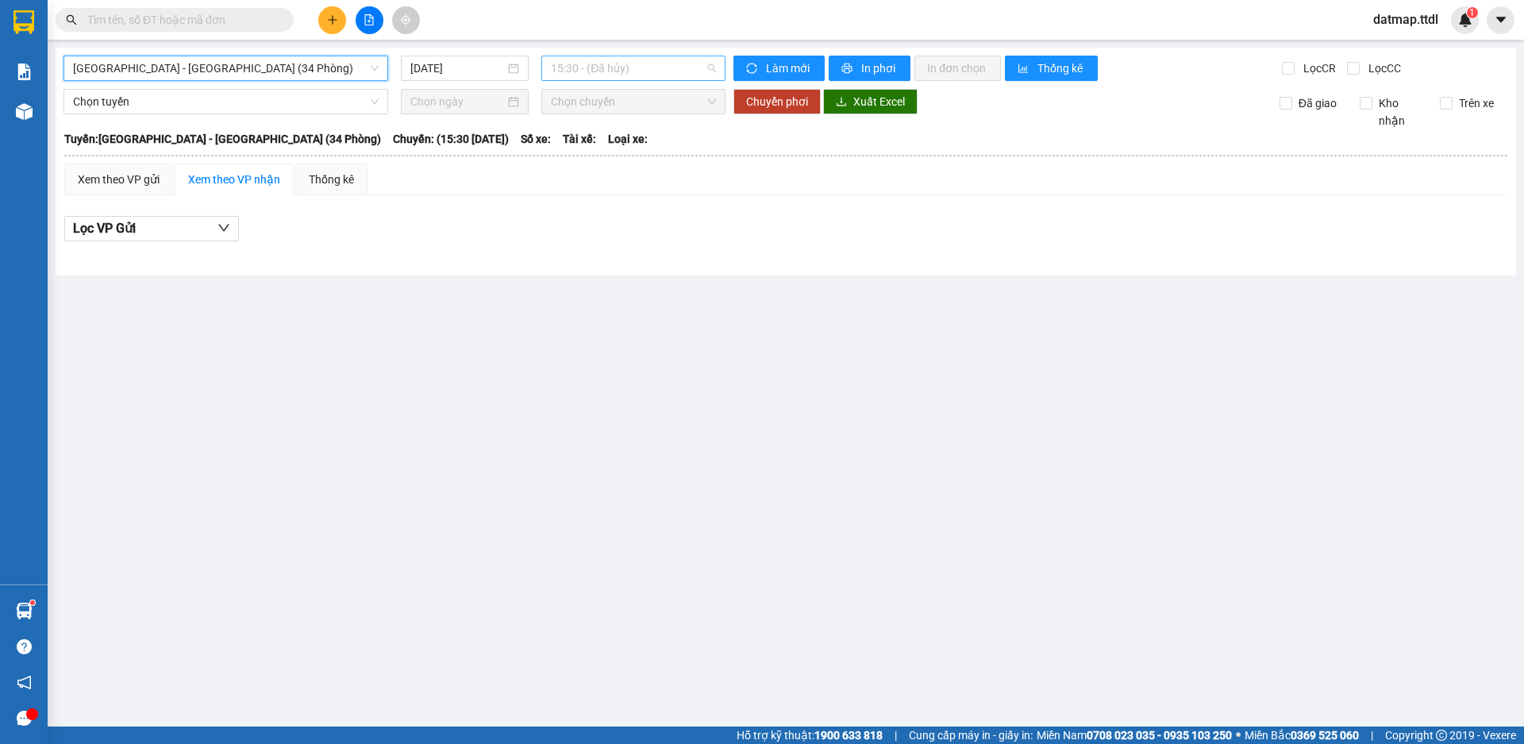
click at [644, 72] on span "15:30 - (Đã hủy)" at bounding box center [633, 68] width 165 height 24
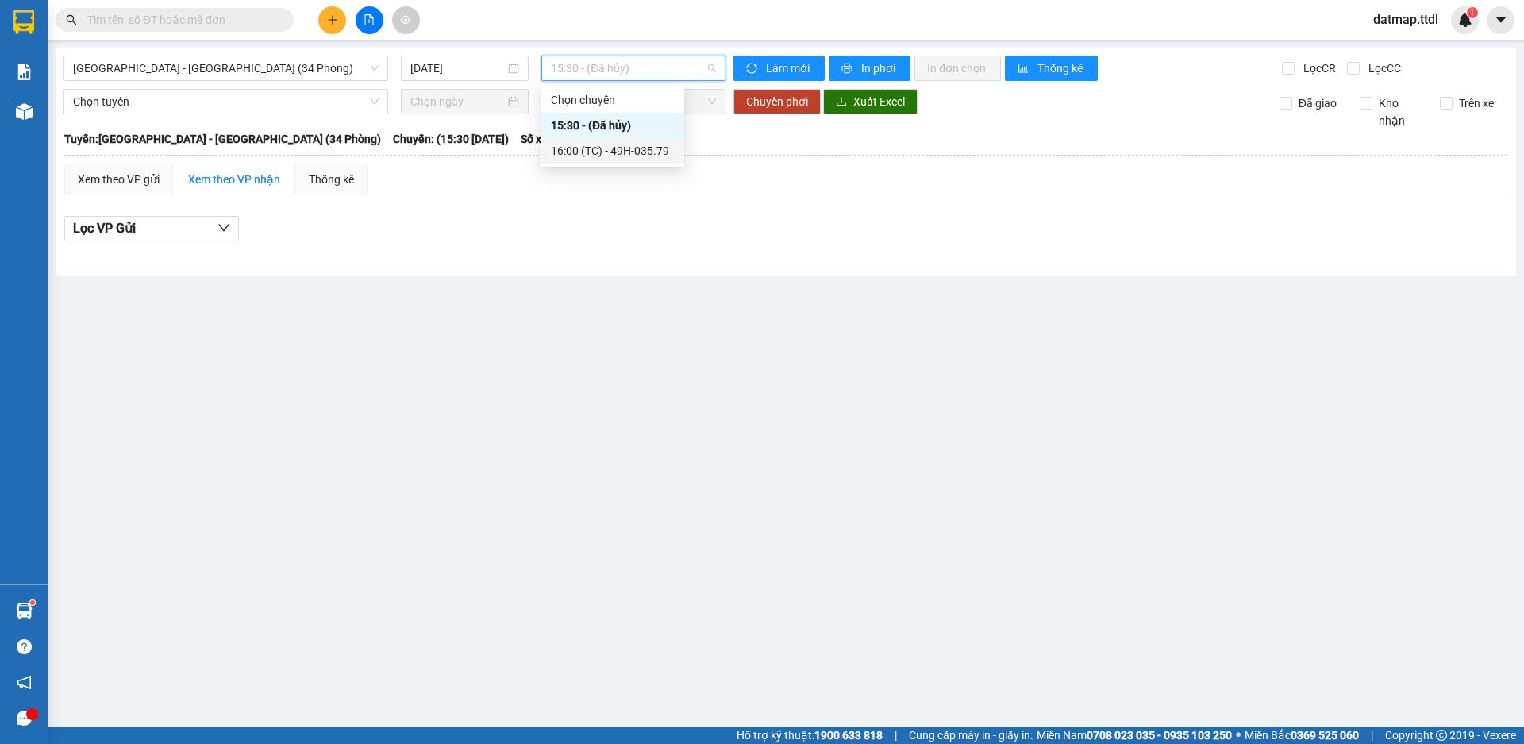
click at [655, 152] on div "16:00 (TC) - 49H-035.79" at bounding box center [613, 150] width 124 height 17
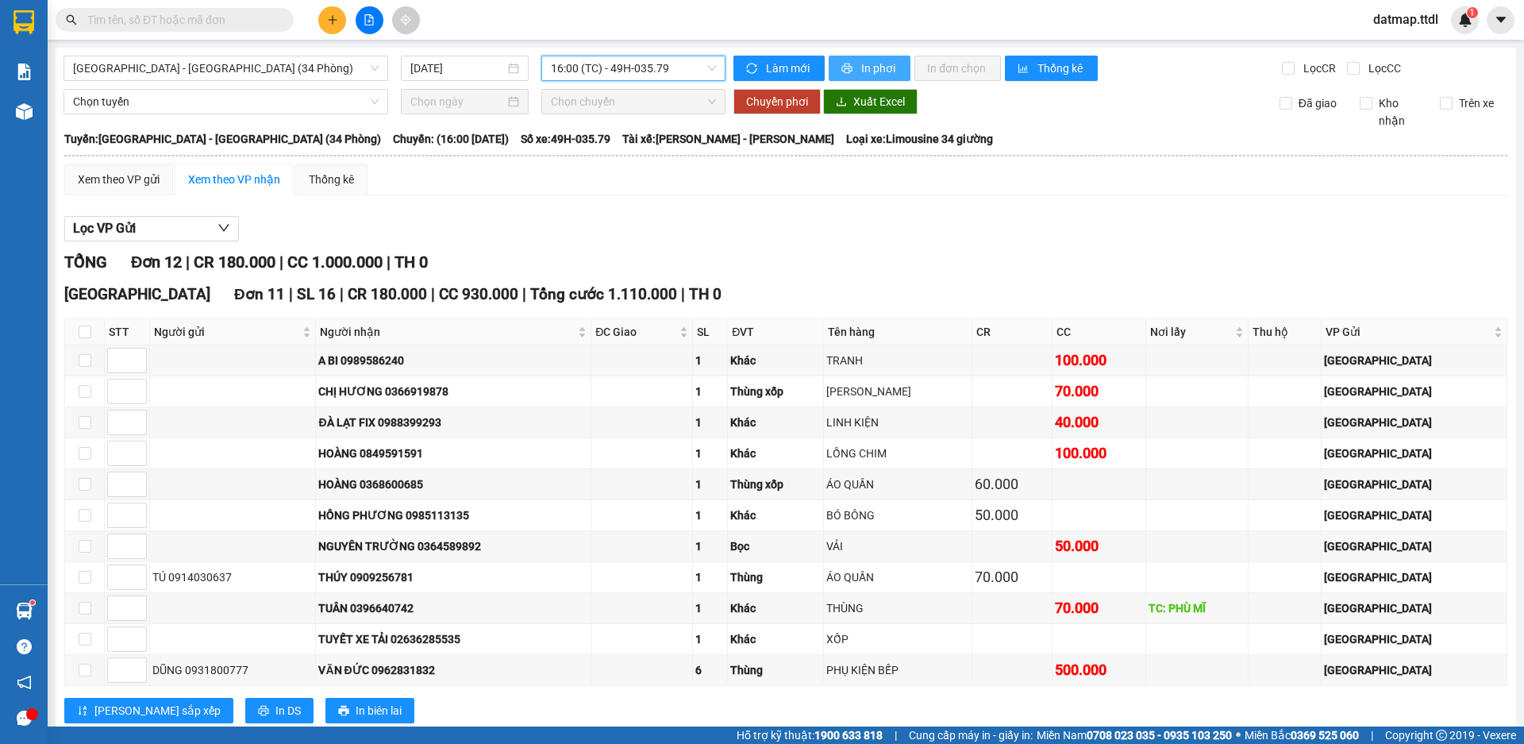
click at [867, 68] on span "In phơi" at bounding box center [879, 68] width 37 height 17
click at [332, 19] on icon "plus" at bounding box center [332, 19] width 1 height 9
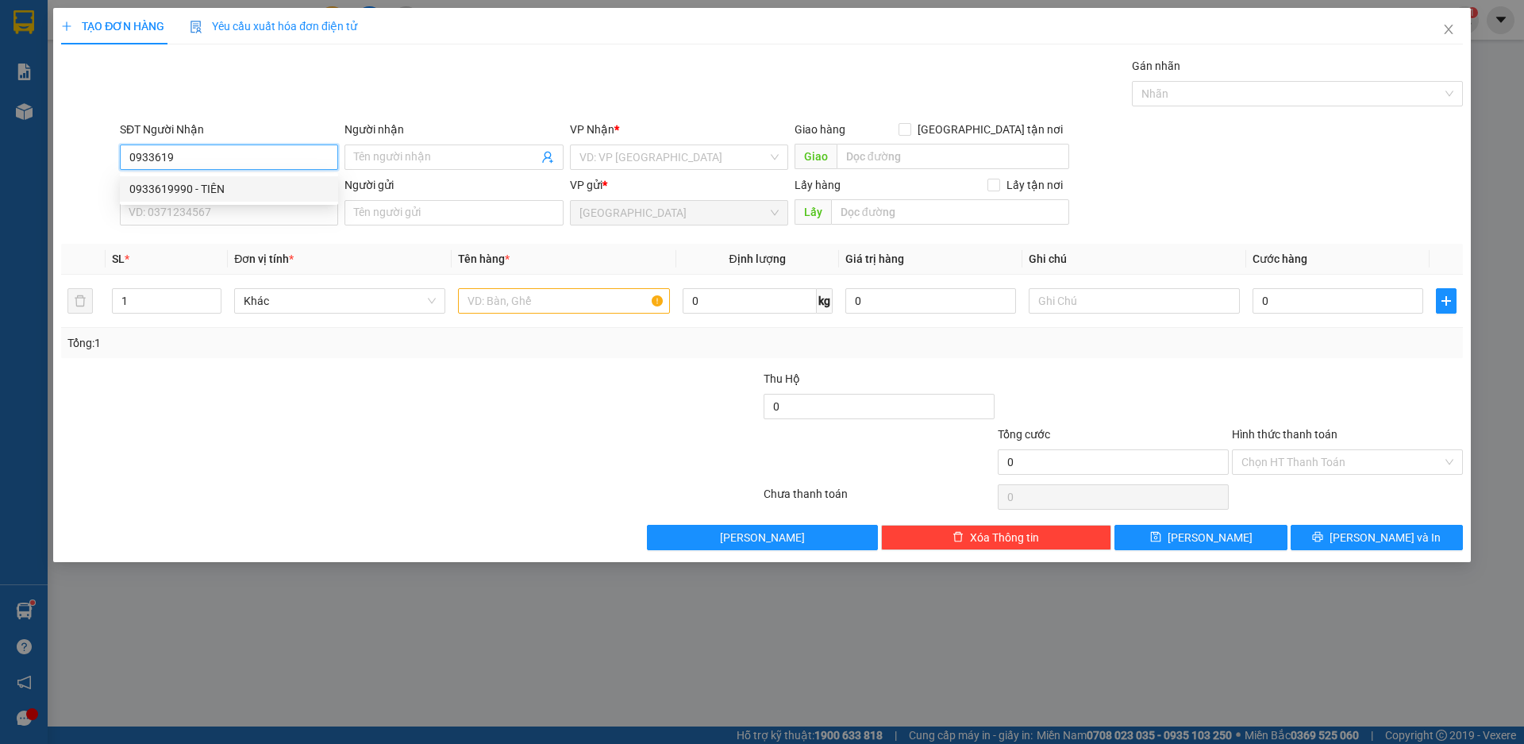
click at [149, 185] on div "0933619990 - TIÊN" at bounding box center [228, 188] width 199 height 17
type input "0933619990"
type input "TIÊN"
click at [302, 306] on span "Khác" at bounding box center [340, 301] width 192 height 24
type input "0933619990"
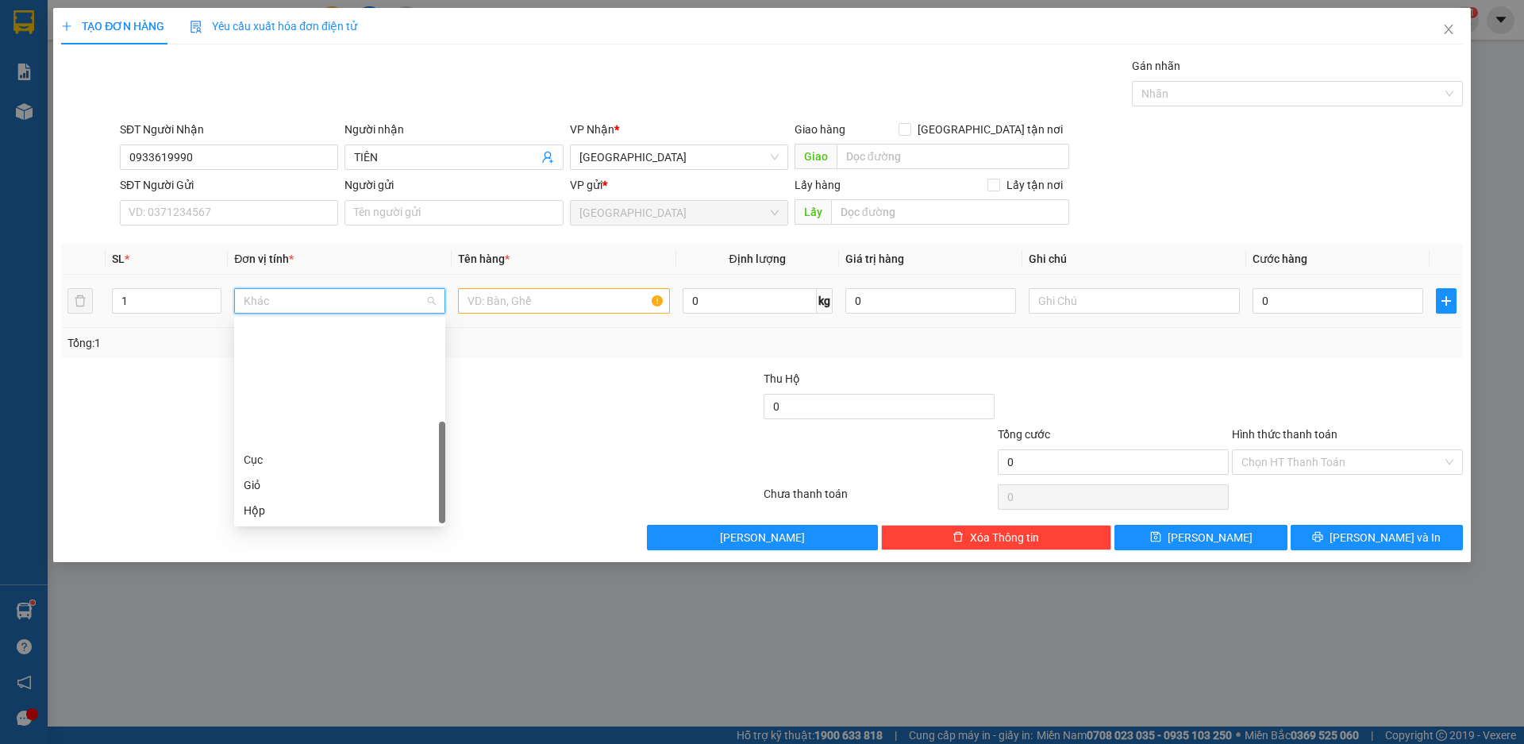
click at [276, 552] on div "Thùng" at bounding box center [340, 560] width 192 height 17
click at [510, 296] on input "text" at bounding box center [563, 300] width 211 height 25
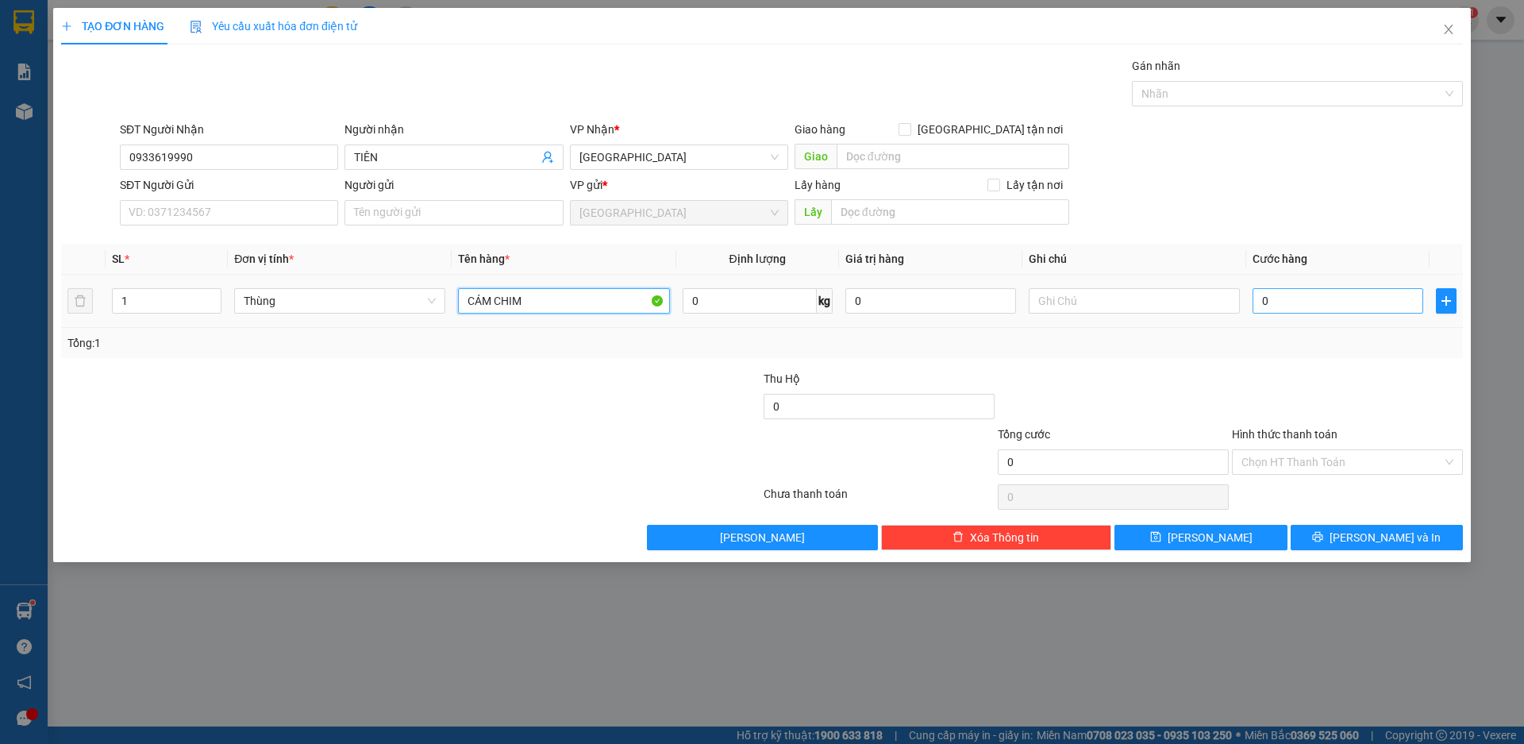
type input "CÁM CHIM"
click at [1298, 306] on input "0" at bounding box center [1337, 300] width 171 height 25
click at [1283, 459] on input "Hình thức thanh toán" at bounding box center [1341, 462] width 201 height 24
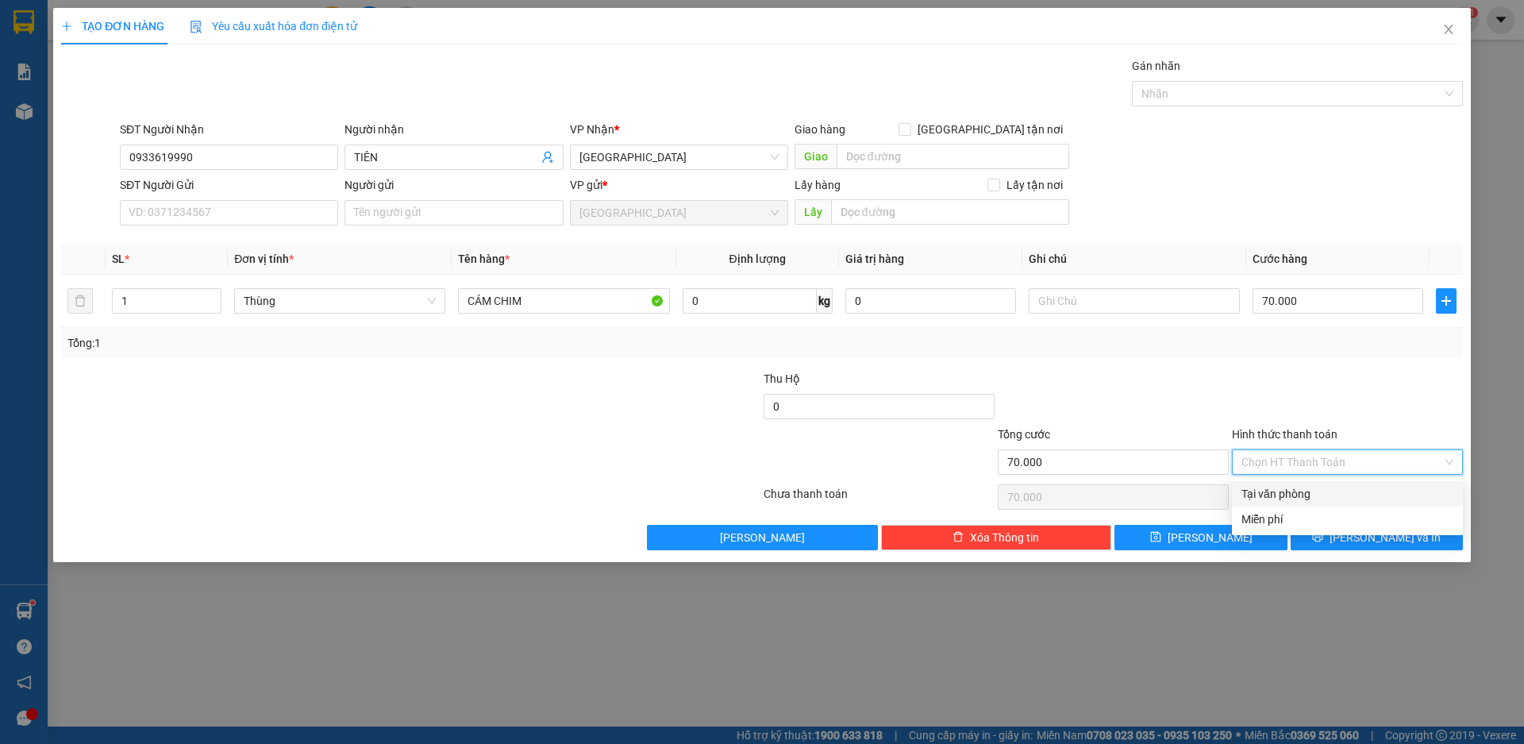
click at [1267, 487] on div "Tại văn phòng" at bounding box center [1347, 493] width 212 height 17
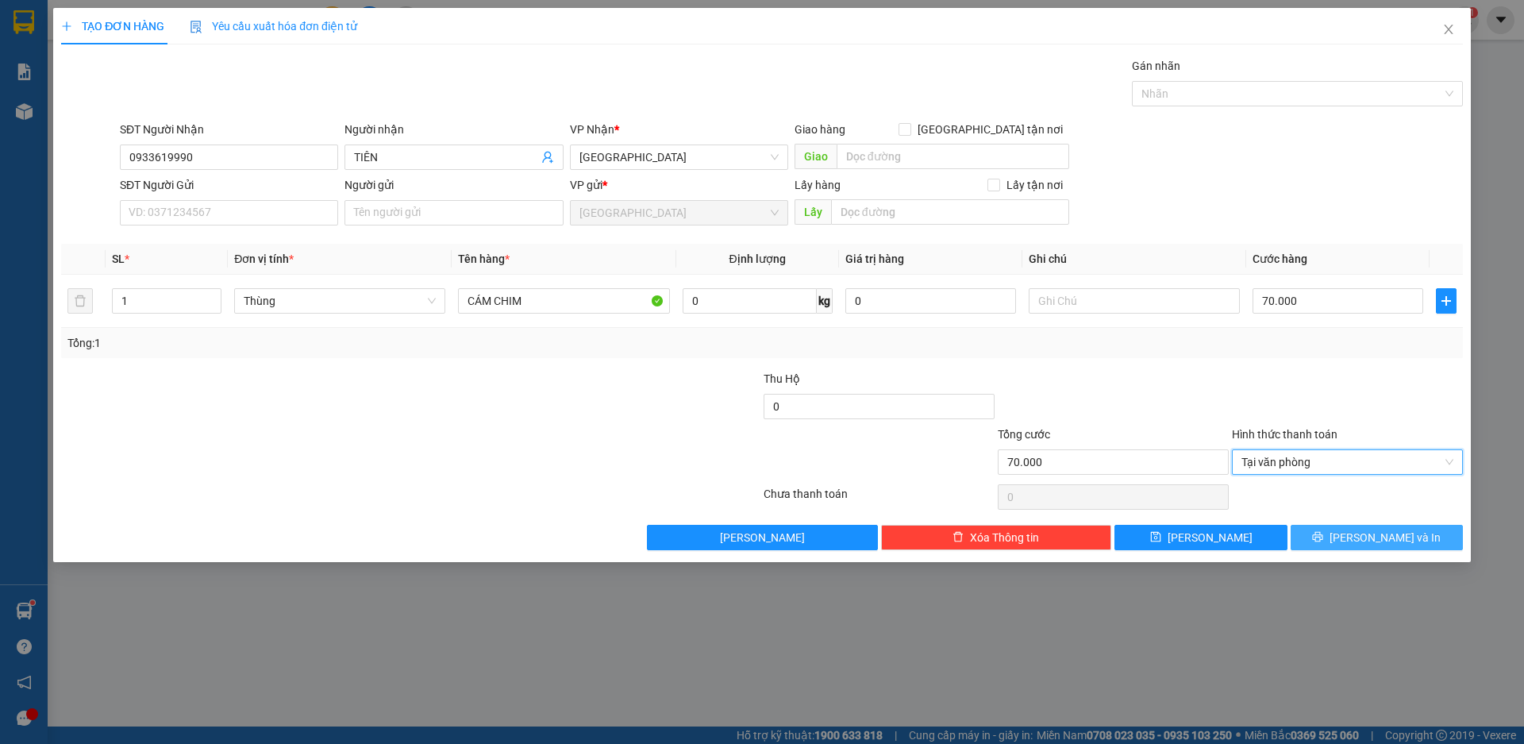
click at [1323, 538] on icon "printer" at bounding box center [1318, 537] width 10 height 10
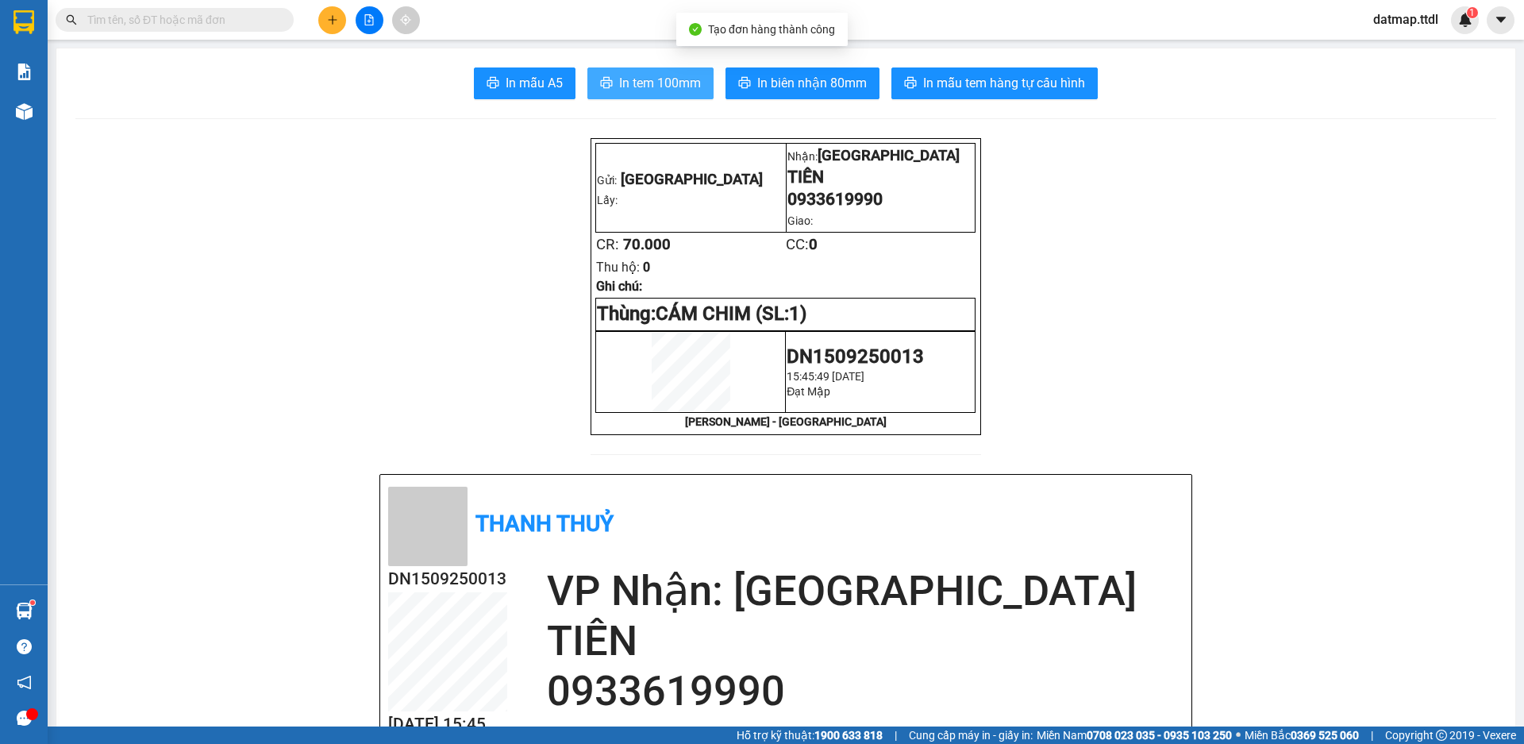
click at [655, 87] on span "In tem 100mm" at bounding box center [660, 83] width 82 height 20
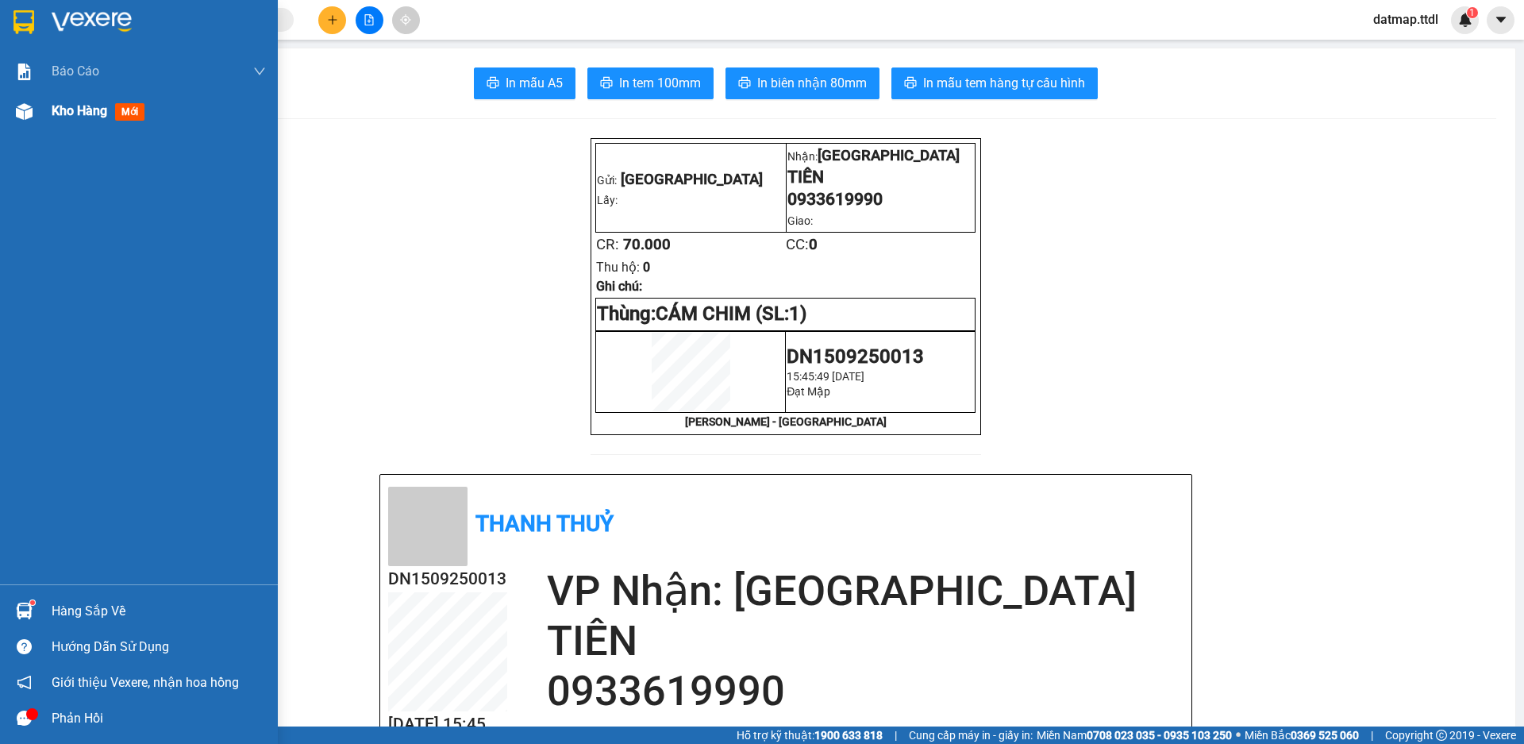
click at [67, 108] on span "Kho hàng" at bounding box center [80, 110] width 56 height 15
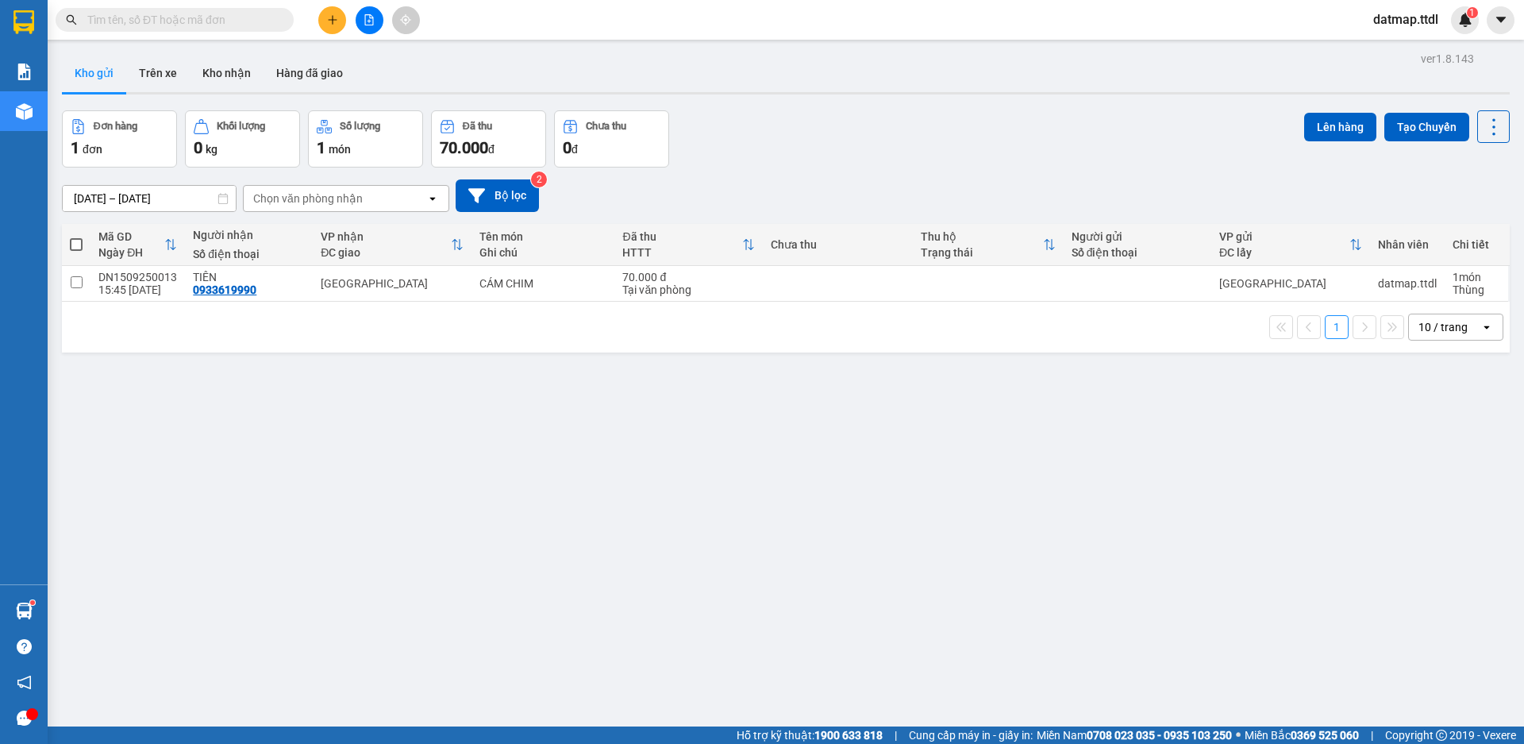
click at [73, 245] on span at bounding box center [76, 244] width 13 height 13
click at [76, 236] on input "checkbox" at bounding box center [76, 236] width 0 height 0
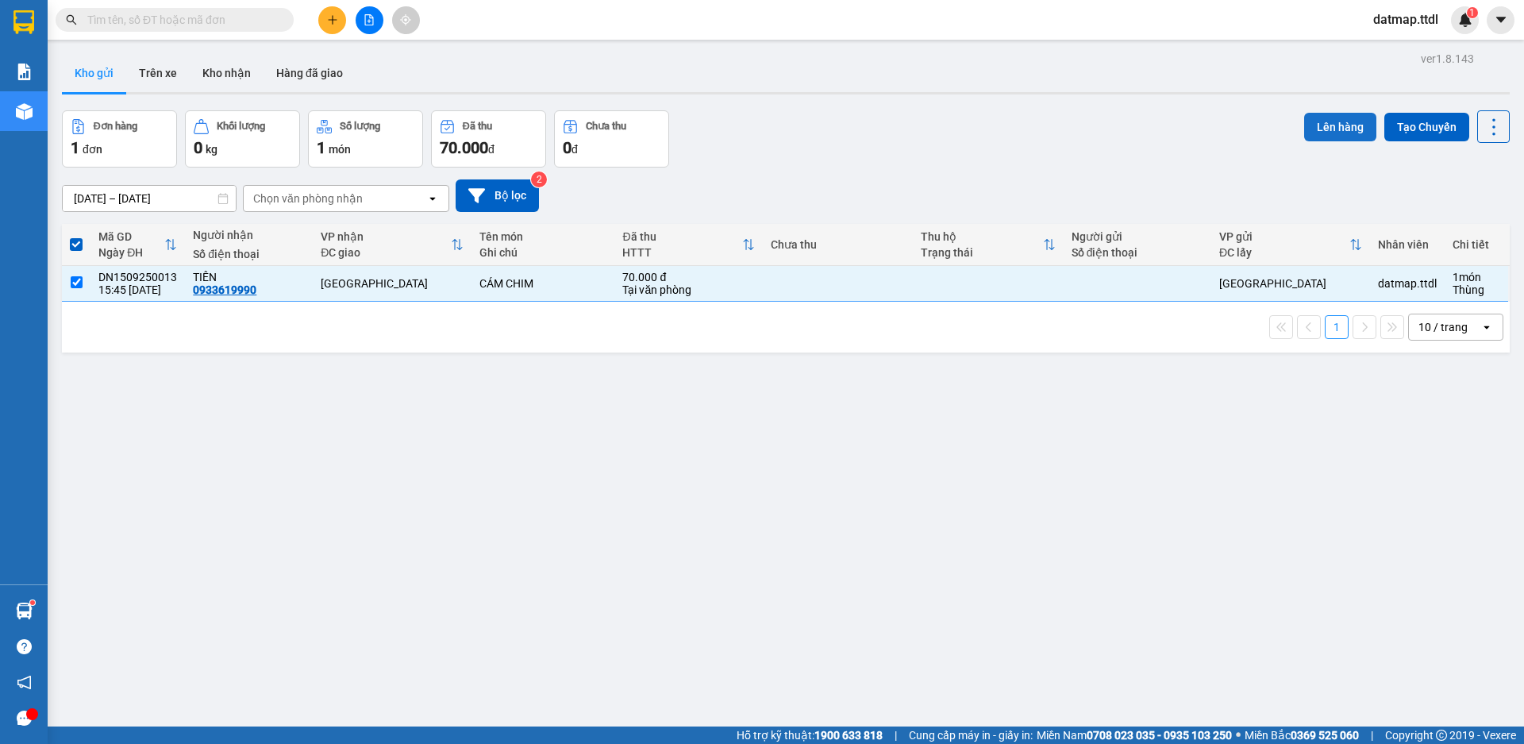
click at [1330, 122] on button "Lên hàng" at bounding box center [1340, 127] width 72 height 29
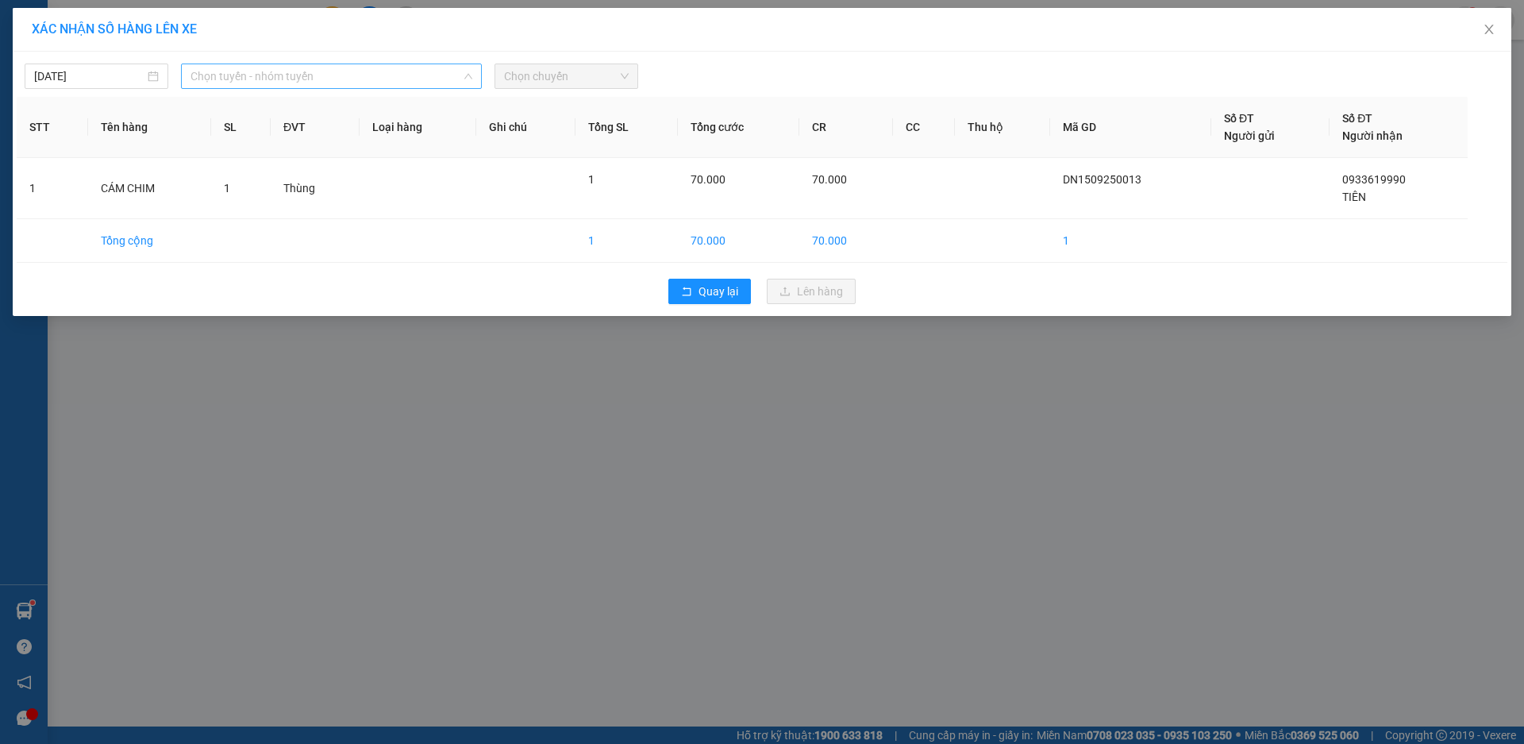
click at [388, 73] on span "Chọn tuyến - nhóm tuyến" at bounding box center [331, 76] width 282 height 24
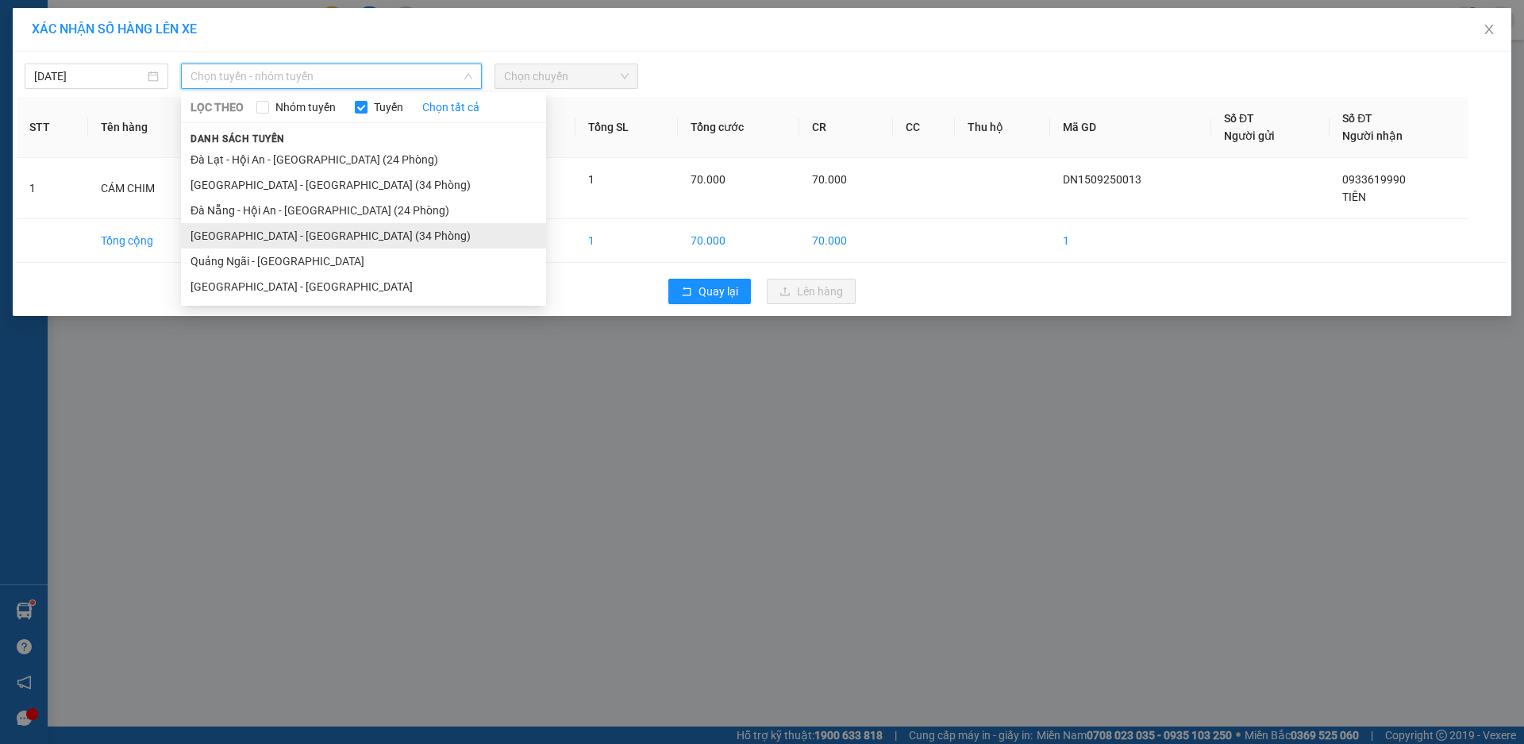
click at [279, 237] on li "[GEOGRAPHIC_DATA] - [GEOGRAPHIC_DATA] (34 Phòng)" at bounding box center [363, 235] width 365 height 25
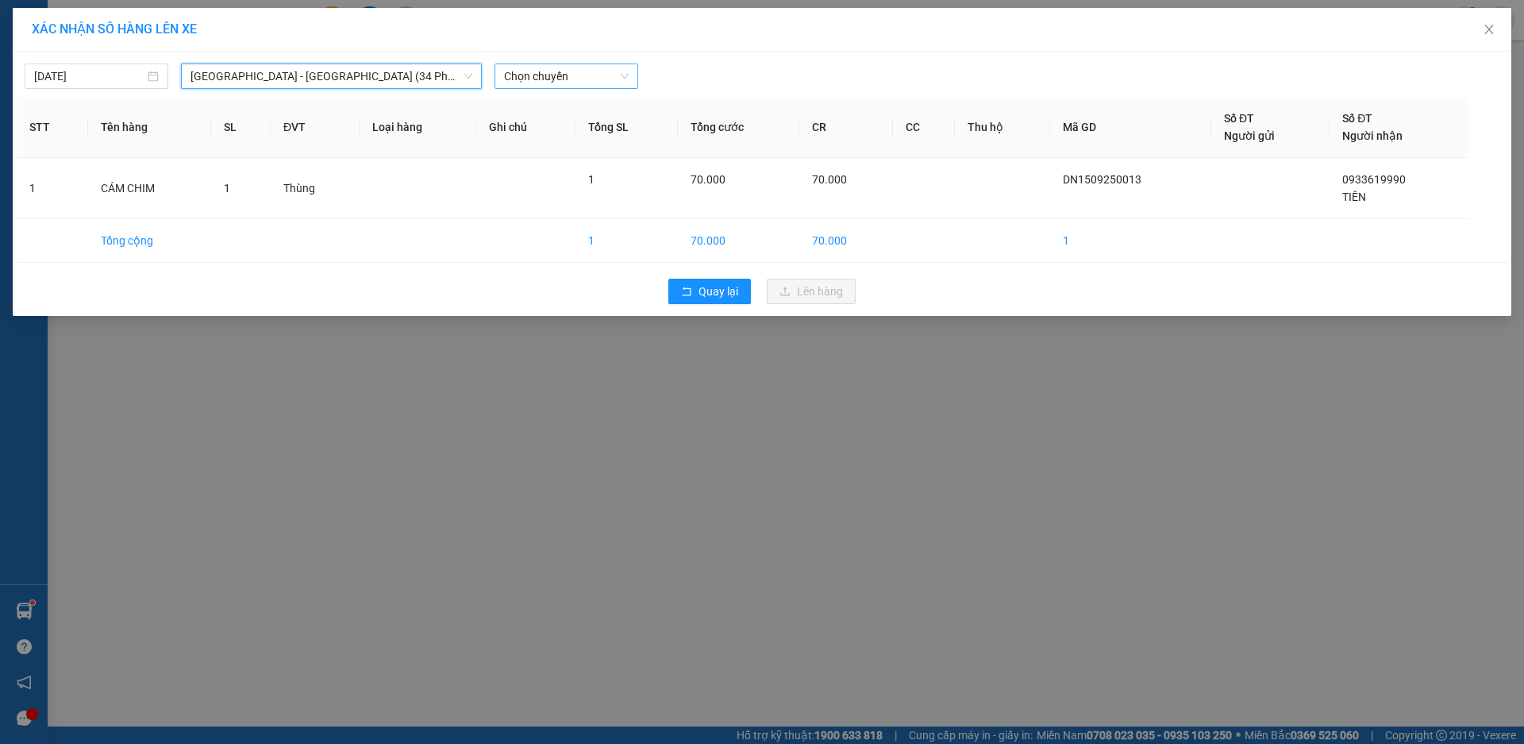
click at [586, 74] on span "Chọn chuyến" at bounding box center [566, 76] width 125 height 24
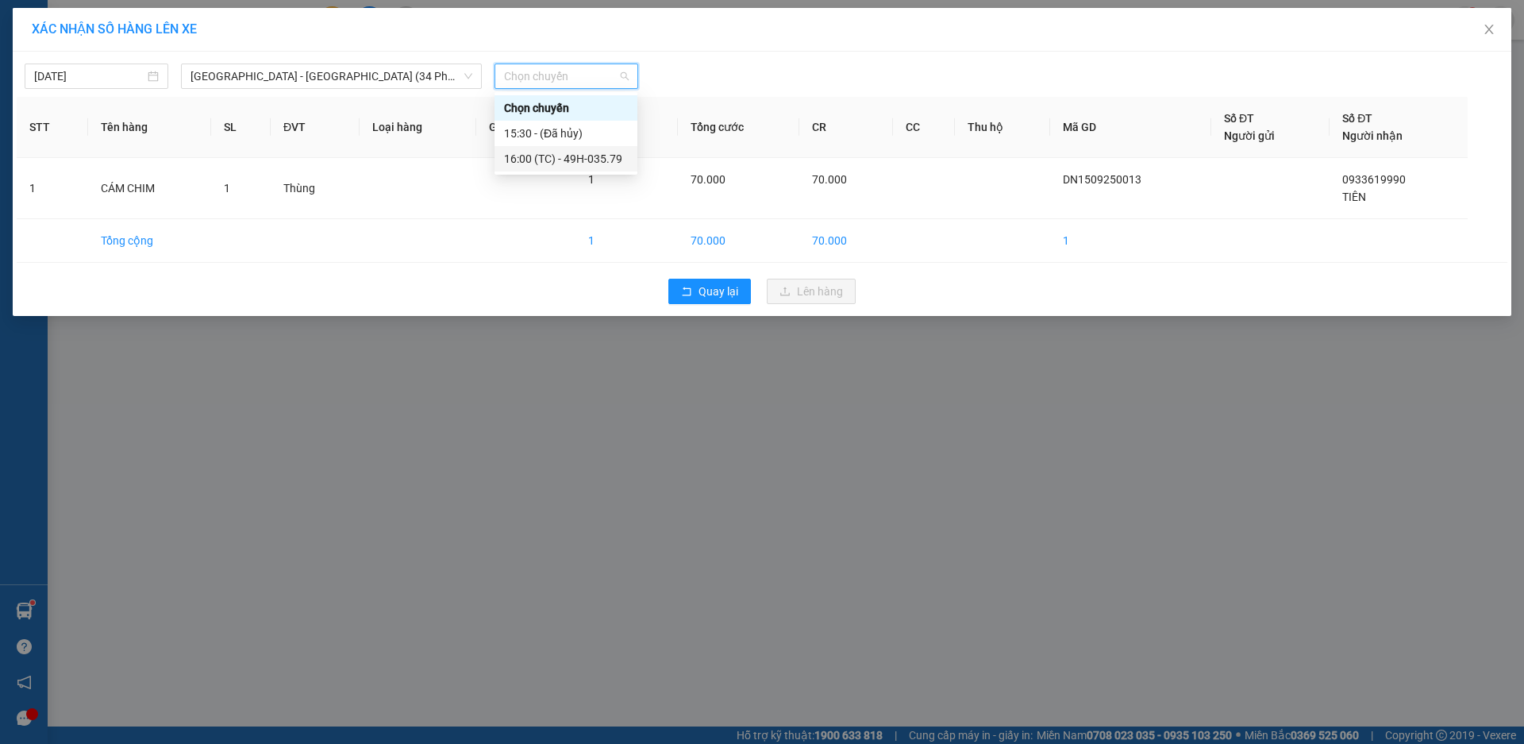
click at [584, 160] on div "16:00 (TC) - 49H-035.79" at bounding box center [566, 158] width 124 height 17
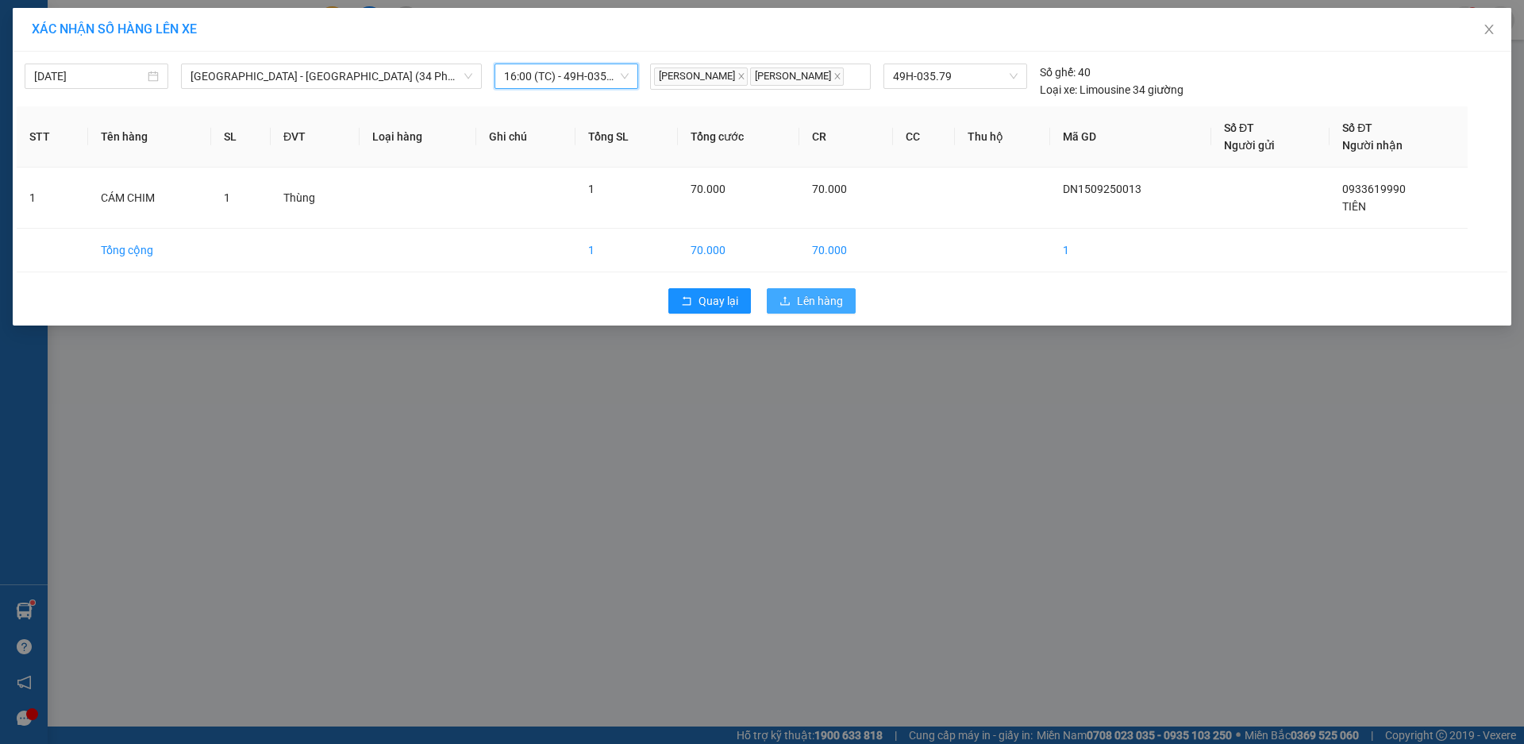
drag, startPoint x: 831, startPoint y: 306, endPoint x: 800, endPoint y: 291, distance: 34.1
click at [823, 302] on span "Lên hàng" at bounding box center [820, 300] width 46 height 17
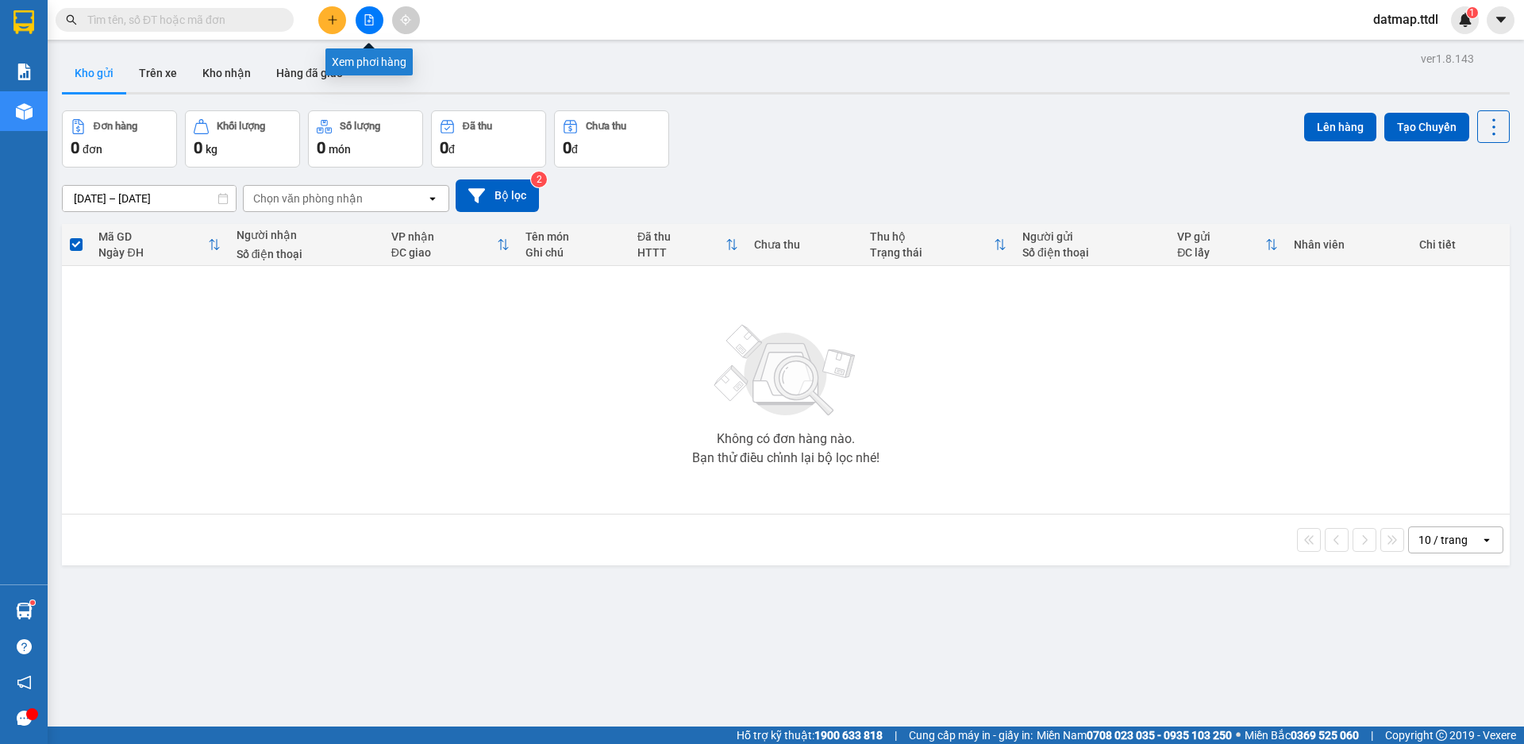
click at [366, 20] on icon "file-add" at bounding box center [368, 19] width 11 height 11
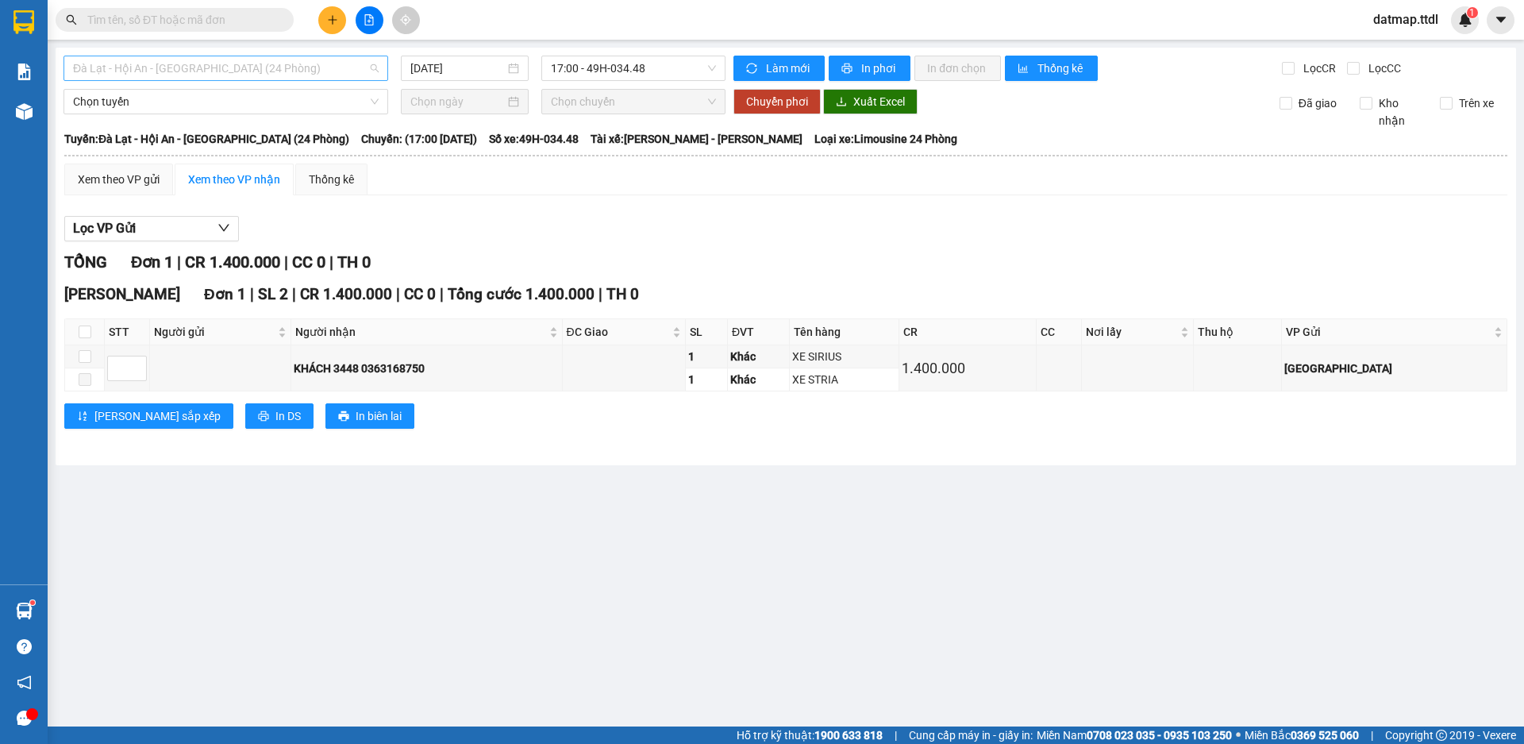
click at [231, 67] on span "Đà Lạt - Hội An - [GEOGRAPHIC_DATA] (24 Phòng)" at bounding box center [226, 68] width 306 height 24
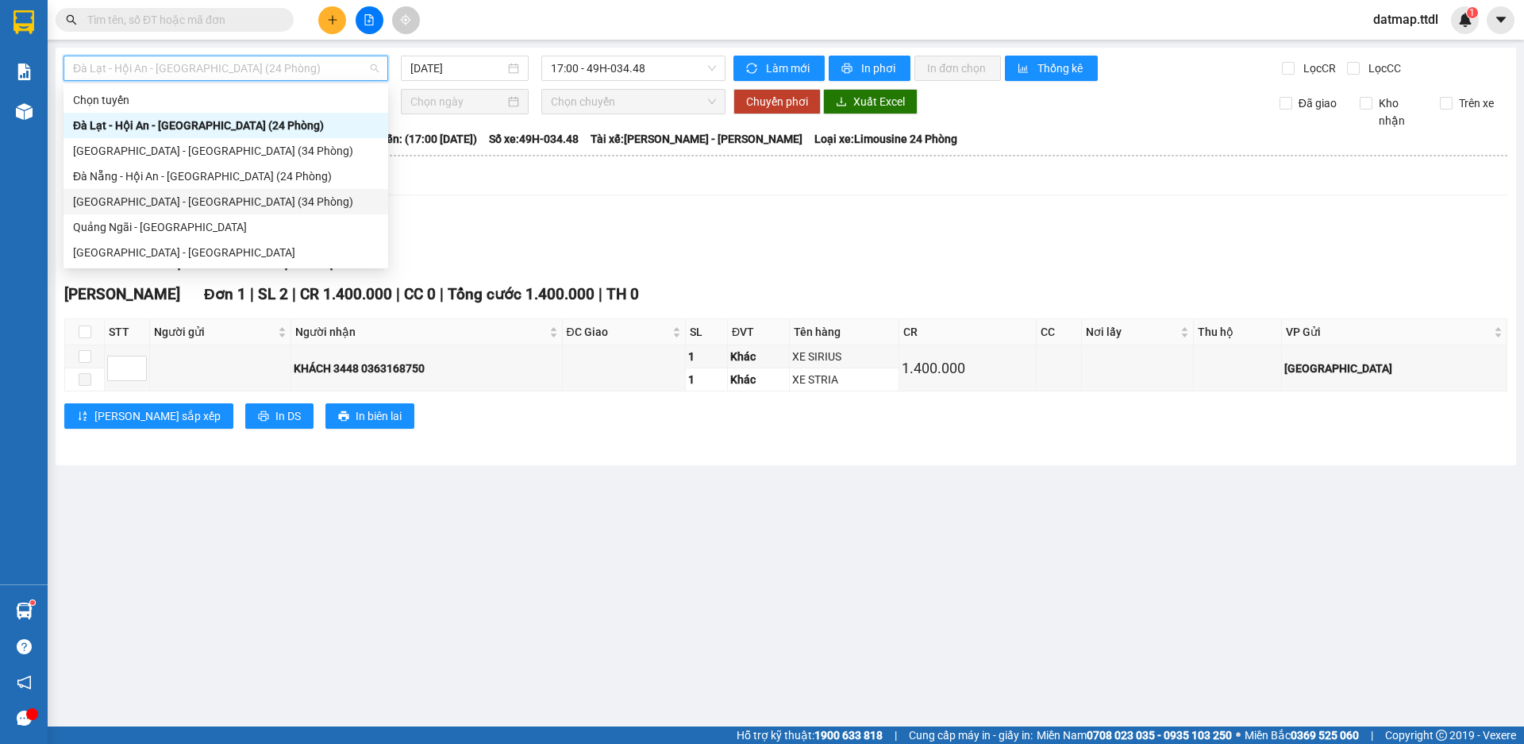
click at [146, 199] on div "[GEOGRAPHIC_DATA] - [GEOGRAPHIC_DATA] (34 Phòng)" at bounding box center [226, 201] width 306 height 17
type input "[DATE]"
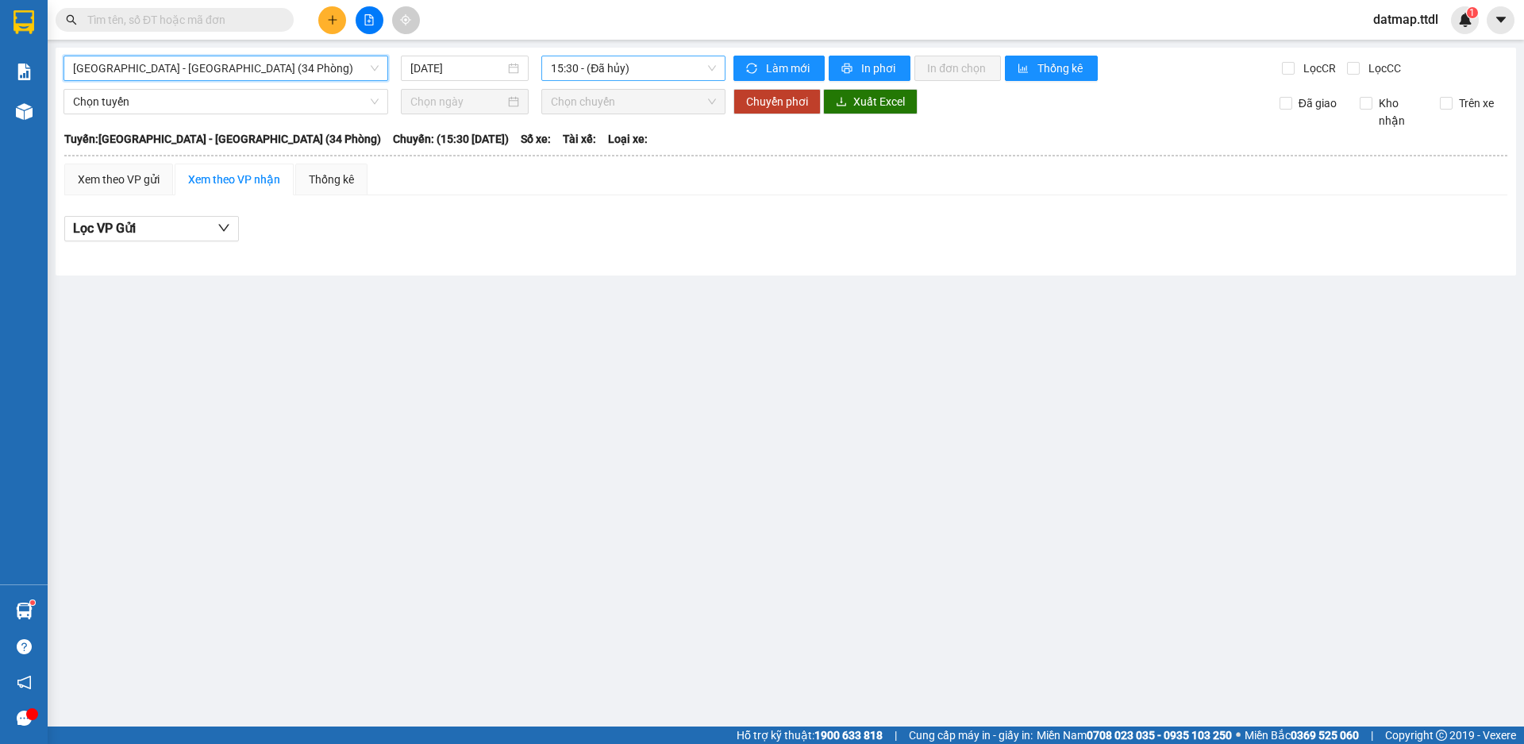
click at [636, 66] on span "15:30 - (Đã hủy)" at bounding box center [633, 68] width 165 height 24
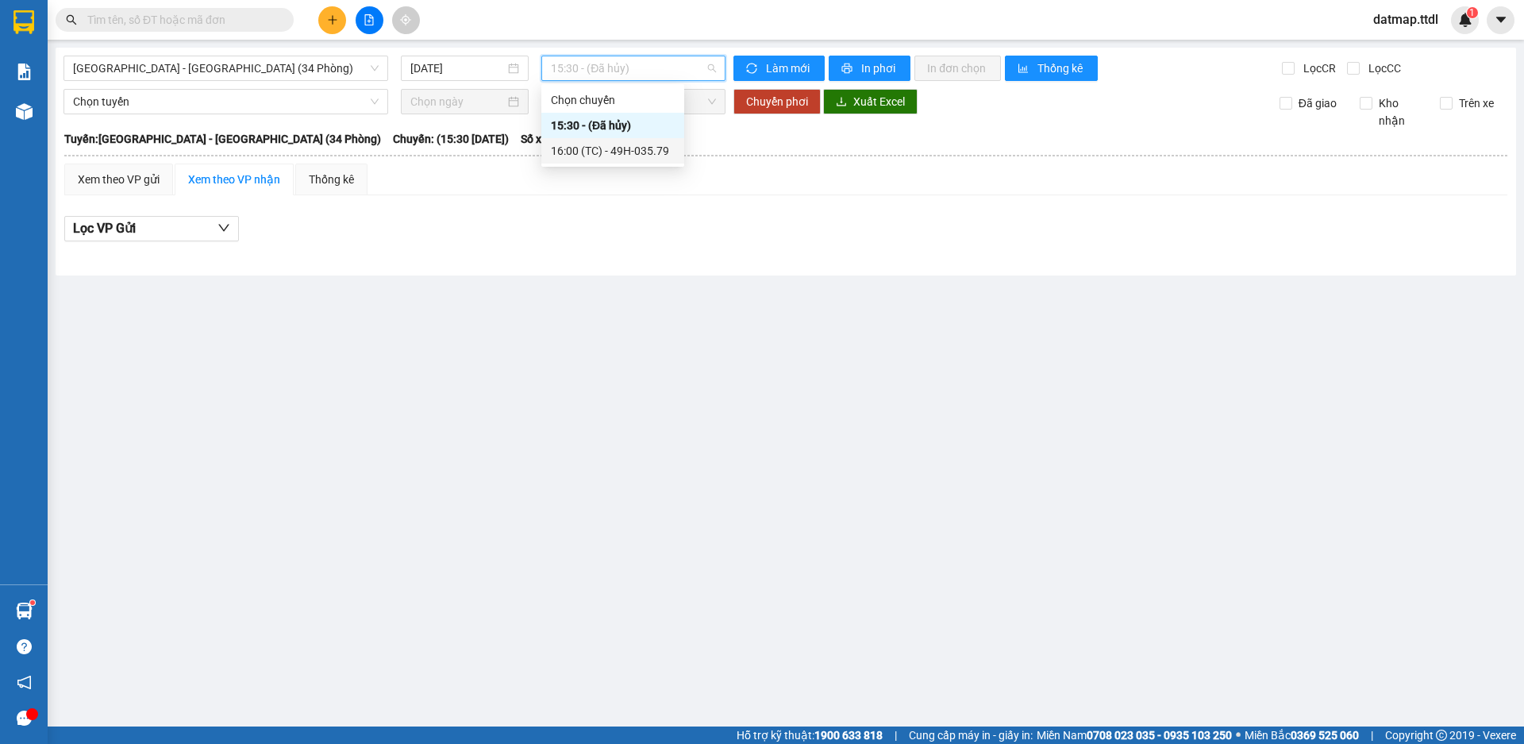
click at [643, 152] on div "16:00 (TC) - 49H-035.79" at bounding box center [613, 150] width 124 height 17
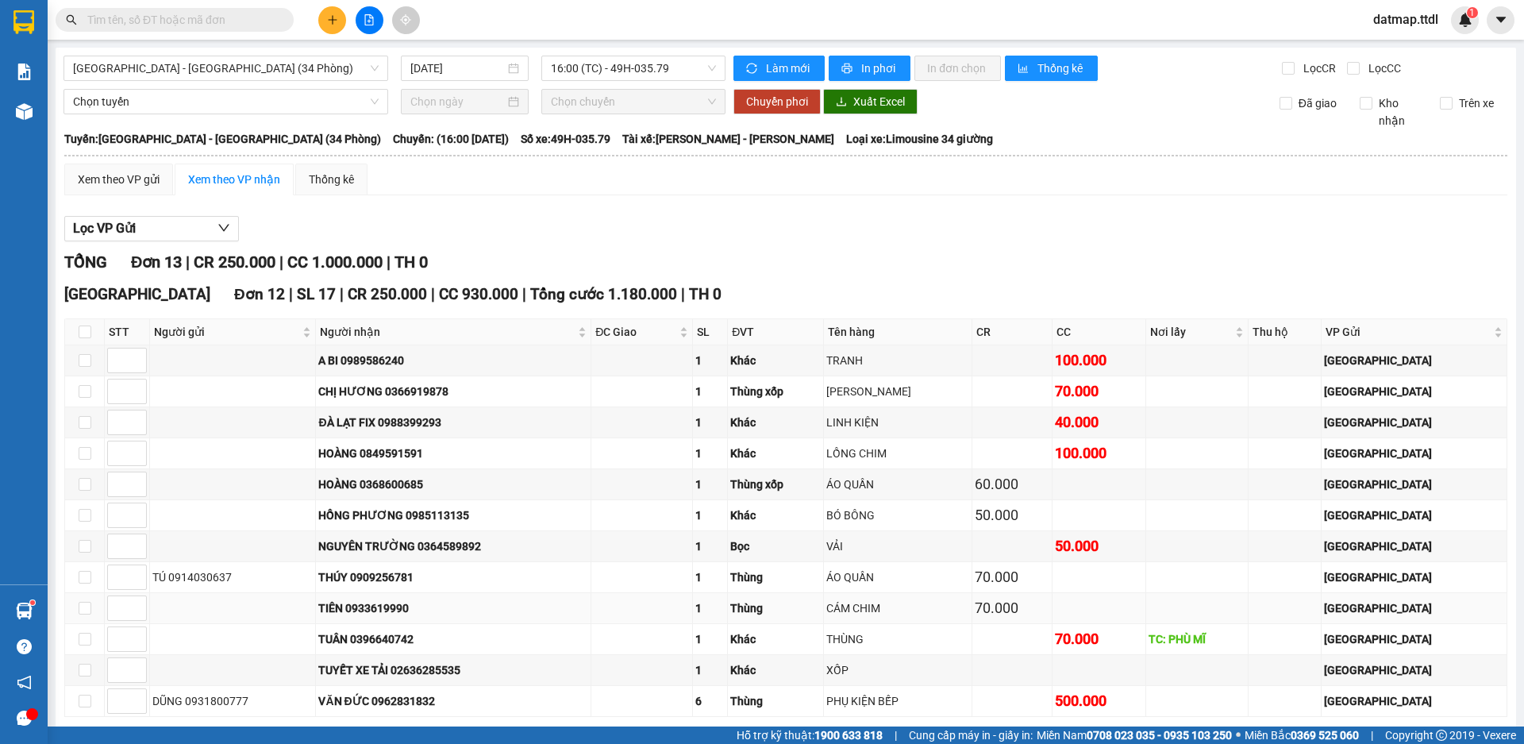
click at [890, 599] on div "CÁM CHIM" at bounding box center [897, 607] width 143 height 17
click at [332, 21] on icon "plus" at bounding box center [332, 19] width 11 height 11
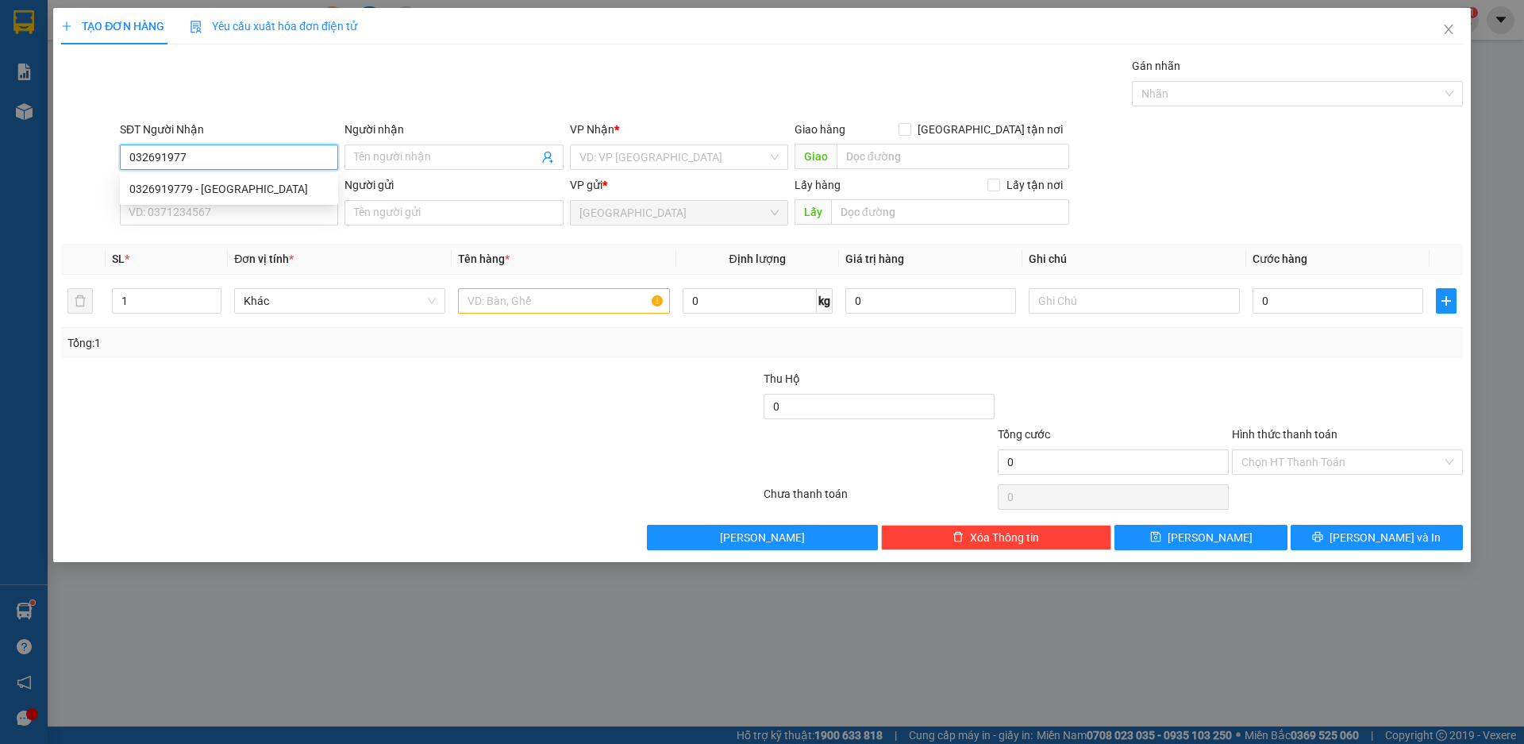
type input "0326919779"
click at [158, 183] on div "0326919779 - [GEOGRAPHIC_DATA]" at bounding box center [228, 188] width 199 height 17
type input "[PERSON_NAME]"
type input "0326919779"
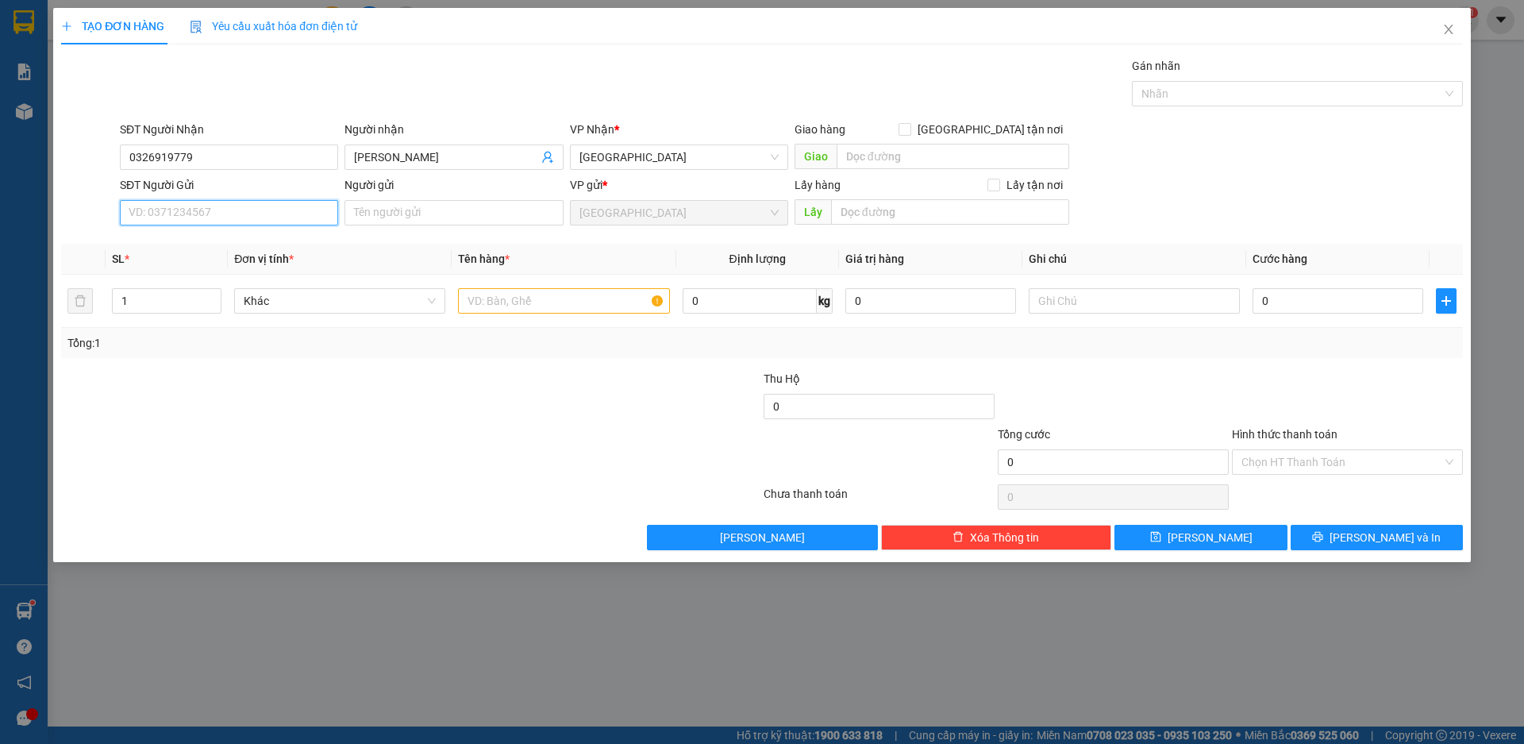
click at [219, 221] on input "SĐT Người Gửi" at bounding box center [229, 212] width 218 height 25
click at [171, 243] on div "0902979725 - C/TY ALD" at bounding box center [228, 244] width 199 height 17
type input "0902979725"
type input "C/TY ALD"
click at [210, 295] on icon "up" at bounding box center [213, 297] width 6 height 6
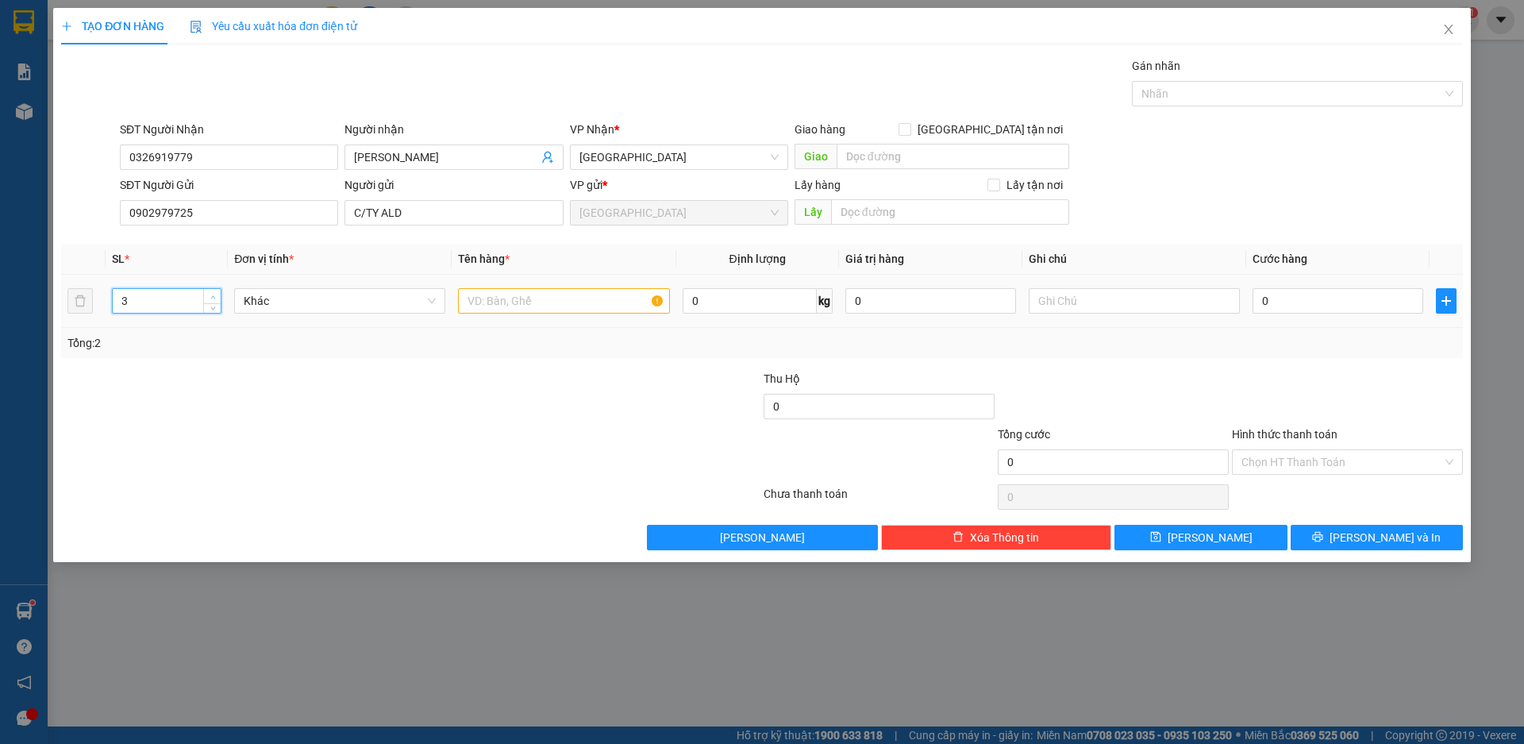
click at [210, 295] on icon "up" at bounding box center [213, 297] width 6 height 6
type input "7"
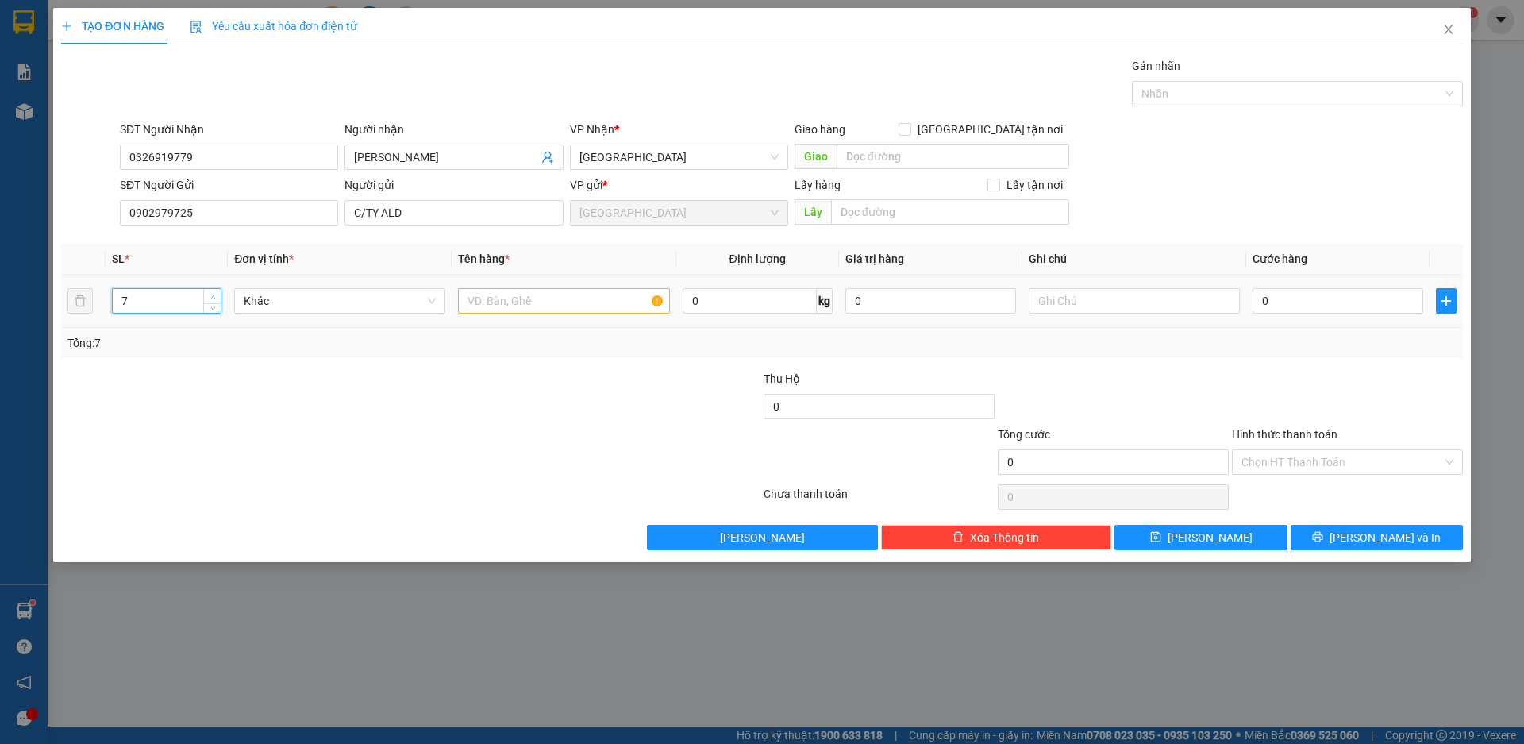
click at [210, 295] on icon "up" at bounding box center [213, 297] width 6 height 6
click at [286, 302] on span "Khác" at bounding box center [340, 301] width 192 height 24
type input "KIỆN"
click at [366, 307] on input "KIỆN" at bounding box center [334, 301] width 181 height 24
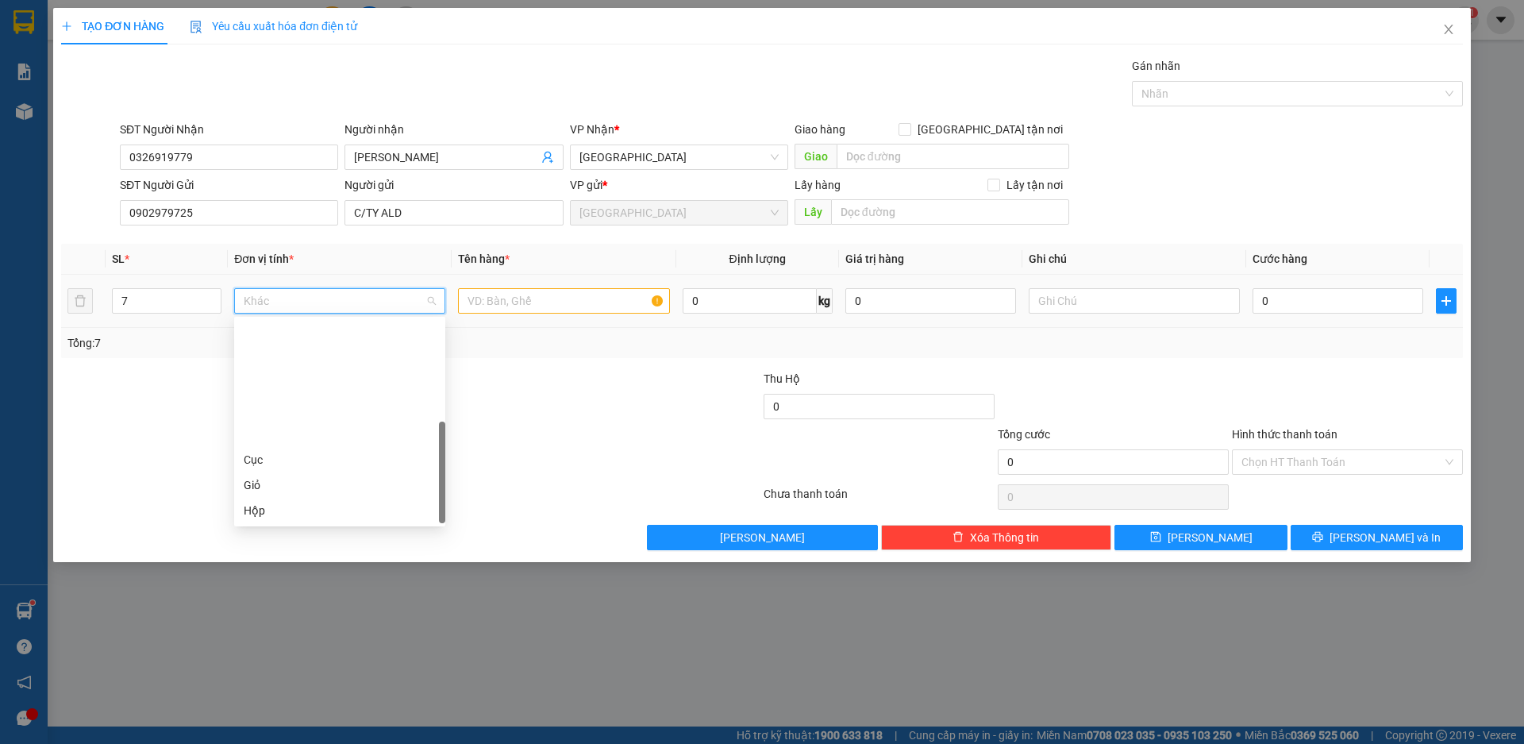
click at [309, 527] on div "Kiện" at bounding box center [340, 535] width 192 height 17
click at [504, 302] on input "text" at bounding box center [563, 300] width 211 height 25
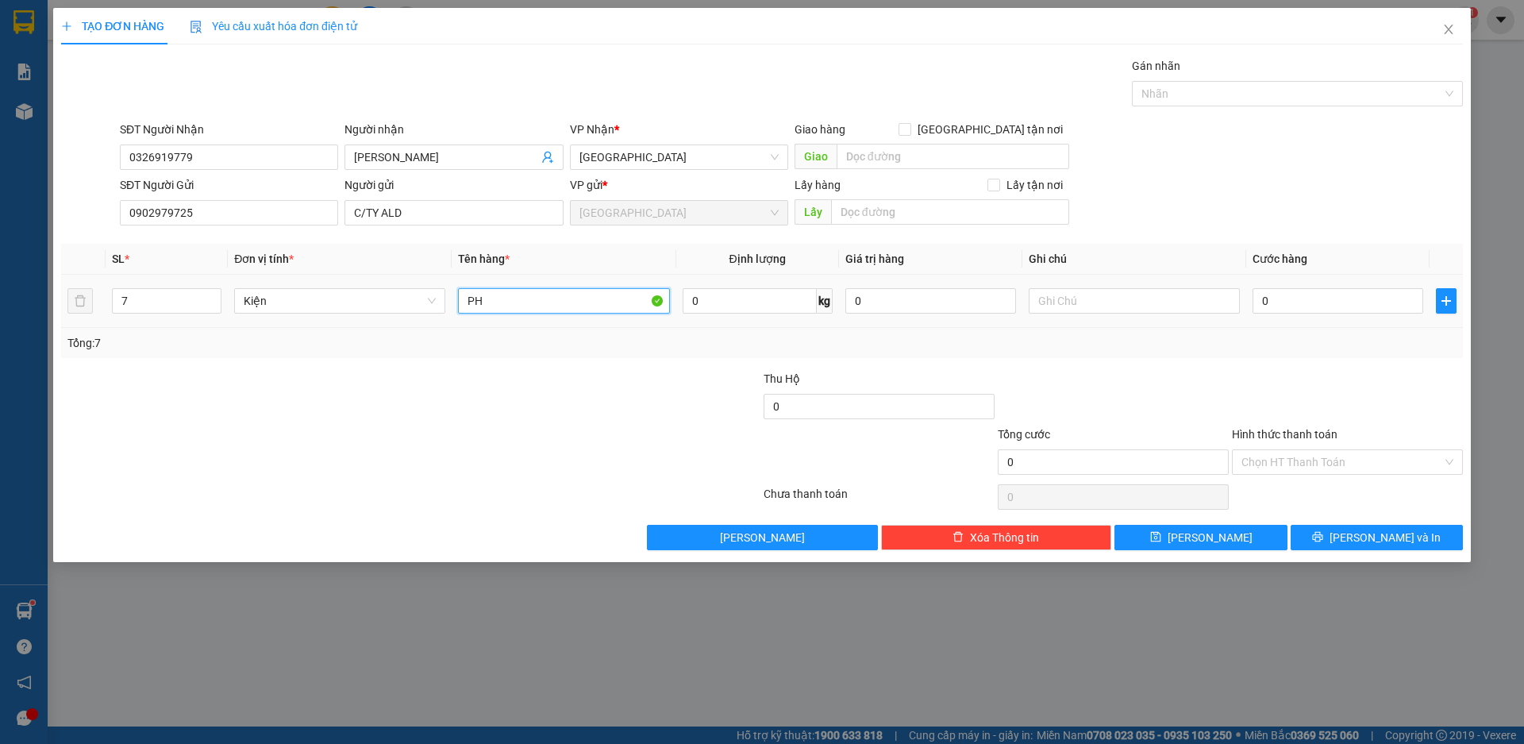
type input "P"
type input "LK TỦ GỖ"
click at [1274, 298] on input "0" at bounding box center [1337, 300] width 171 height 25
click at [1392, 537] on span "[PERSON_NAME] và In" at bounding box center [1384, 537] width 111 height 17
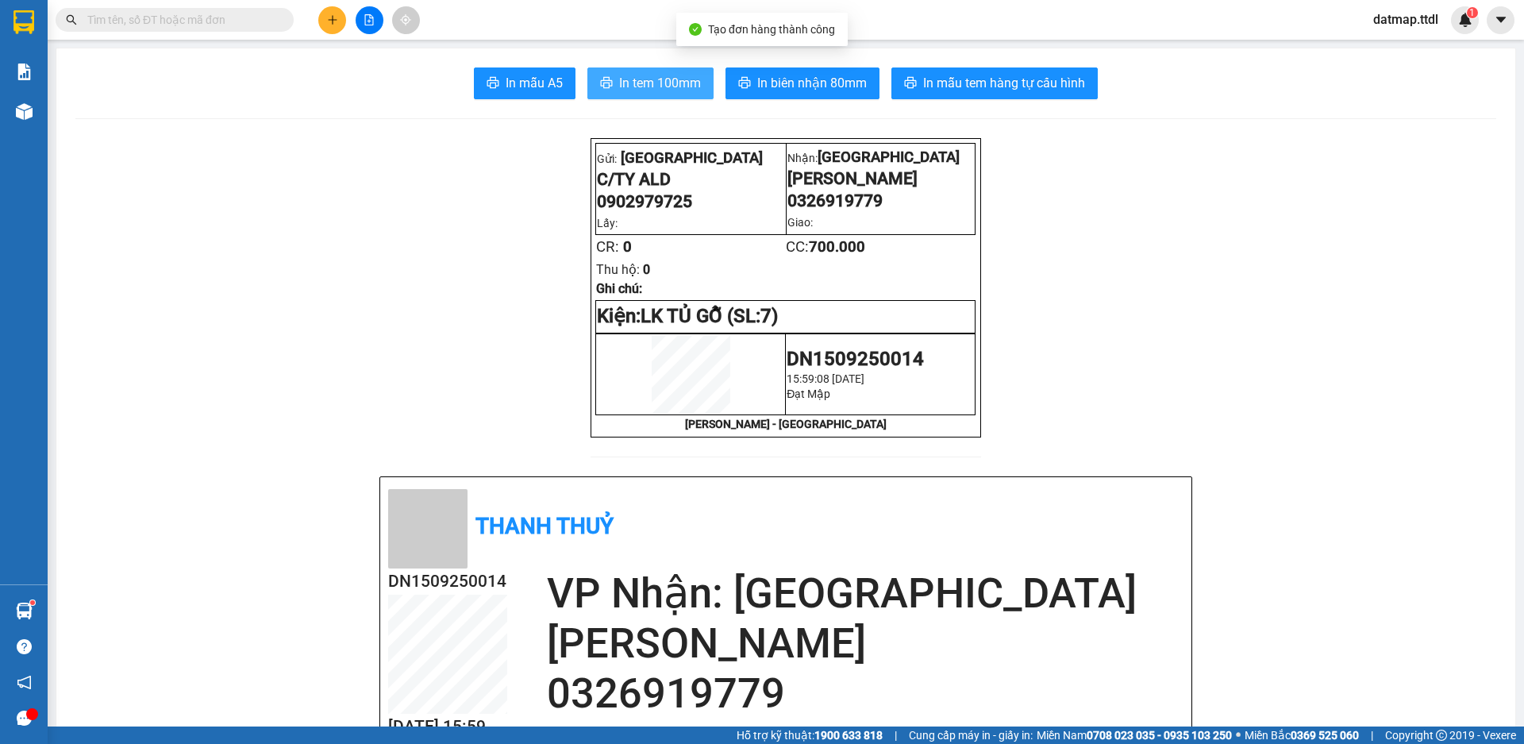
click at [636, 88] on span "In tem 100mm" at bounding box center [660, 83] width 82 height 20
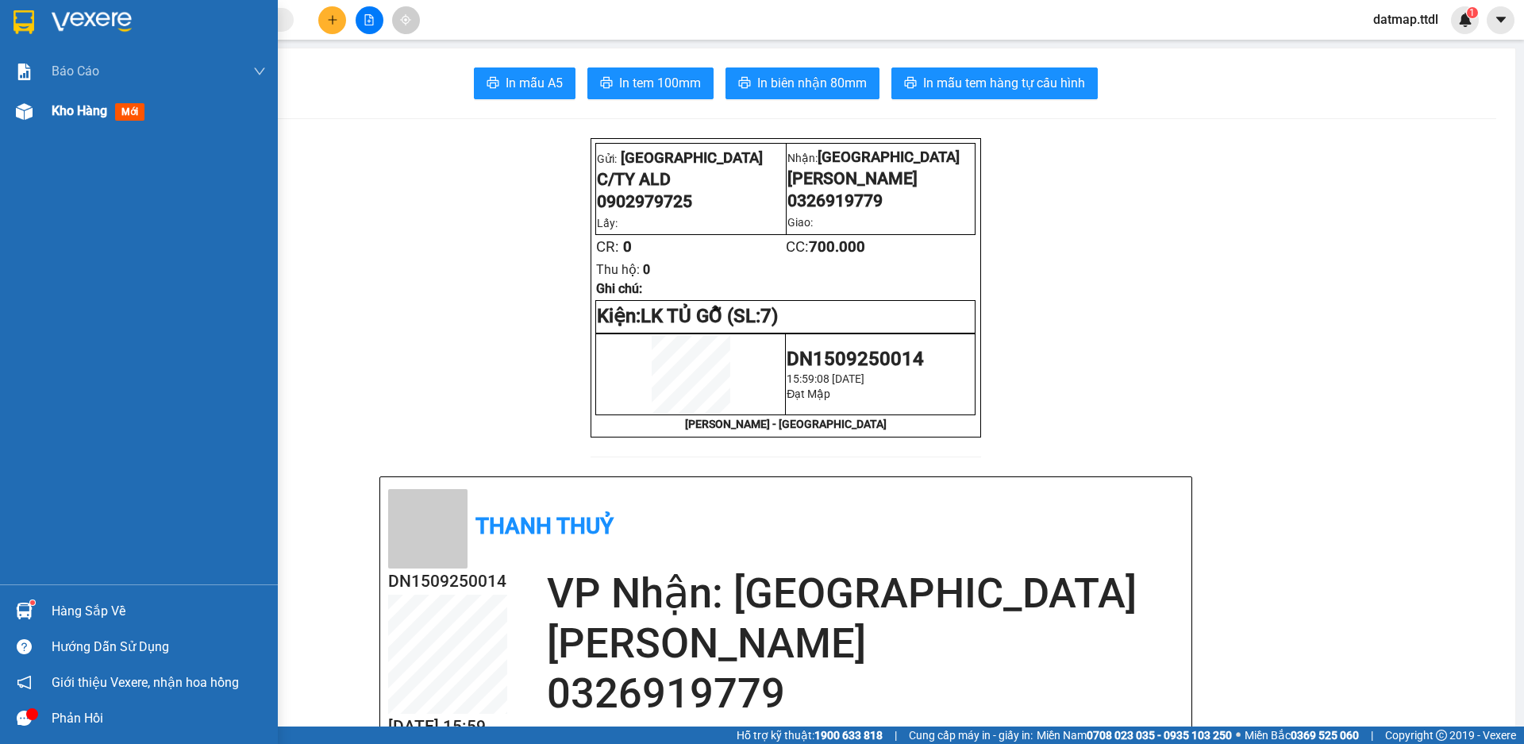
drag, startPoint x: 88, startPoint y: 121, endPoint x: 168, endPoint y: 151, distance: 85.6
click at [87, 121] on div "Kho hàng mới" at bounding box center [101, 111] width 98 height 20
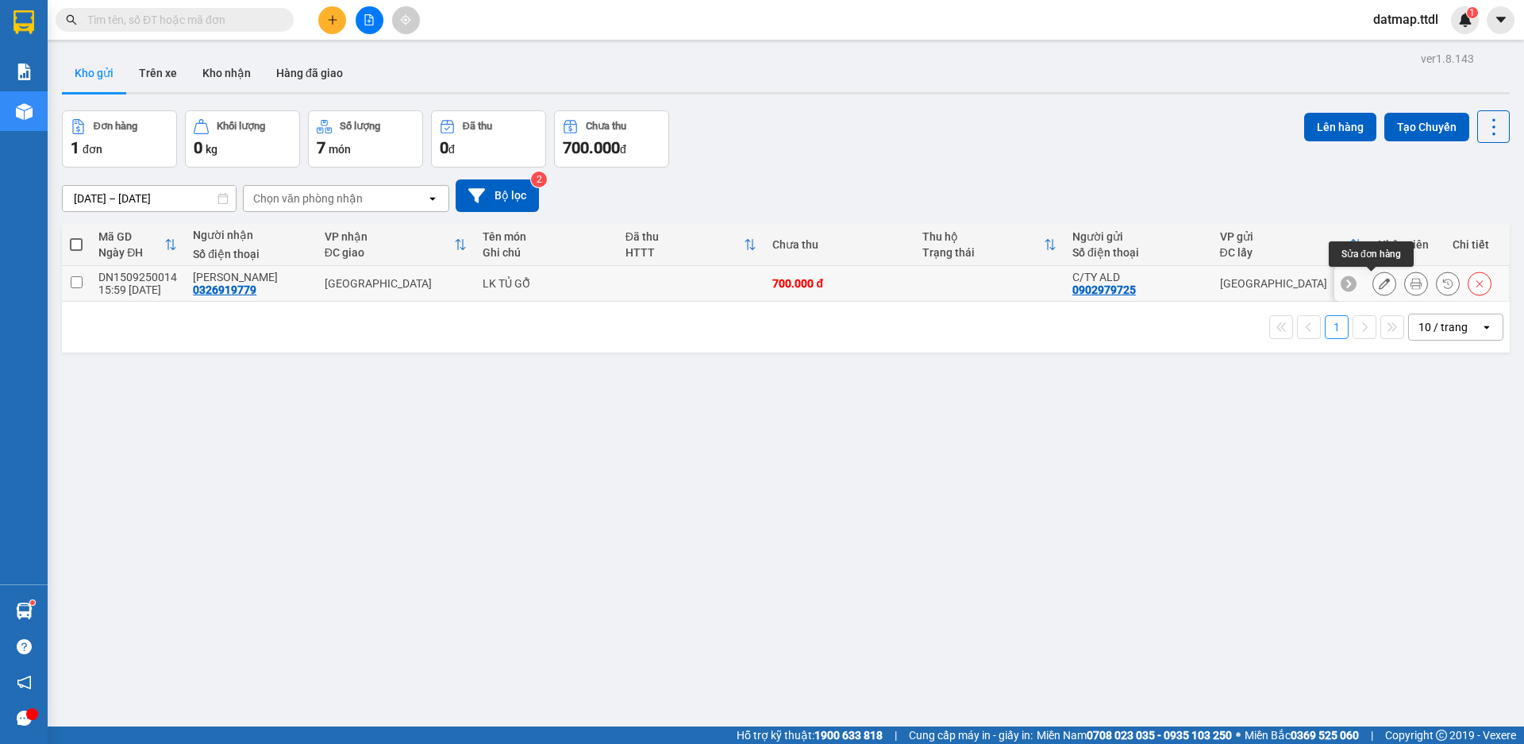
click at [1378, 287] on icon at bounding box center [1383, 283] width 11 height 11
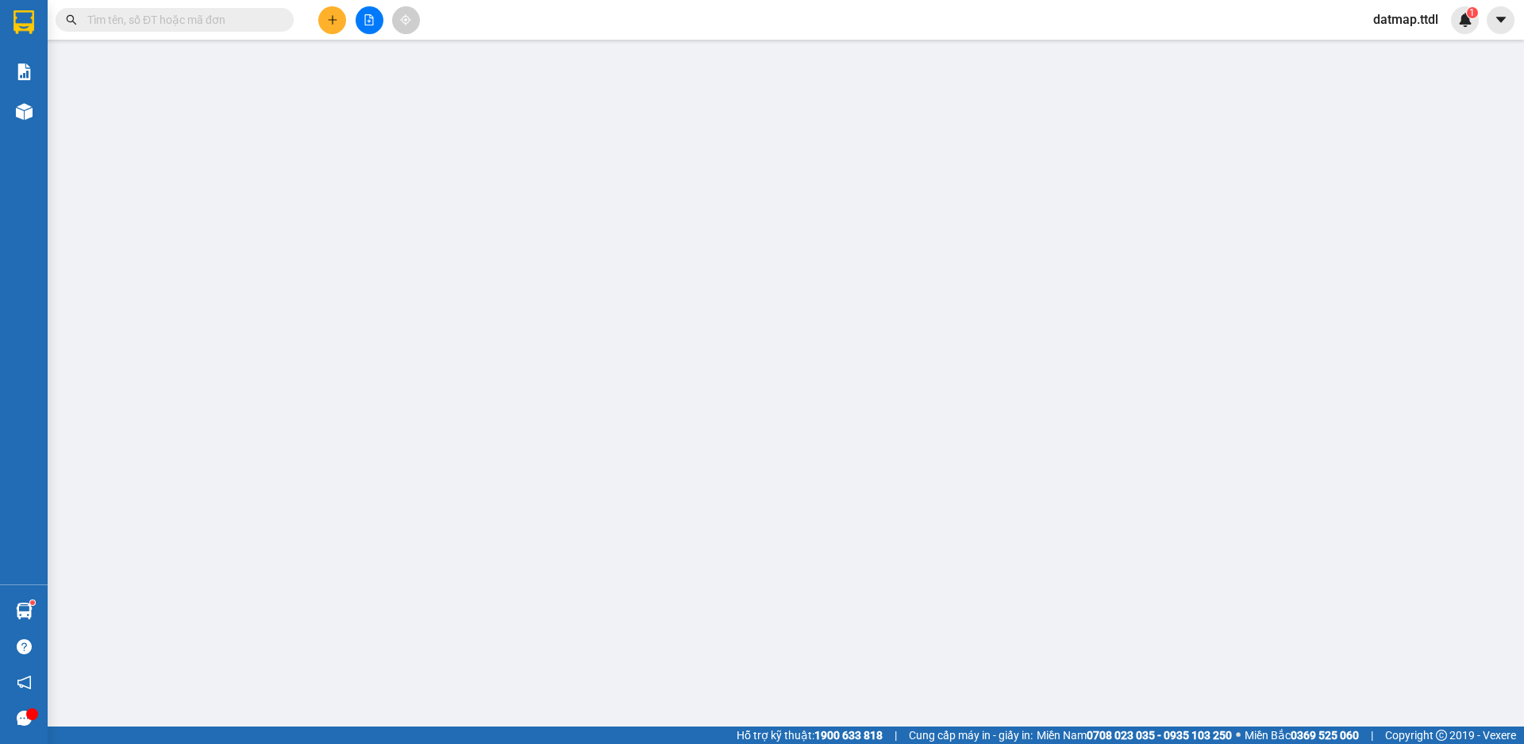
type input "0326919779"
type input "[PERSON_NAME]"
type input "0902979725"
type input "C/TY ALD"
type input "700.000"
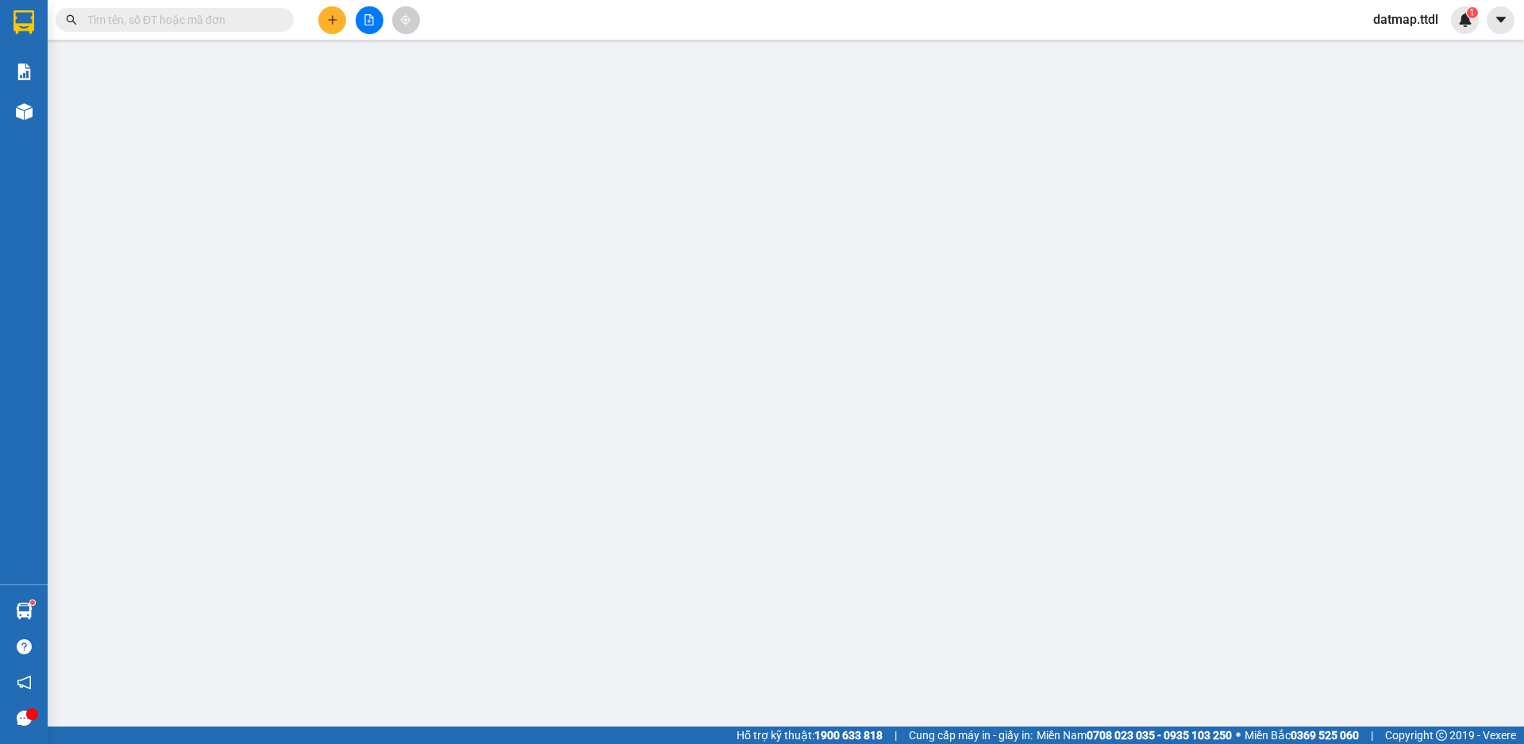
type input "700.000"
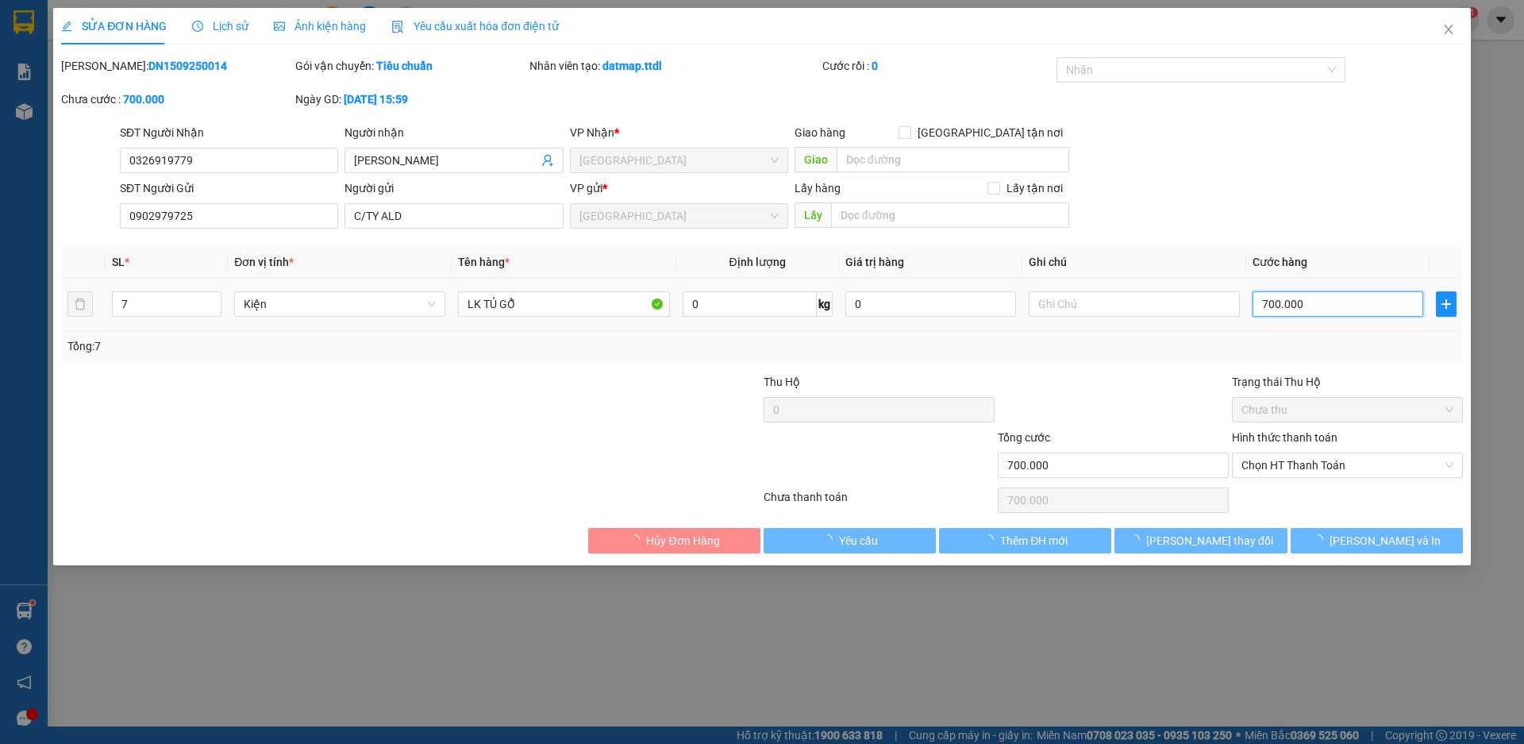
click at [1269, 308] on input "700.000" at bounding box center [1337, 303] width 171 height 25
type input "6"
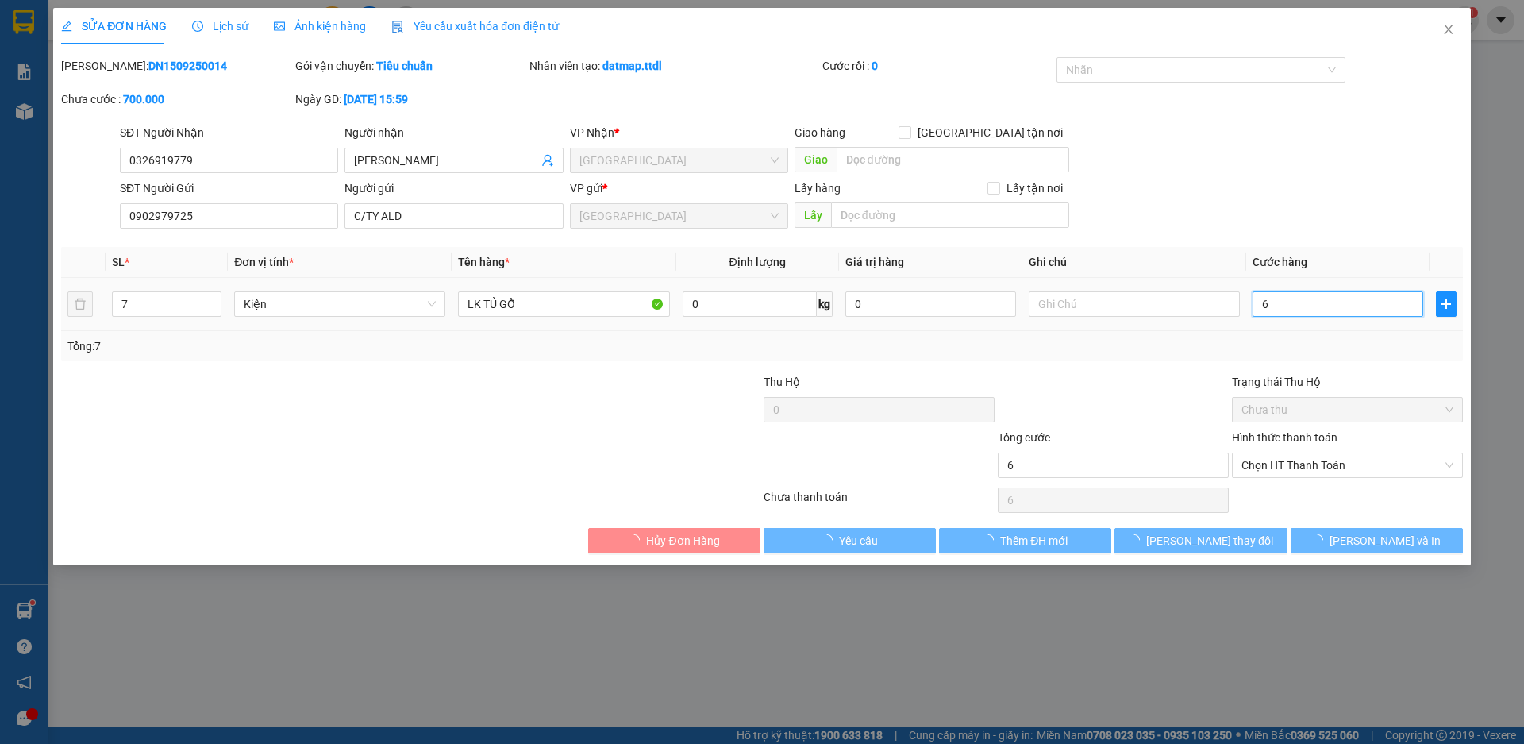
type input "65"
type input "650"
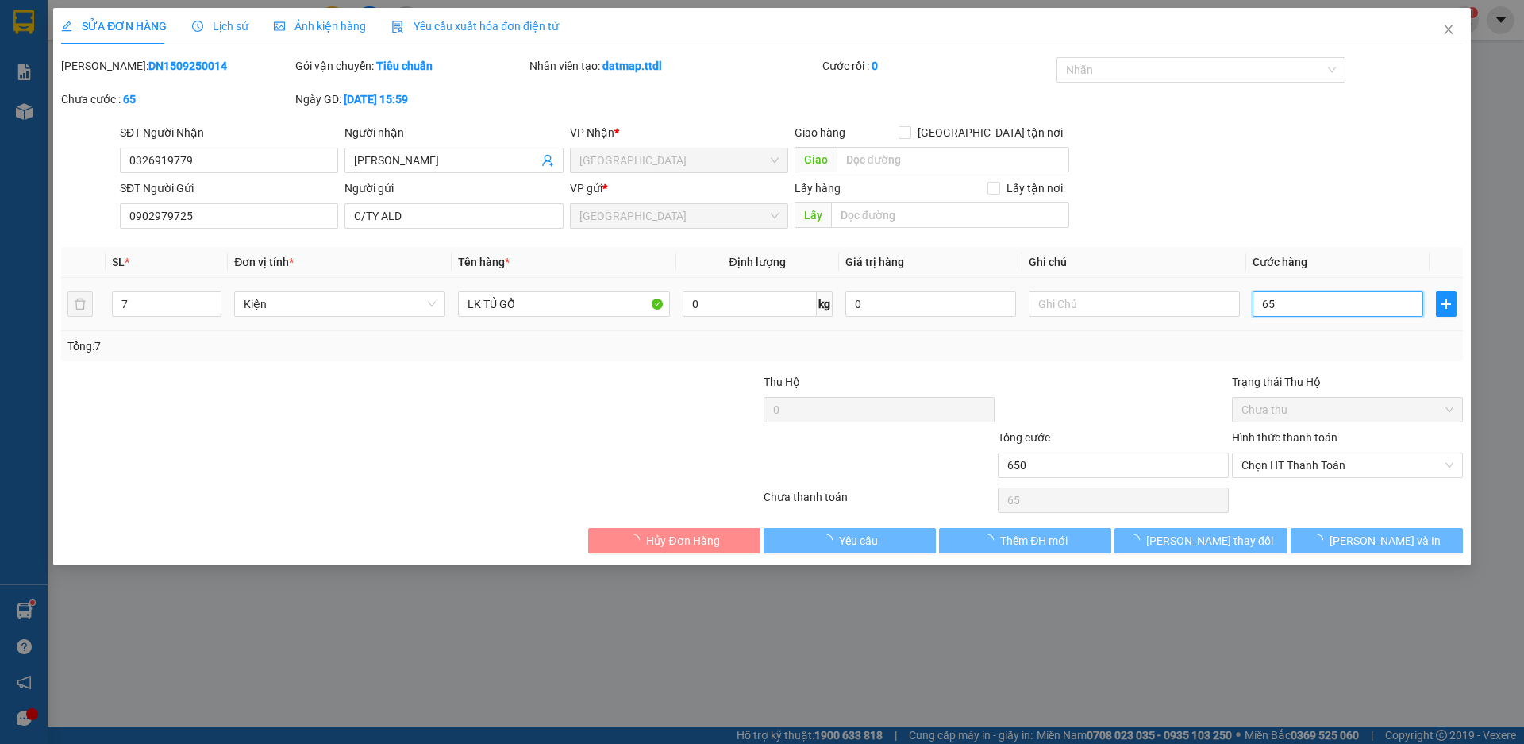
type input "650"
type input "6.500"
type input "65.000"
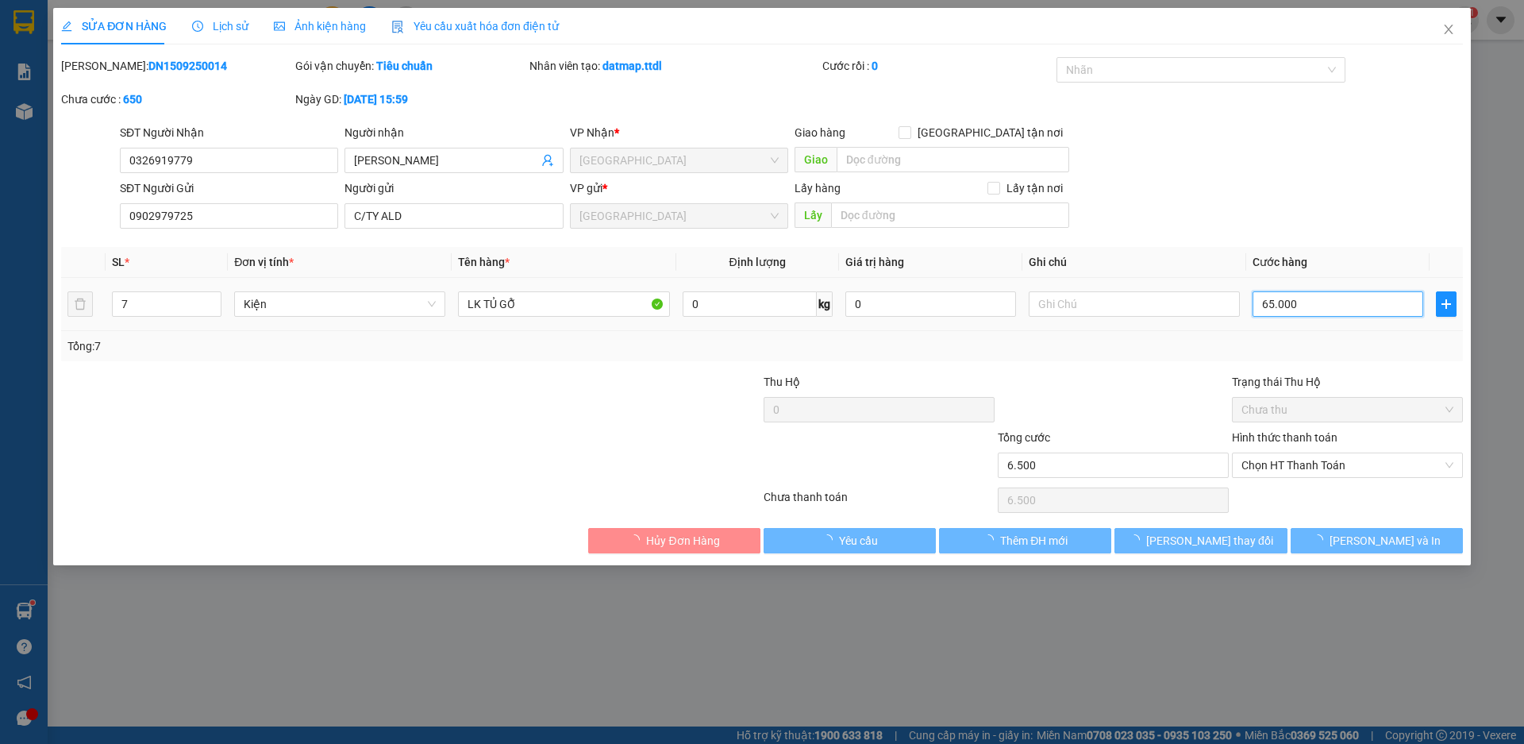
type input "65.000"
type input "650.000"
click at [1174, 387] on div at bounding box center [1113, 401] width 234 height 56
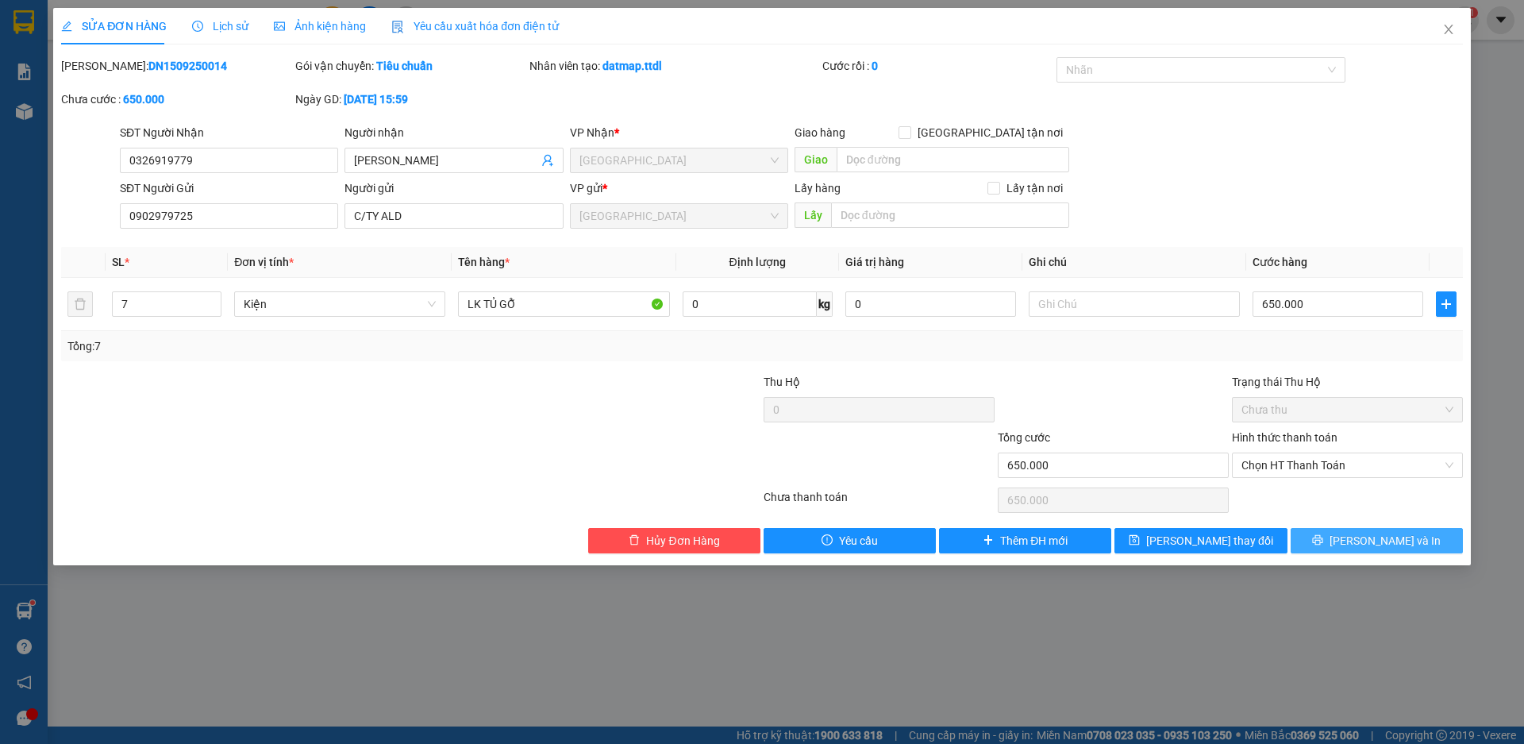
click at [1367, 544] on span "[PERSON_NAME] và In" at bounding box center [1384, 540] width 111 height 17
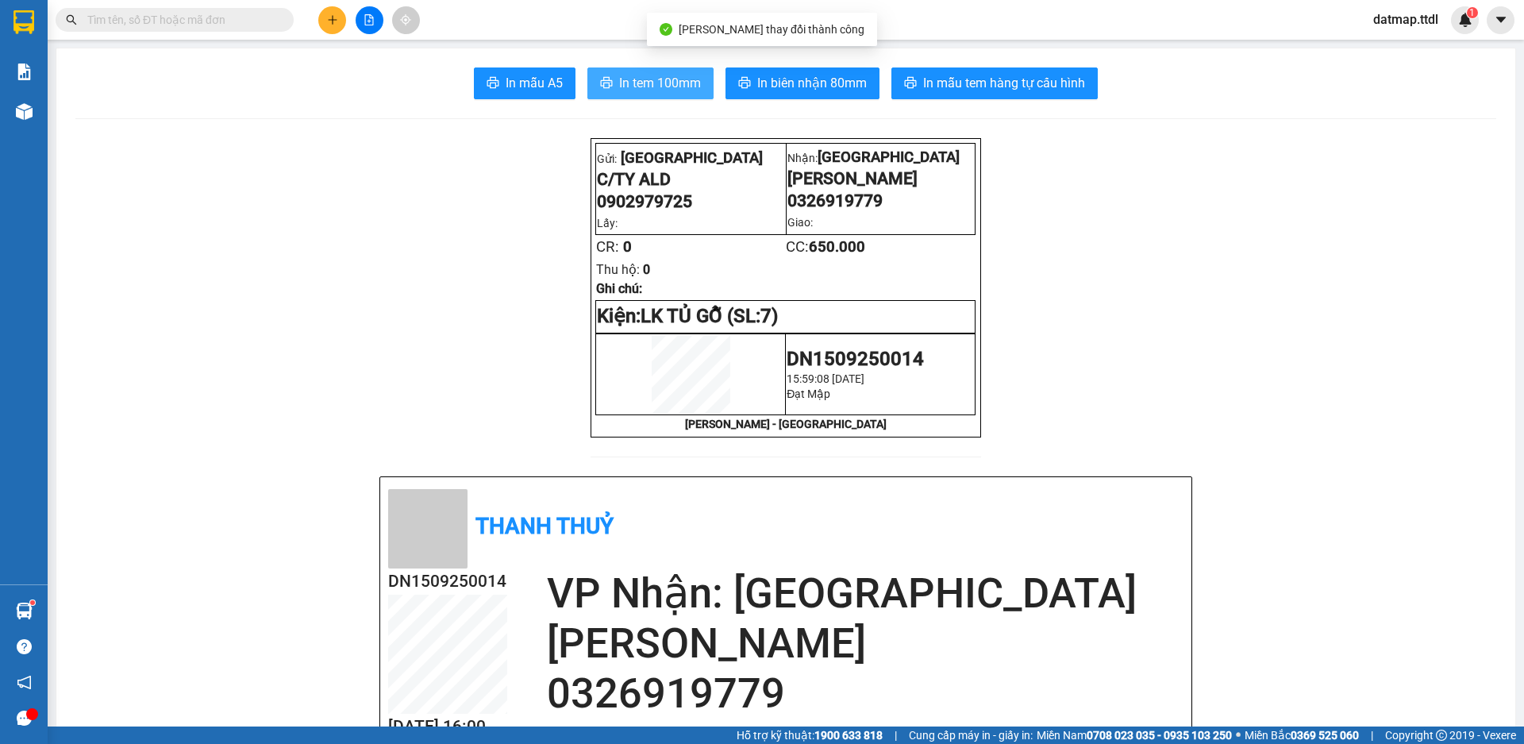
click at [659, 85] on span "In tem 100mm" at bounding box center [660, 83] width 82 height 20
